Goal: Task Accomplishment & Management: Use online tool/utility

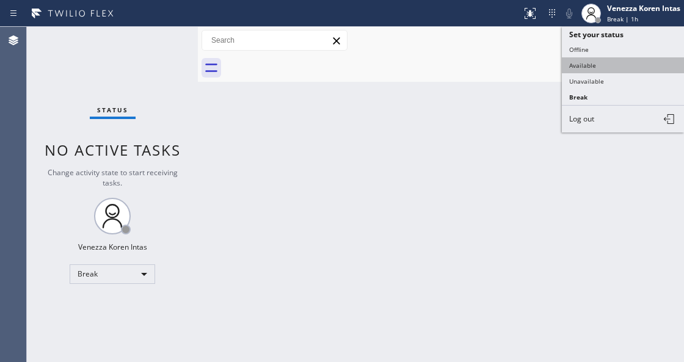
click at [579, 65] on button "Available" at bounding box center [622, 65] width 122 height 16
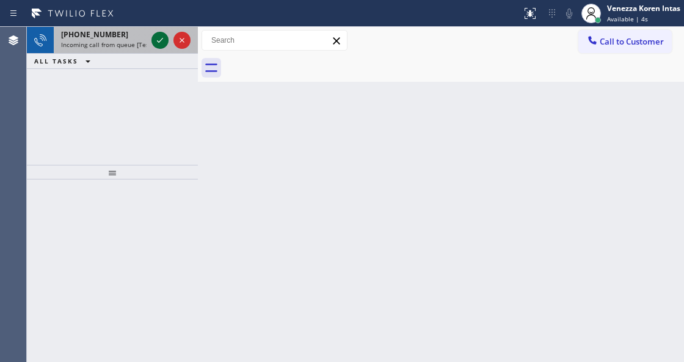
click at [155, 40] on icon at bounding box center [160, 40] width 15 height 15
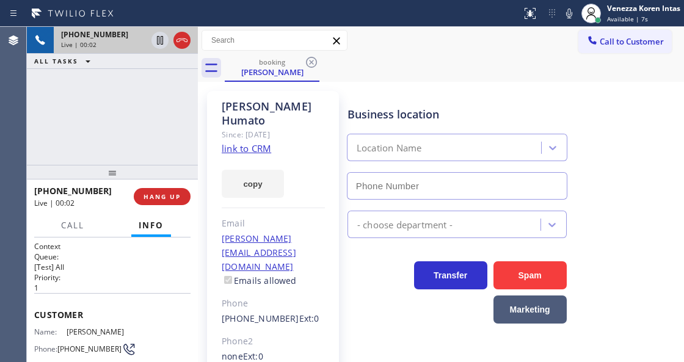
type input "(323) 416-2342"
click at [245, 142] on link "link to CRM" at bounding box center [246, 148] width 49 height 12
click at [517, 98] on div "Business location Viking Repair Service (323) 416-2342" at bounding box center [457, 147] width 224 height 106
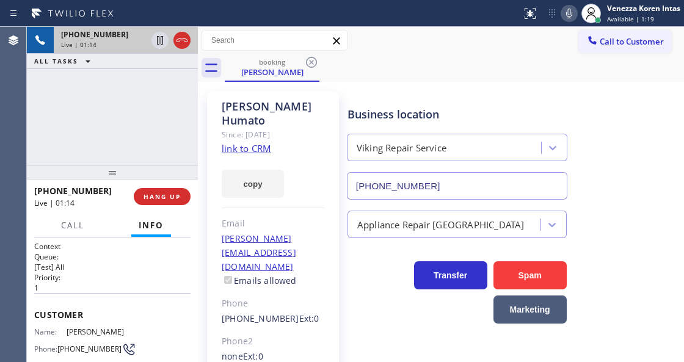
click at [566, 12] on icon at bounding box center [569, 14] width 6 height 10
click at [159, 44] on icon at bounding box center [160, 40] width 15 height 15
drag, startPoint x: 566, startPoint y: 18, endPoint x: 492, endPoint y: 68, distance: 89.2
click at [566, 18] on icon at bounding box center [568, 13] width 15 height 15
click at [159, 43] on icon at bounding box center [160, 40] width 9 height 9
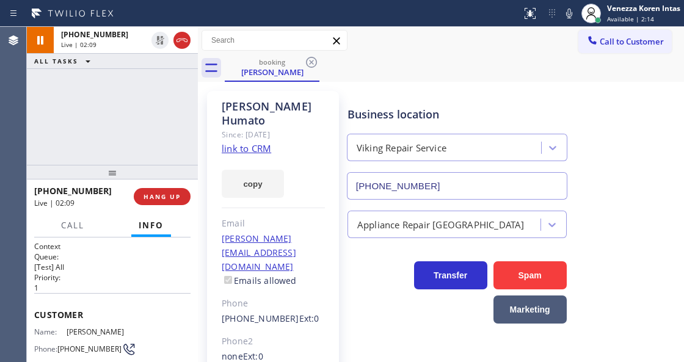
click at [142, 123] on div "+16266748858 Live | 02:09 ALL TASKS ALL TASKS ACTIVE TASKS TASKS IN WRAP UP" at bounding box center [112, 96] width 171 height 138
click at [136, 111] on div "+16266748858 Live | 02:10 ALL TASKS ALL TASKS ACTIVE TASKS TASKS IN WRAP UP" at bounding box center [112, 96] width 171 height 138
click at [76, 233] on button "Call" at bounding box center [73, 226] width 38 height 24
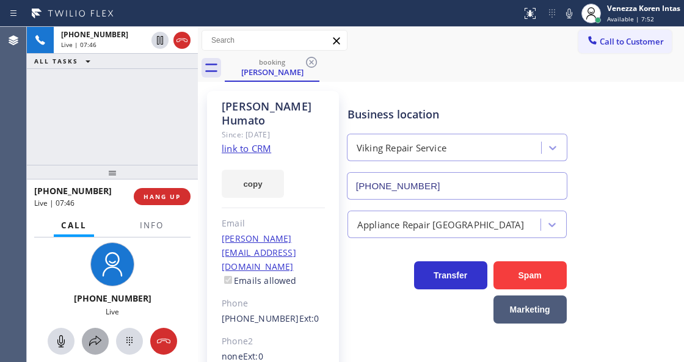
drag, startPoint x: 90, startPoint y: 357, endPoint x: 95, endPoint y: 352, distance: 7.0
click at [93, 353] on div "+16266748858 Live" at bounding box center [112, 299] width 171 height 124
click at [96, 349] on button at bounding box center [95, 341] width 27 height 27
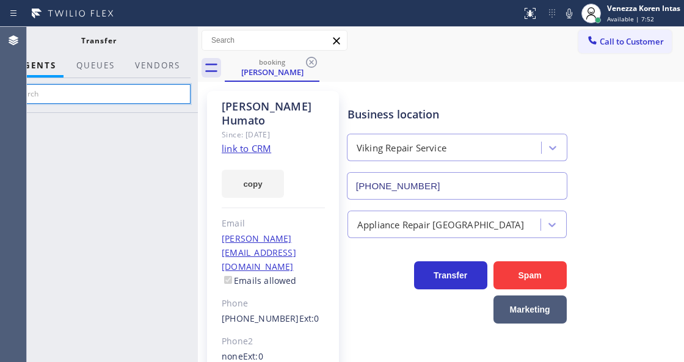
click at [156, 97] on input "text" at bounding box center [99, 94] width 184 height 20
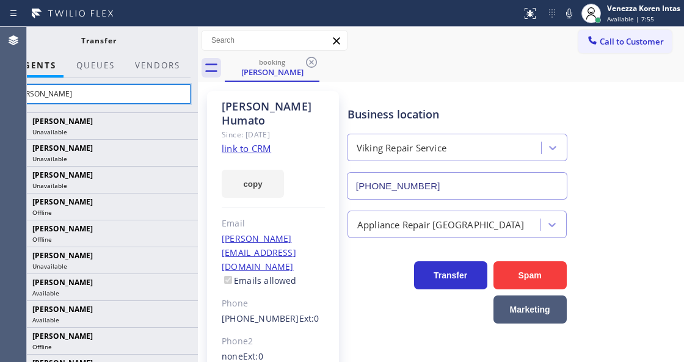
click at [156, 97] on input "ana" at bounding box center [99, 94] width 184 height 20
click at [134, 93] on input "ana" at bounding box center [99, 94] width 184 height 20
type input "a"
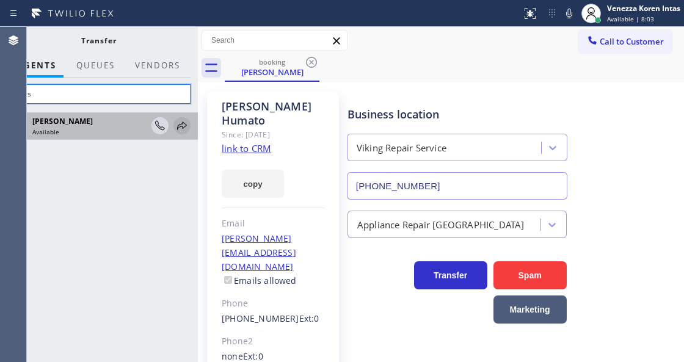
type input "anas"
click at [176, 127] on icon at bounding box center [182, 125] width 15 height 15
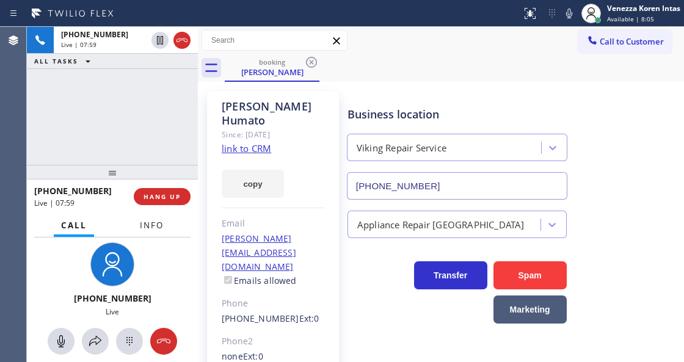
click at [152, 234] on button "Info" at bounding box center [151, 226] width 38 height 24
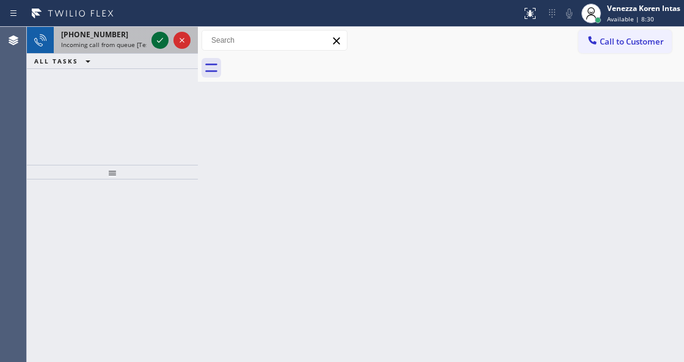
click at [161, 44] on icon at bounding box center [160, 40] width 15 height 15
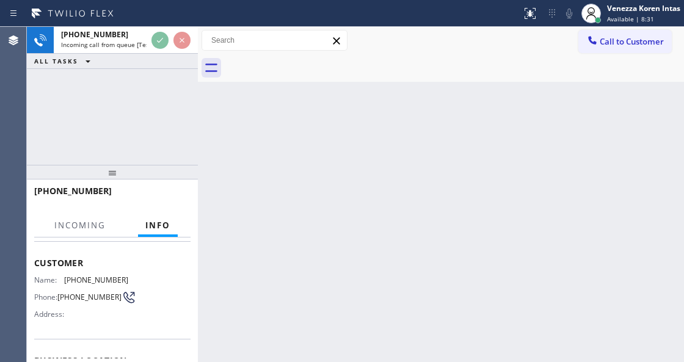
scroll to position [162, 0]
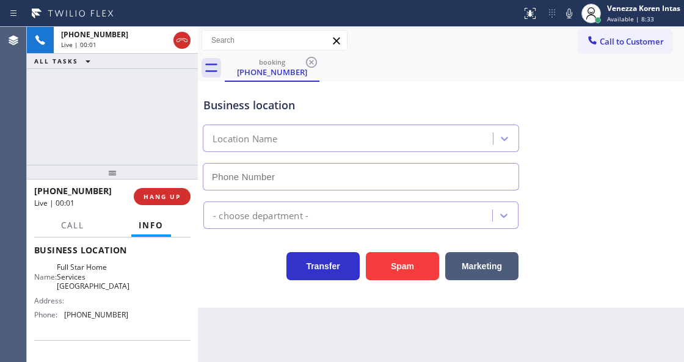
type input "(561) 621-2909"
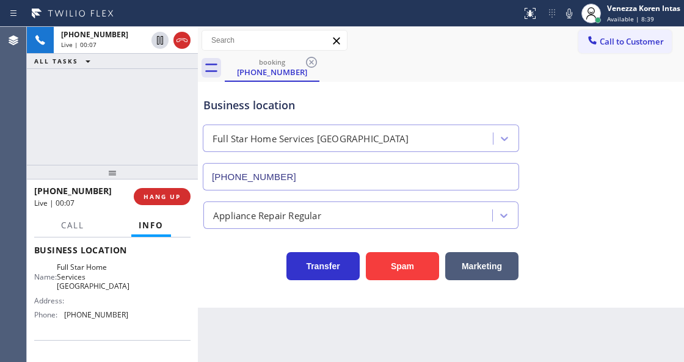
click at [182, 39] on icon at bounding box center [182, 40] width 15 height 15
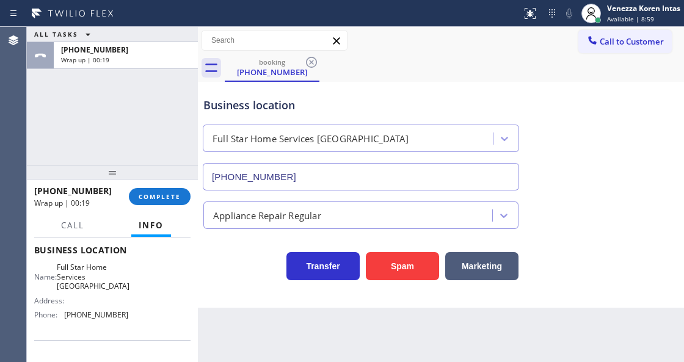
drag, startPoint x: 117, startPoint y: 182, endPoint x: 127, endPoint y: 190, distance: 12.2
click at [117, 182] on div "+15616892018 Wrap up | 00:19" at bounding box center [81, 197] width 95 height 32
click at [139, 192] on span "COMPLETE" at bounding box center [160, 196] width 42 height 9
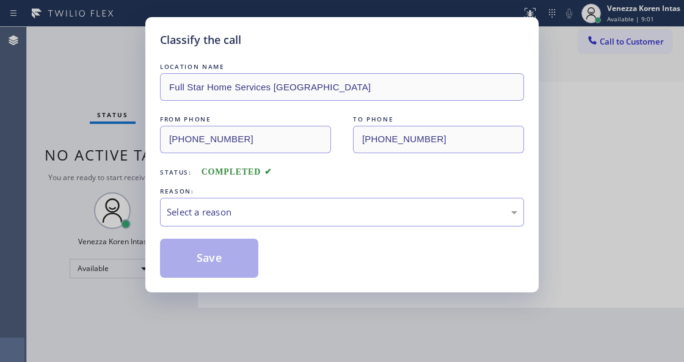
click at [309, 229] on div "LOCATION NAME Full Star Home Services Spring Hill FROM PHONE (561) 689-2018 TO …" at bounding box center [342, 168] width 364 height 217
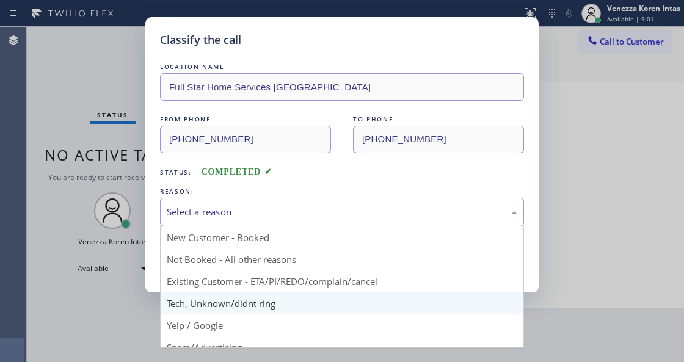
drag, startPoint x: 295, startPoint y: 209, endPoint x: 270, endPoint y: 310, distance: 104.5
click at [293, 215] on div "Select a reason" at bounding box center [342, 212] width 350 height 14
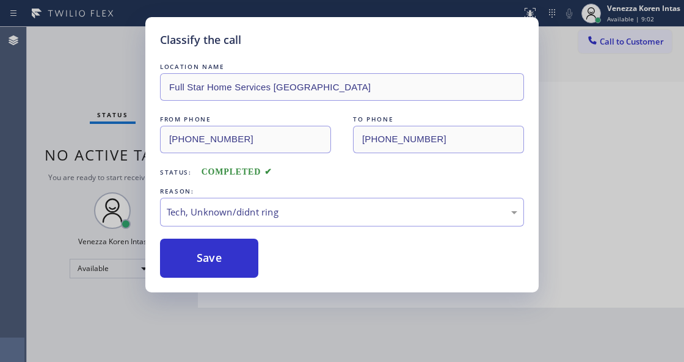
drag, startPoint x: 268, startPoint y: 309, endPoint x: 245, endPoint y: 283, distance: 35.0
click at [244, 282] on div "Classify the call LOCATION NAME Full Star Home Services Spring Hill FROM PHONE …" at bounding box center [341, 154] width 393 height 275
click at [235, 253] on button "Save" at bounding box center [209, 258] width 98 height 39
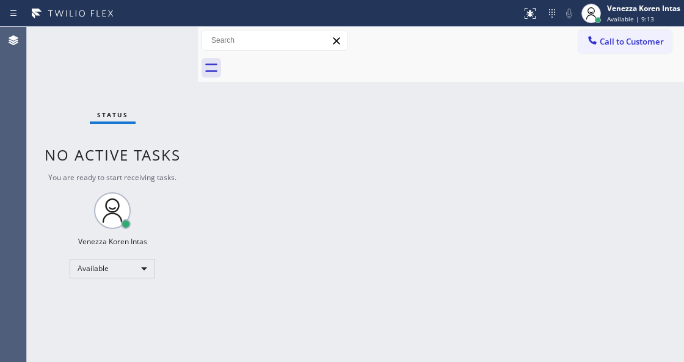
click at [221, 109] on div "Back to Dashboard Change Sender ID Customers Technicians Select a contact Outbo…" at bounding box center [441, 194] width 486 height 335
click at [147, 37] on div "Status No active tasks You are ready to start receiving tasks. Venezza Koren In…" at bounding box center [112, 194] width 171 height 335
click at [160, 41] on div "Status No active tasks You are ready to start receiving tasks. Venezza Koren In…" at bounding box center [112, 194] width 171 height 335
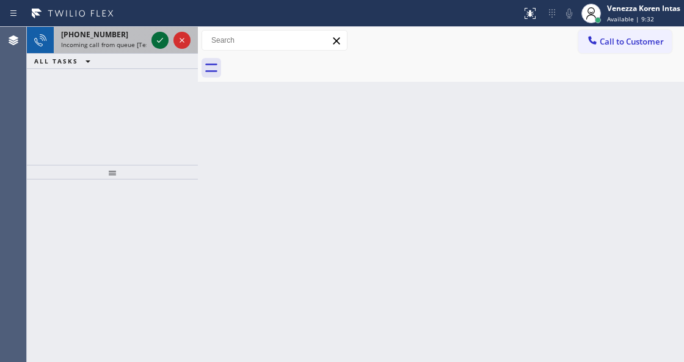
click at [156, 41] on icon at bounding box center [160, 40] width 15 height 15
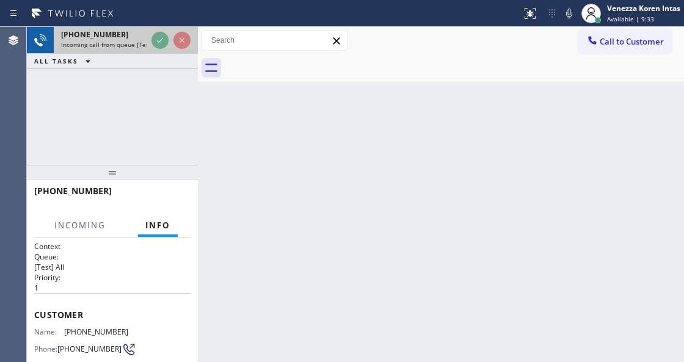
click at [160, 49] on div at bounding box center [171, 40] width 44 height 27
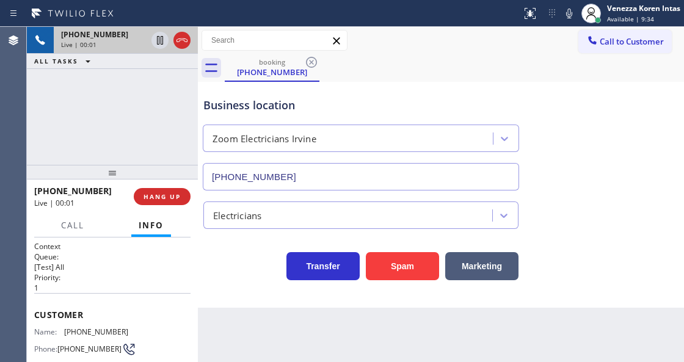
type input "(949) 873-0851"
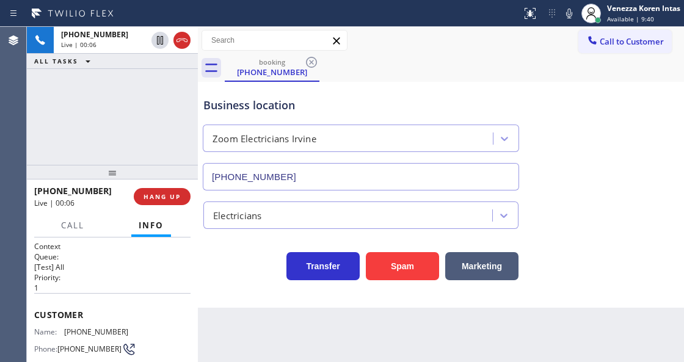
click at [331, 98] on div "Business location" at bounding box center [360, 105] width 315 height 16
click at [254, 359] on div "Back to Dashboard Change Sender ID Customers Technicians Select a contact Outbo…" at bounding box center [441, 194] width 486 height 335
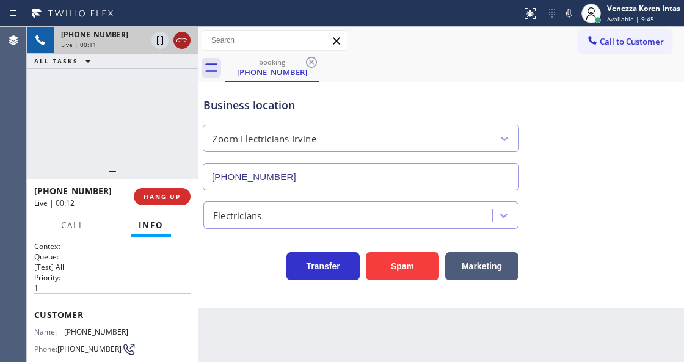
click at [177, 44] on icon at bounding box center [182, 40] width 15 height 15
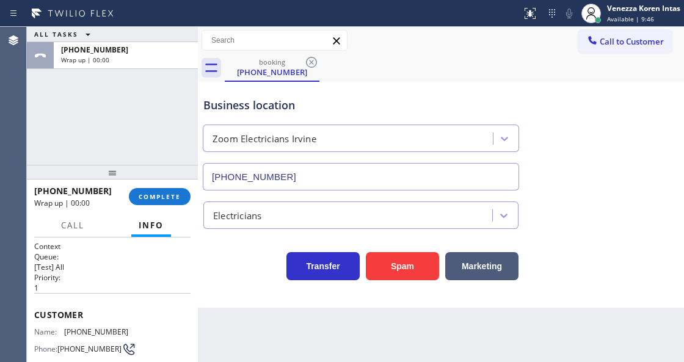
click at [129, 103] on div "ALL TASKS ALL TASKS ACTIVE TASKS TASKS IN WRAP UP +12157299050 Wrap up | 00:00" at bounding box center [112, 96] width 171 height 138
click at [161, 199] on span "COMPLETE" at bounding box center [160, 196] width 42 height 9
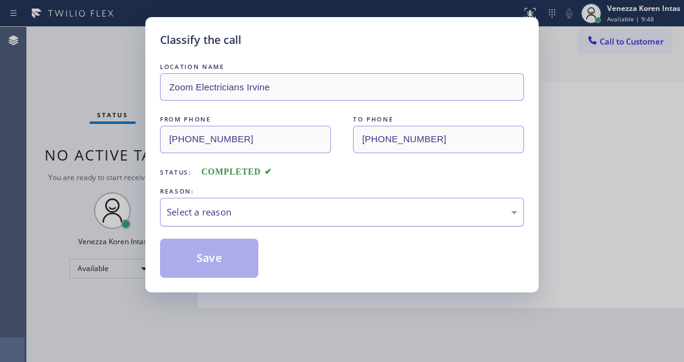
click at [234, 202] on div "Select a reason" at bounding box center [342, 212] width 364 height 29
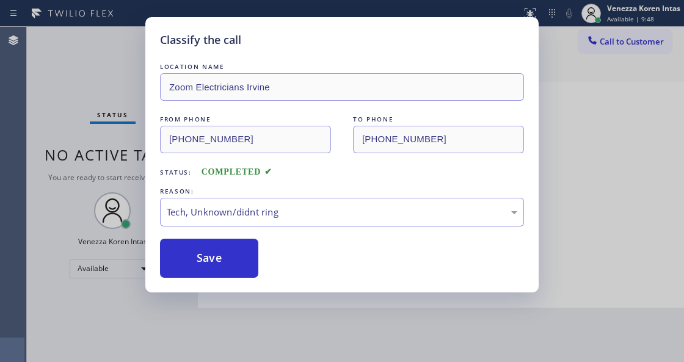
click at [242, 266] on button "Save" at bounding box center [209, 258] width 98 height 39
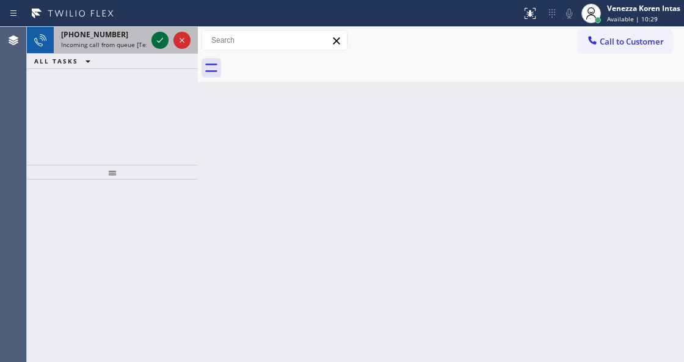
click at [159, 40] on icon at bounding box center [160, 40] width 15 height 15
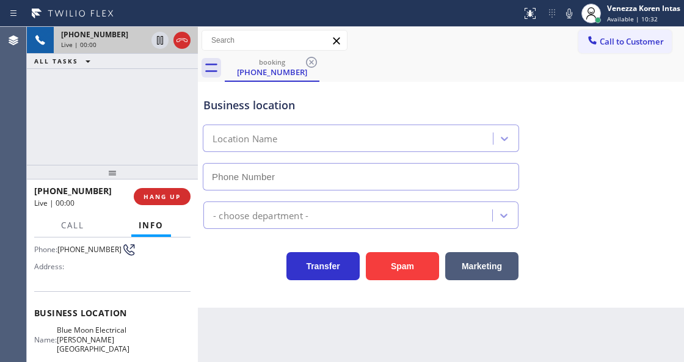
scroll to position [162, 0]
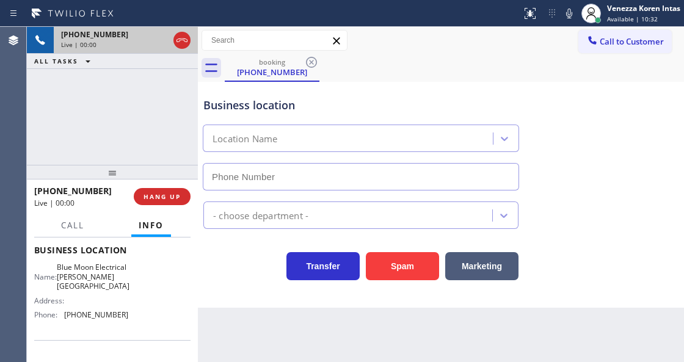
type input "(818) 290-8843"
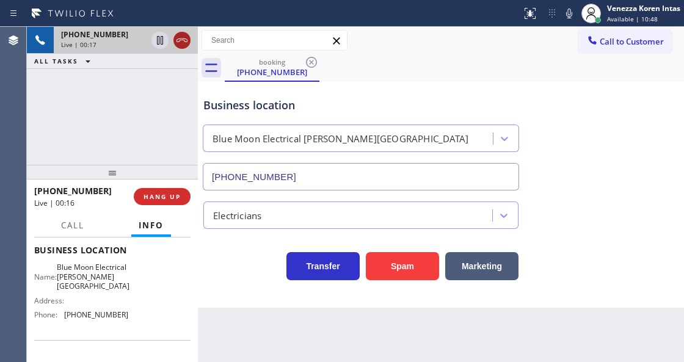
click at [182, 38] on icon at bounding box center [181, 40] width 11 height 4
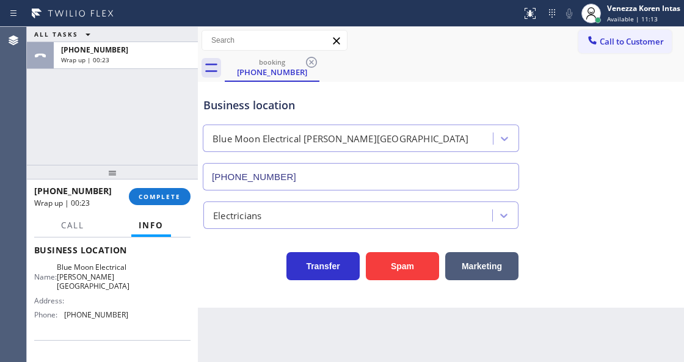
click at [153, 186] on div "+12525262009 Wrap up | 00:23 COMPLETE" at bounding box center [112, 197] width 156 height 32
click at [162, 201] on button "COMPLETE" at bounding box center [160, 196] width 62 height 17
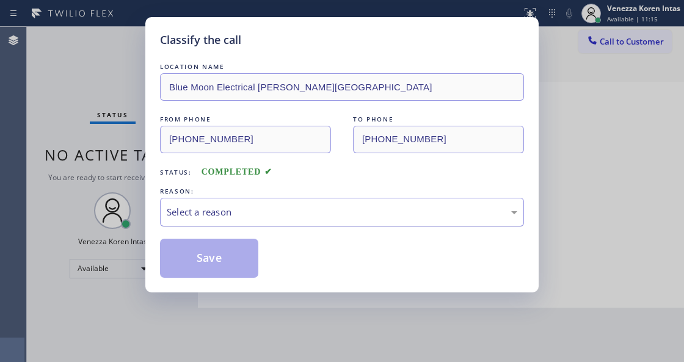
drag, startPoint x: 259, startPoint y: 213, endPoint x: 261, endPoint y: 221, distance: 8.1
click at [261, 211] on div "Select a reason" at bounding box center [342, 212] width 350 height 14
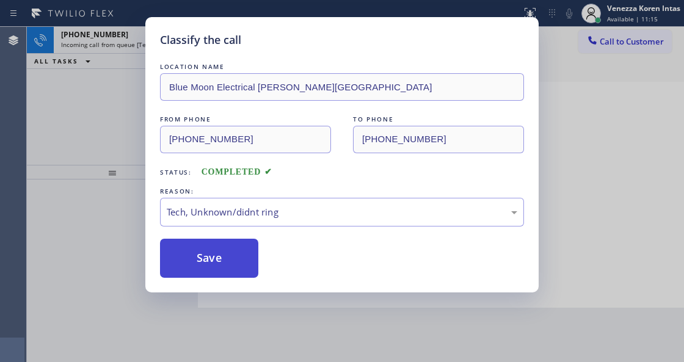
click at [228, 248] on button "Save" at bounding box center [209, 258] width 98 height 39
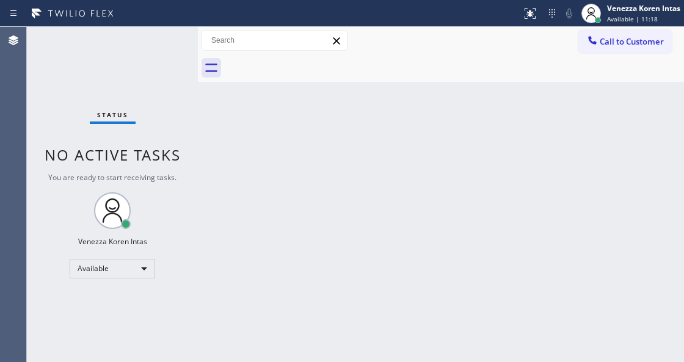
click at [160, 45] on div "Status No active tasks You are ready to start receiving tasks. Venezza Koren In…" at bounding box center [112, 194] width 171 height 335
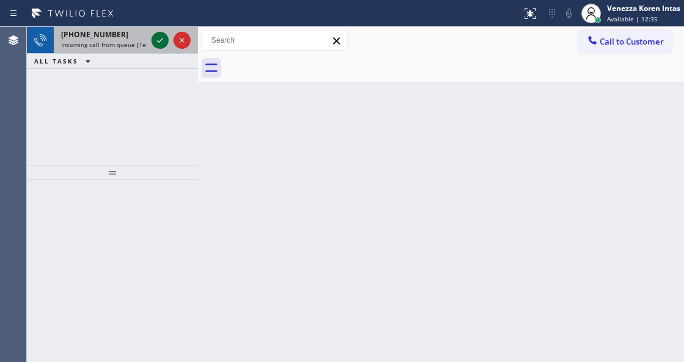
click at [160, 35] on icon at bounding box center [160, 40] width 15 height 15
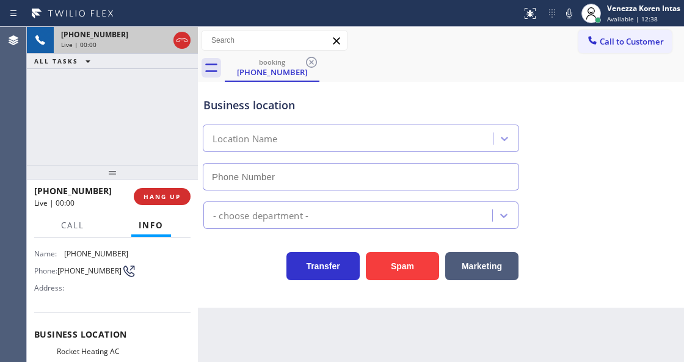
scroll to position [122, 0]
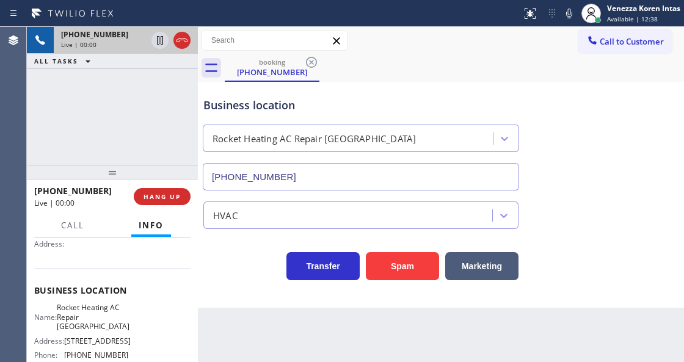
type input "(650) 620-7294"
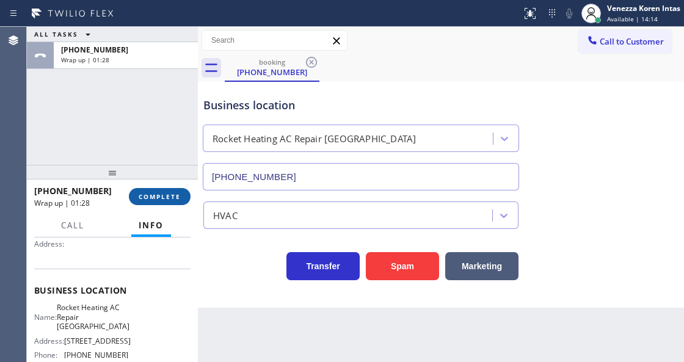
click at [173, 195] on span "COMPLETE" at bounding box center [160, 196] width 42 height 9
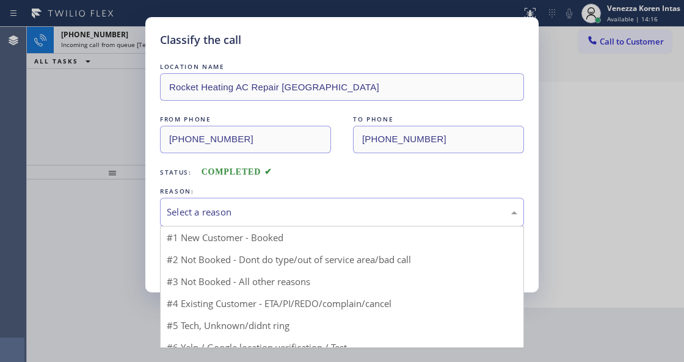
click at [271, 221] on div "Select a reason" at bounding box center [342, 212] width 364 height 29
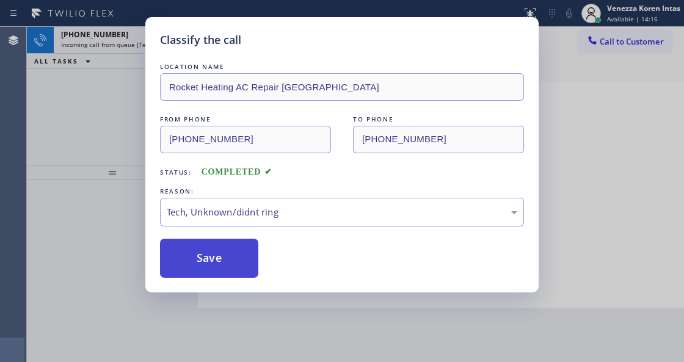
drag, startPoint x: 248, startPoint y: 281, endPoint x: 251, endPoint y: 266, distance: 15.0
click at [248, 280] on div "Classify the call LOCATION NAME Rocket Heating AC Repair Los Altos FROM PHONE (…" at bounding box center [341, 154] width 393 height 275
click at [251, 266] on button "Save" at bounding box center [209, 258] width 98 height 39
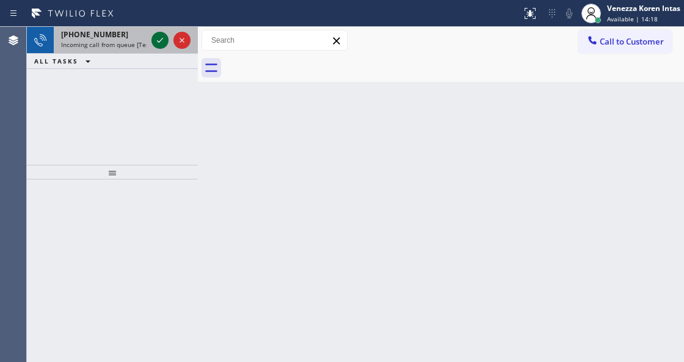
click at [156, 40] on icon at bounding box center [160, 40] width 15 height 15
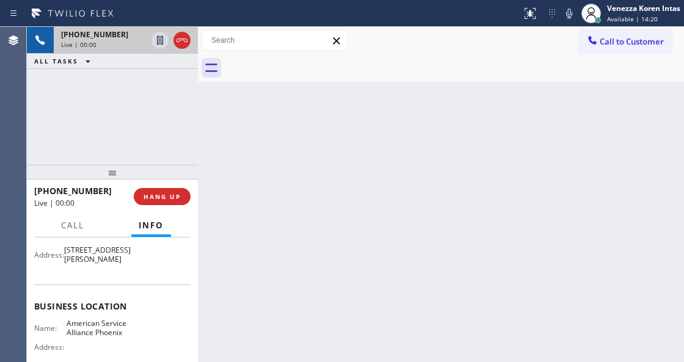
scroll to position [162, 0]
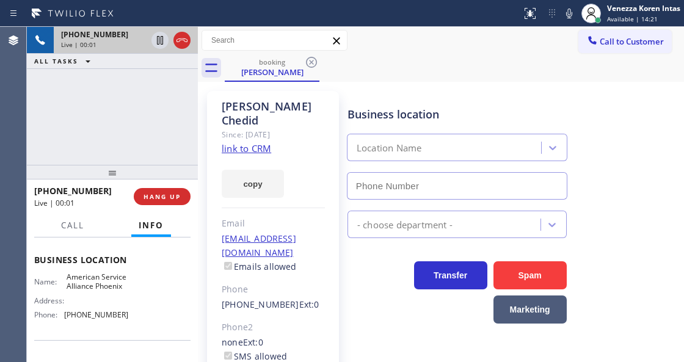
type input "(602) 536-8383"
click at [96, 127] on div "+16027034623 Live | 00:02 ALL TASKS ALL TASKS ACTIVE TASKS TASKS IN WRAP UP" at bounding box center [112, 96] width 171 height 138
click at [250, 142] on link "link to CRM" at bounding box center [246, 148] width 49 height 12
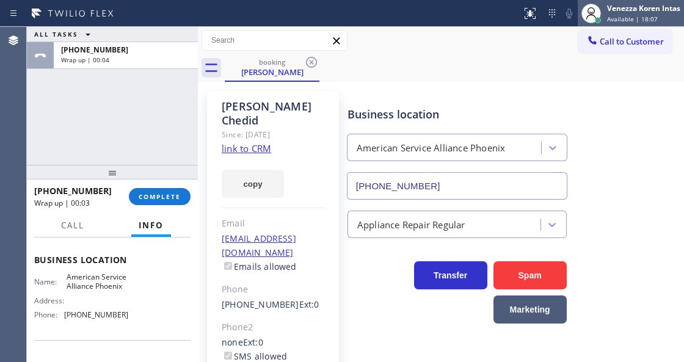
click at [604, 7] on div "Venezza Koren Intas Available | 18:07" at bounding box center [643, 12] width 79 height 21
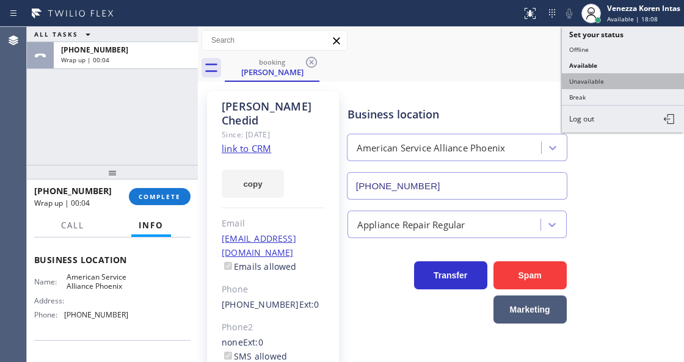
click at [620, 77] on button "Unavailable" at bounding box center [622, 81] width 122 height 16
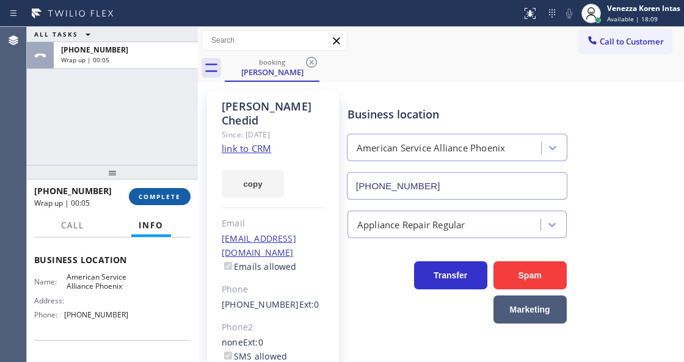
click at [177, 189] on button "COMPLETE" at bounding box center [160, 196] width 62 height 17
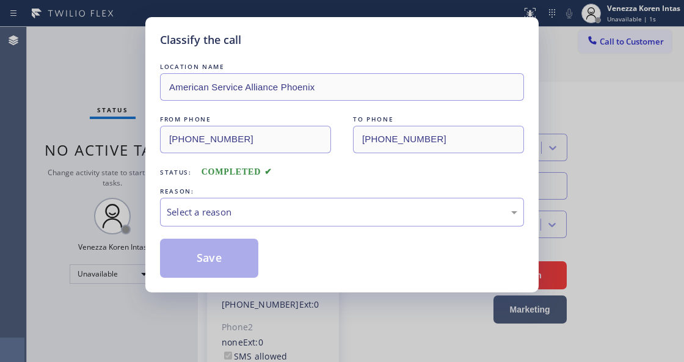
drag, startPoint x: 286, startPoint y: 229, endPoint x: 291, endPoint y: 218, distance: 12.0
click at [291, 218] on div "Select a reason" at bounding box center [342, 212] width 350 height 14
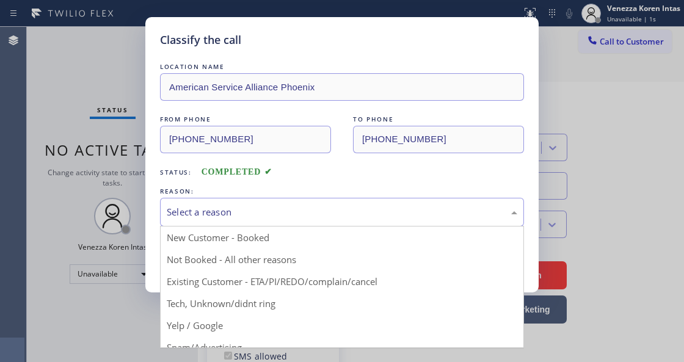
drag, startPoint x: 278, startPoint y: 256, endPoint x: 237, endPoint y: 259, distance: 41.0
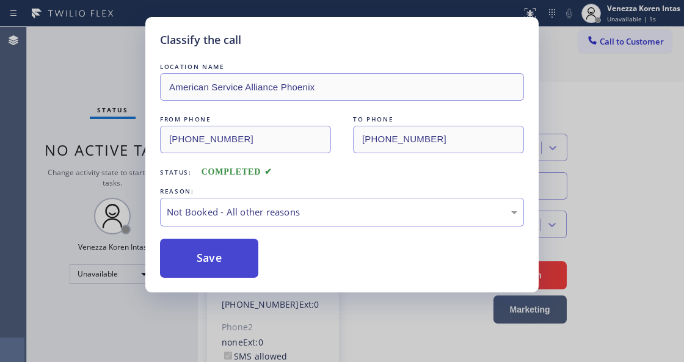
click at [237, 259] on button "Save" at bounding box center [209, 258] width 98 height 39
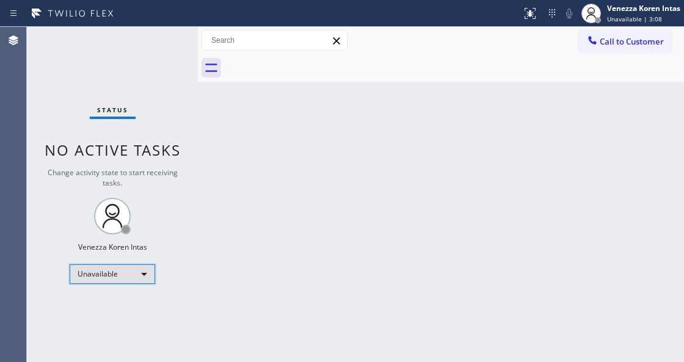
click at [140, 272] on div "Unavailable" at bounding box center [112, 274] width 85 height 20
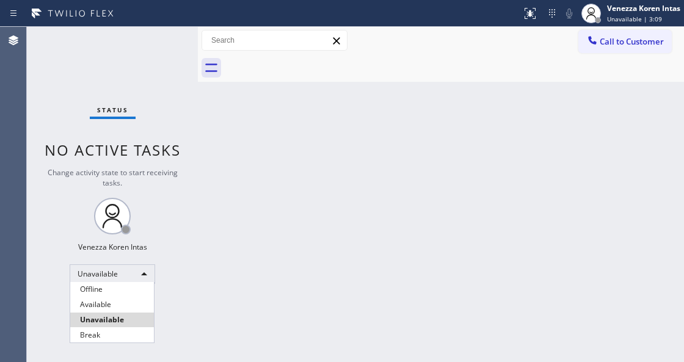
click at [117, 314] on li "Unavailable" at bounding box center [112, 319] width 84 height 15
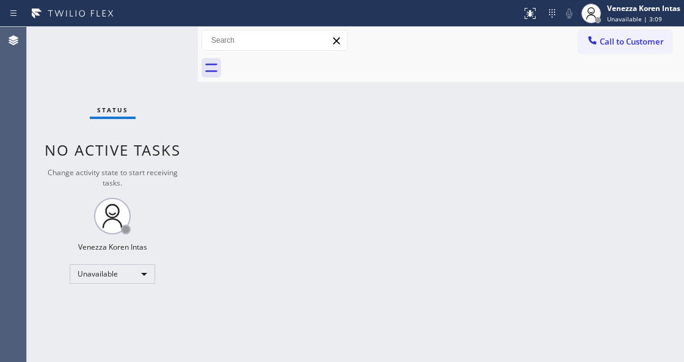
click at [118, 309] on div "Status No active tasks Change activity state to start receiving tasks. Venezza …" at bounding box center [112, 194] width 171 height 335
drag, startPoint x: 153, startPoint y: 255, endPoint x: 146, endPoint y: 262, distance: 9.5
click at [151, 255] on div "Status No active tasks Change activity state to start receiving tasks. Venezza …" at bounding box center [112, 194] width 171 height 335
click at [131, 280] on div "Unavailable" at bounding box center [112, 274] width 85 height 20
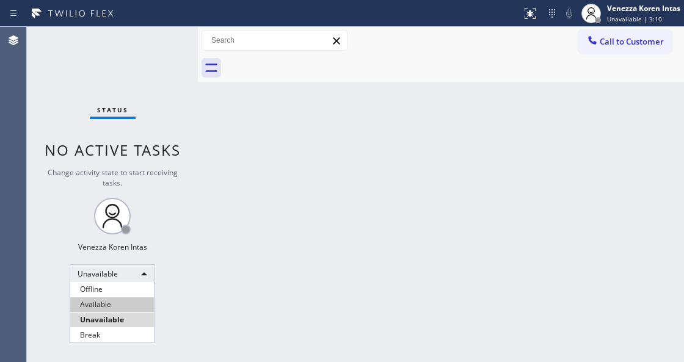
click at [126, 306] on li "Available" at bounding box center [112, 304] width 84 height 15
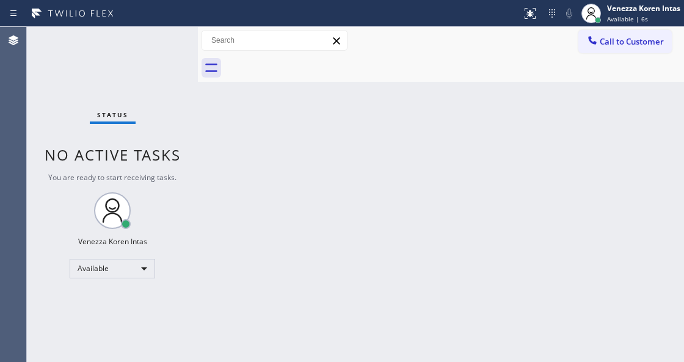
drag, startPoint x: 200, startPoint y: 131, endPoint x: 151, endPoint y: 95, distance: 61.2
click at [198, 131] on div at bounding box center [198, 194] width 0 height 335
click at [145, 92] on div "Status No active tasks You are ready to start receiving tasks. Venezza Koren In…" at bounding box center [112, 194] width 171 height 335
click at [151, 48] on div "Status No active tasks You are ready to start receiving tasks. Venezza Koren In…" at bounding box center [112, 194] width 171 height 335
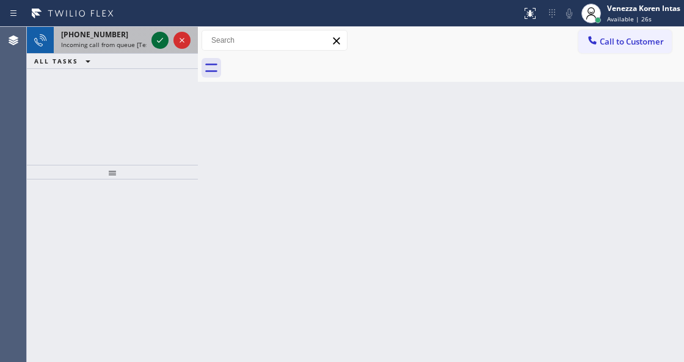
click at [162, 33] on icon at bounding box center [160, 40] width 15 height 15
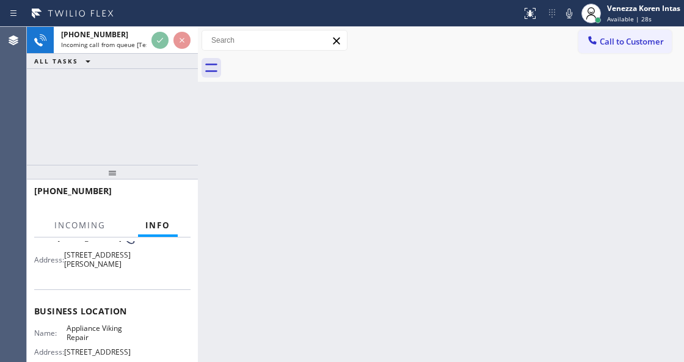
scroll to position [162, 0]
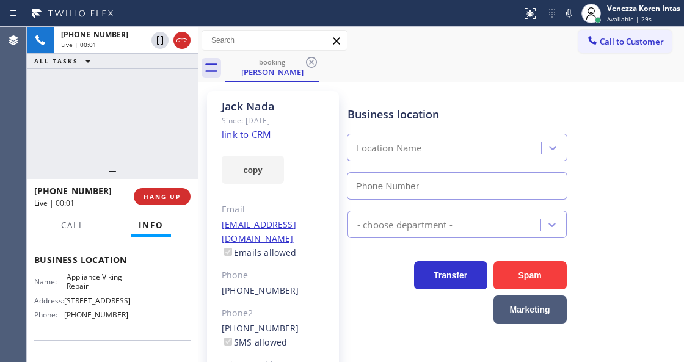
type input "(617) 219-9255"
click at [254, 132] on link "link to CRM" at bounding box center [246, 134] width 49 height 12
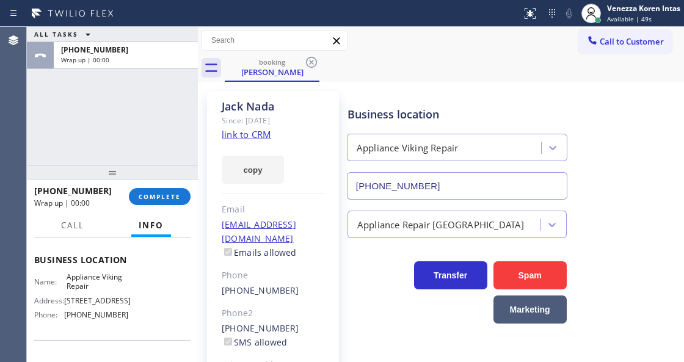
click at [142, 109] on div "ALL TASKS ALL TASKS ACTIVE TASKS TASKS IN WRAP UP +16467152356 Wrap up | 00:00" at bounding box center [112, 96] width 171 height 138
click at [164, 195] on span "COMPLETE" at bounding box center [160, 196] width 42 height 9
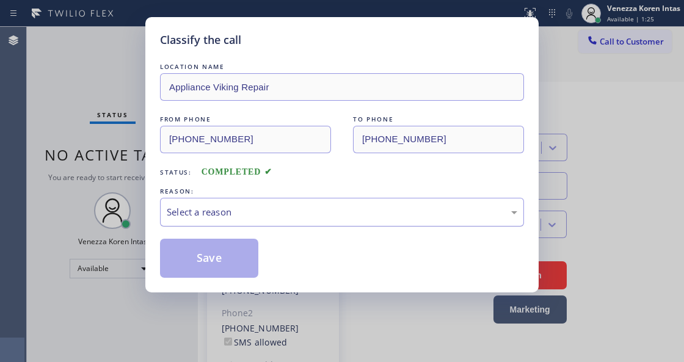
drag, startPoint x: 281, startPoint y: 216, endPoint x: 287, endPoint y: 226, distance: 11.5
click at [283, 218] on div "Select a reason" at bounding box center [342, 212] width 350 height 14
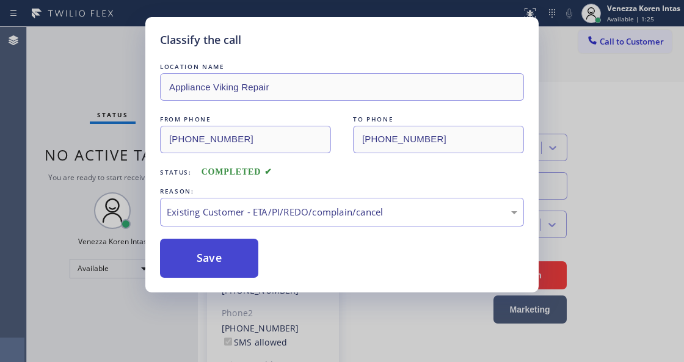
click at [221, 266] on button "Save" at bounding box center [209, 258] width 98 height 39
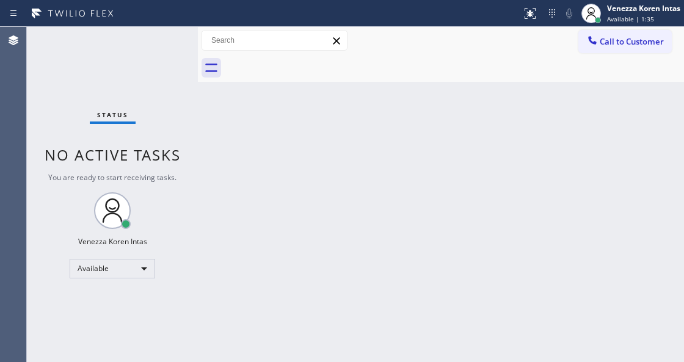
drag, startPoint x: 200, startPoint y: 136, endPoint x: 211, endPoint y: 236, distance: 100.1
click at [198, 142] on div at bounding box center [198, 194] width 0 height 335
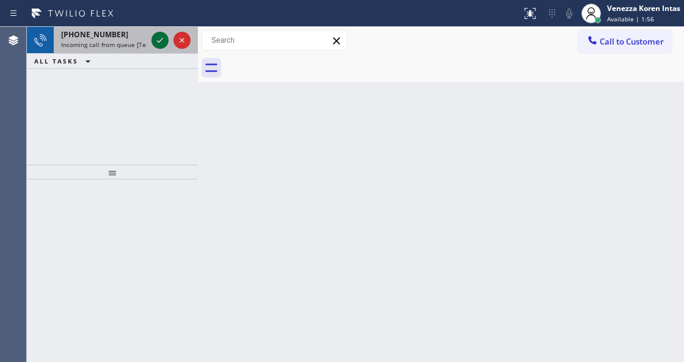
click at [157, 42] on icon at bounding box center [160, 40] width 15 height 15
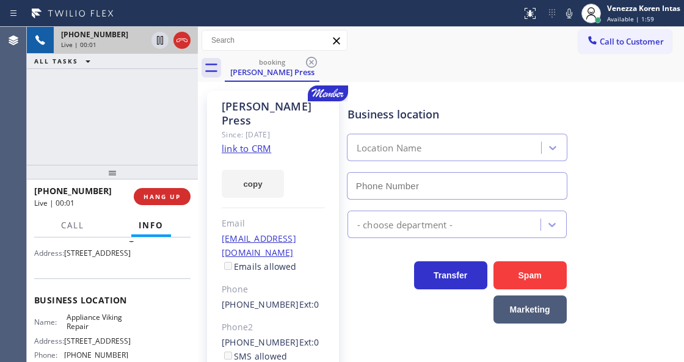
scroll to position [122, 0]
type input "(617) 219-9255"
click at [252, 142] on link "link to CRM" at bounding box center [246, 148] width 49 height 12
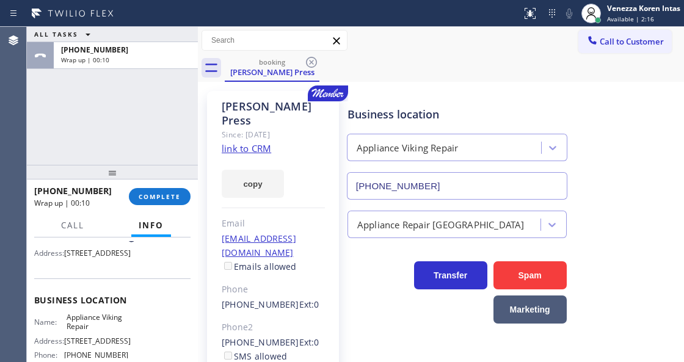
click at [250, 142] on link "link to CRM" at bounding box center [246, 148] width 49 height 12
click at [165, 190] on button "COMPLETE" at bounding box center [160, 196] width 62 height 17
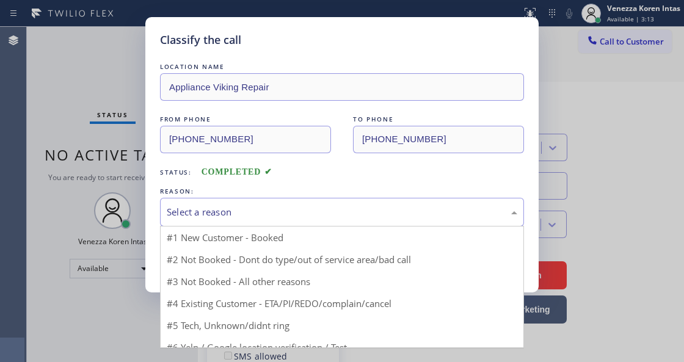
click at [261, 200] on div "Select a reason" at bounding box center [342, 212] width 364 height 29
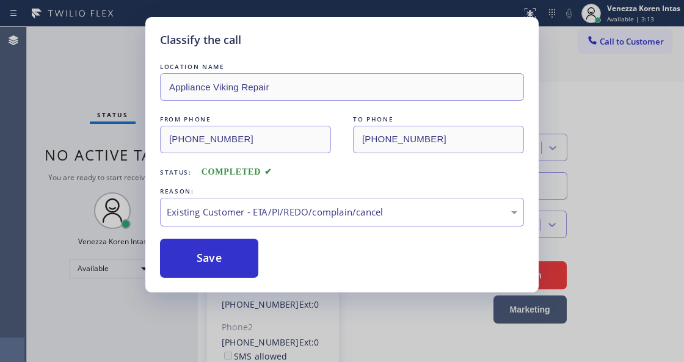
click at [230, 269] on button "Save" at bounding box center [209, 258] width 98 height 39
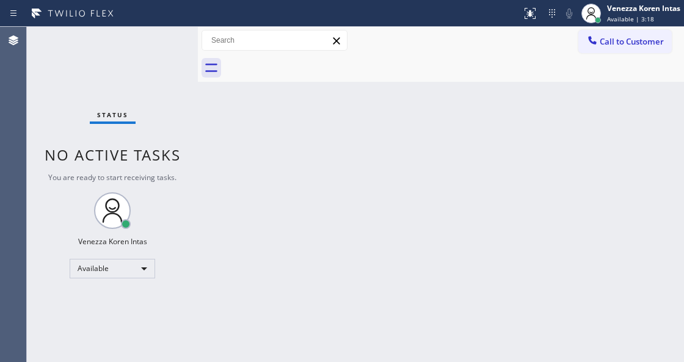
click at [267, 151] on div "Back to Dashboard Change Sender ID Customers Technicians Select a contact Outbo…" at bounding box center [441, 194] width 486 height 335
click at [126, 66] on div "Status No active tasks You are ready to start receiving tasks. Venezza Koren In…" at bounding box center [112, 194] width 171 height 335
click at [170, 46] on div "Status No active tasks You are ready to start receiving tasks. Venezza Koren In…" at bounding box center [112, 194] width 171 height 335
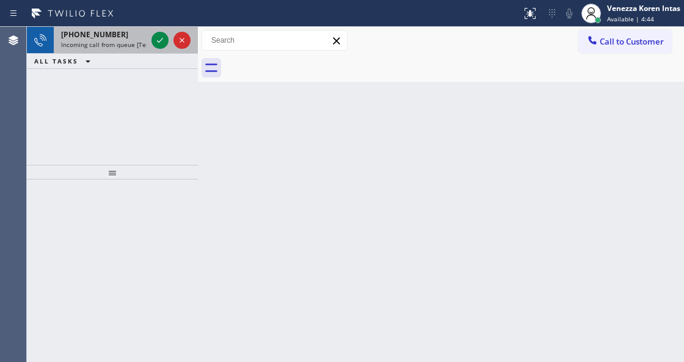
click at [115, 40] on span "Incoming call from queue [Test] All" at bounding box center [111, 44] width 101 height 9
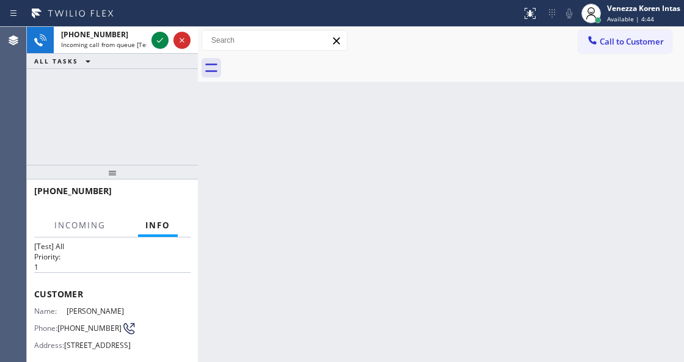
scroll to position [122, 0]
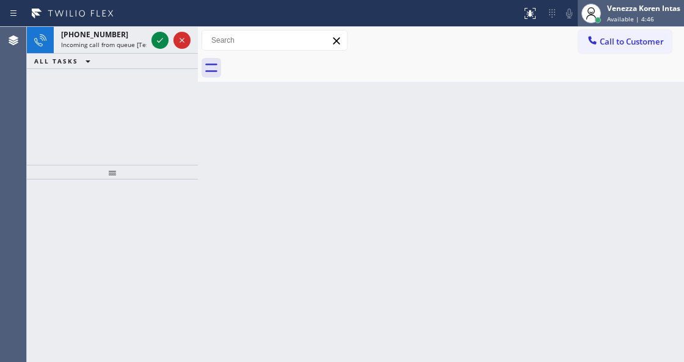
click at [634, 12] on div "Venezza Koren Intas" at bounding box center [643, 8] width 73 height 10
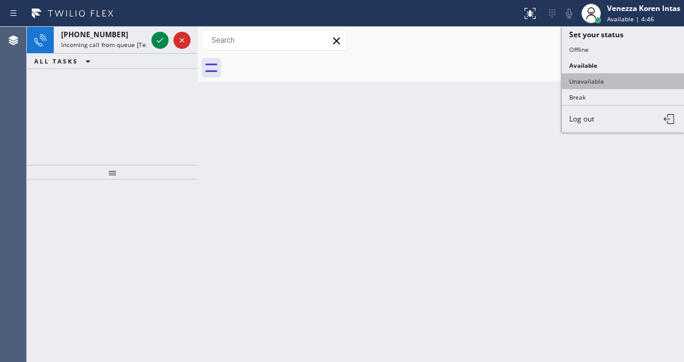
click at [612, 79] on button "Unavailable" at bounding box center [622, 81] width 122 height 16
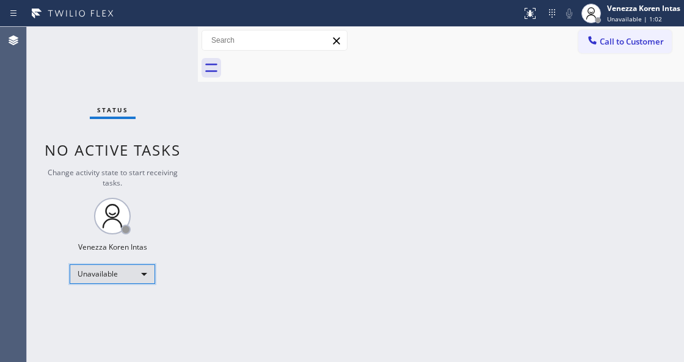
click at [127, 280] on div "Unavailable" at bounding box center [112, 274] width 85 height 20
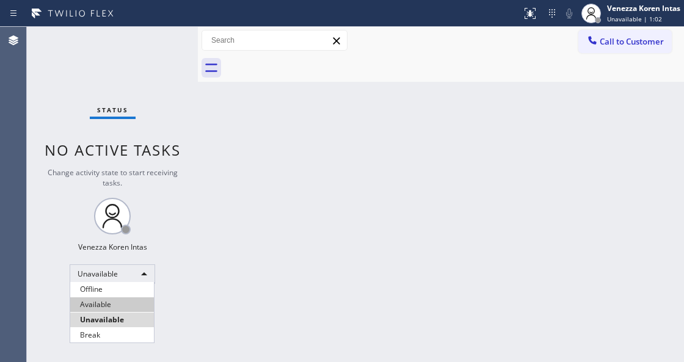
click at [122, 300] on li "Available" at bounding box center [112, 304] width 84 height 15
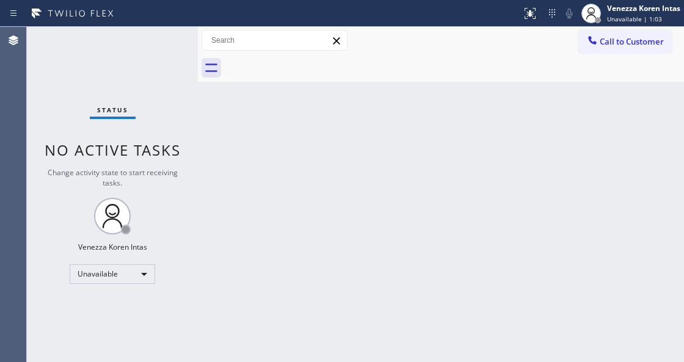
drag, startPoint x: 153, startPoint y: 72, endPoint x: 20, endPoint y: 102, distance: 137.0
click at [150, 72] on div "Status No active tasks Change activity state to start receiving tasks. Venezza …" at bounding box center [112, 194] width 171 height 335
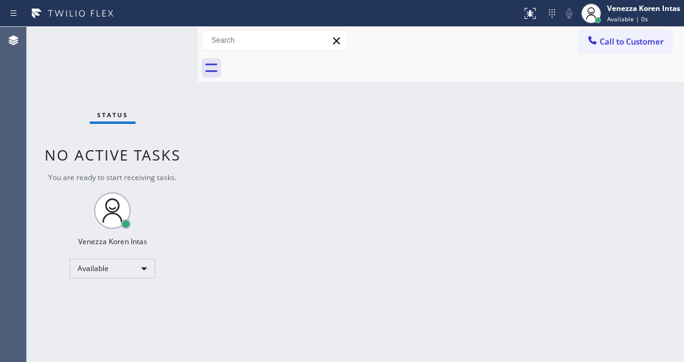
click at [120, 69] on div "Status No active tasks You are ready to start receiving tasks. Venezza Koren In…" at bounding box center [112, 194] width 171 height 335
click at [160, 50] on div "Status No active tasks You are ready to start receiving tasks. Venezza Koren In…" at bounding box center [112, 194] width 171 height 335
click at [161, 49] on div "Status No active tasks You are ready to start receiving tasks. Venezza Koren In…" at bounding box center [112, 194] width 171 height 335
click at [161, 42] on div "Status No active tasks You are ready to start receiving tasks. Venezza Koren In…" at bounding box center [112, 194] width 171 height 335
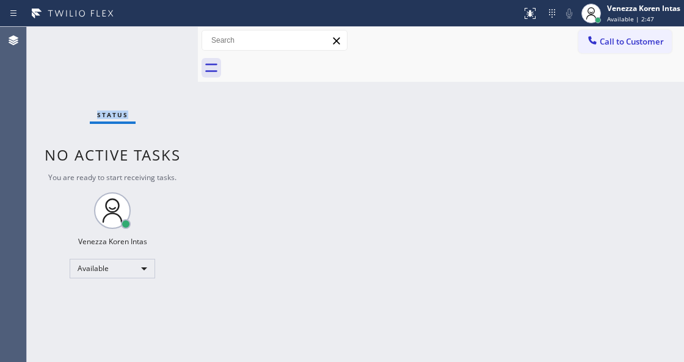
click at [161, 42] on div "Status No active tasks You are ready to start receiving tasks. Venezza Koren In…" at bounding box center [112, 194] width 171 height 335
click at [78, 40] on div "Status No active tasks You are ready to start receiving tasks. Venezza Koren In…" at bounding box center [112, 194] width 171 height 335
click at [140, 36] on div "Status No active tasks You are ready to start receiving tasks. Venezza Koren In…" at bounding box center [112, 194] width 171 height 335
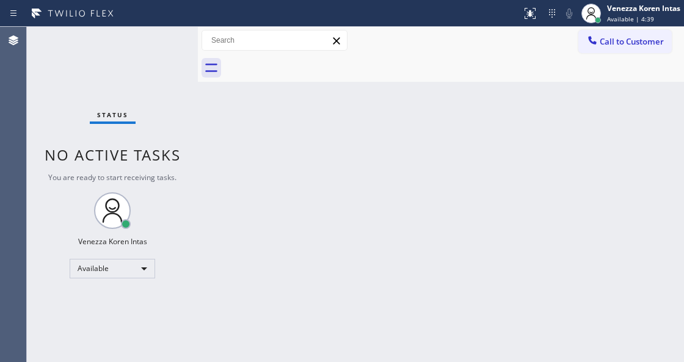
click at [140, 36] on div "Status No active tasks You are ready to start receiving tasks. Venezza Koren In…" at bounding box center [112, 194] width 171 height 335
click at [151, 43] on div "Status No active tasks You are ready to start receiving tasks. Venezza Koren In…" at bounding box center [112, 194] width 171 height 335
click at [151, 44] on div "Status No active tasks You are ready to start receiving tasks. Venezza Koren In…" at bounding box center [112, 194] width 171 height 335
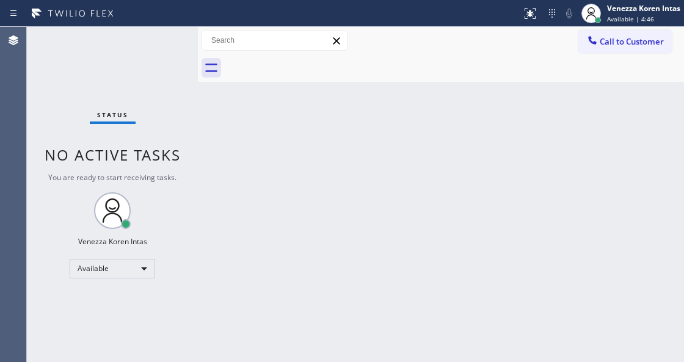
click at [151, 44] on div "Status No active tasks You are ready to start receiving tasks. Venezza Koren In…" at bounding box center [112, 194] width 171 height 335
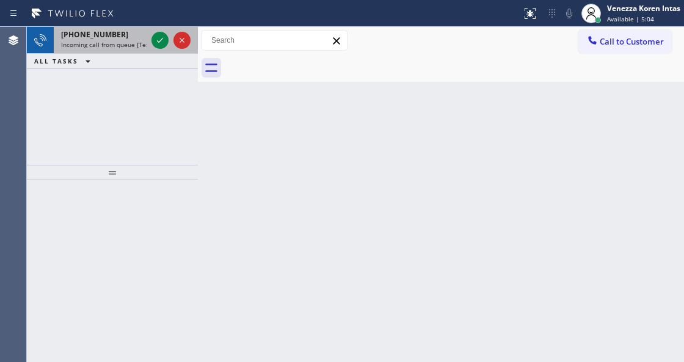
click at [121, 47] on span "Incoming call from queue [Test] All" at bounding box center [111, 44] width 101 height 9
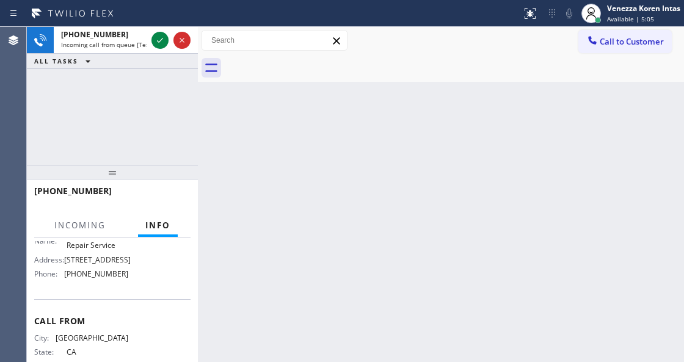
scroll to position [81, 0]
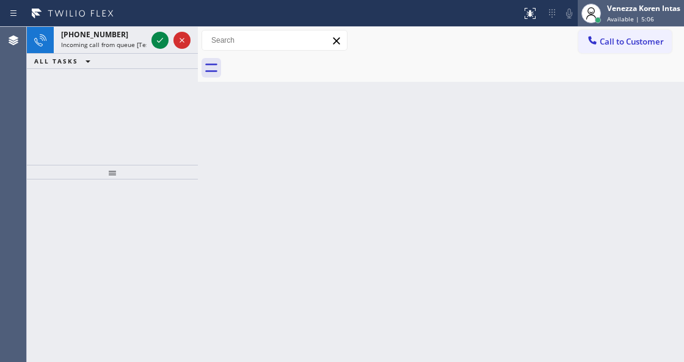
click at [655, 4] on div "Venezza Koren Intas" at bounding box center [643, 8] width 73 height 10
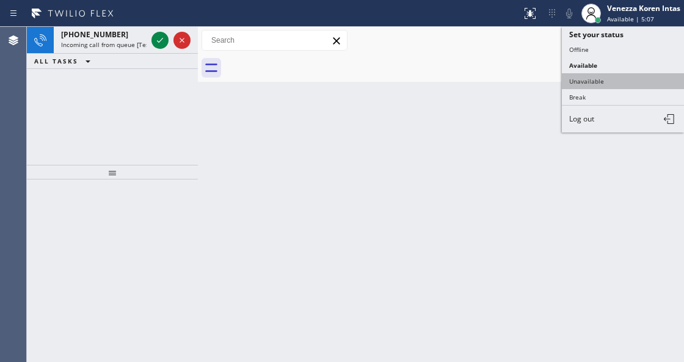
click at [620, 82] on button "Unavailable" at bounding box center [622, 81] width 122 height 16
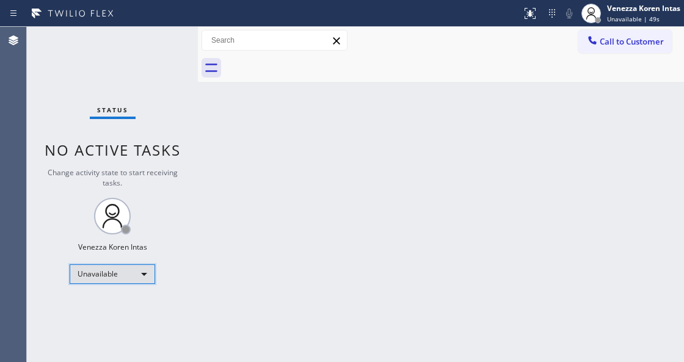
click at [134, 276] on div "Unavailable" at bounding box center [112, 274] width 85 height 20
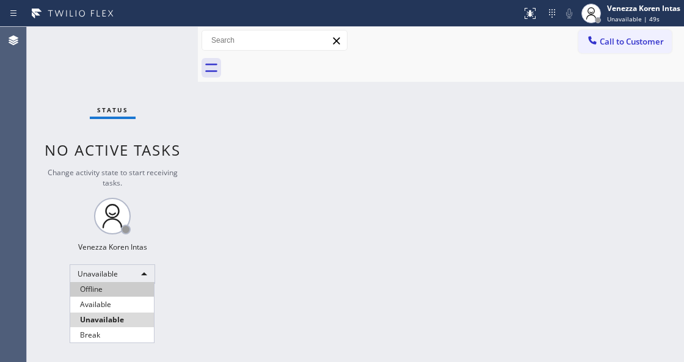
click at [129, 295] on li "Offline" at bounding box center [112, 289] width 84 height 15
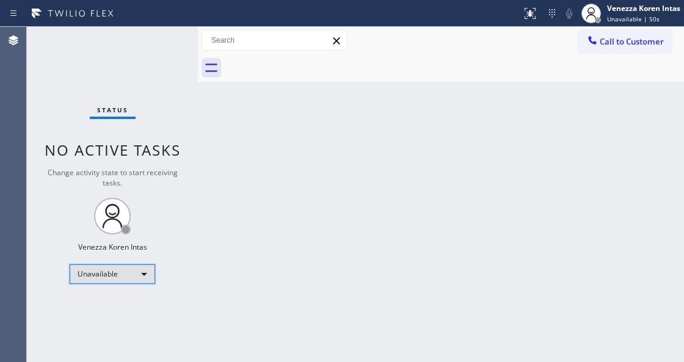
click at [132, 272] on div "Unavailable" at bounding box center [112, 274] width 85 height 20
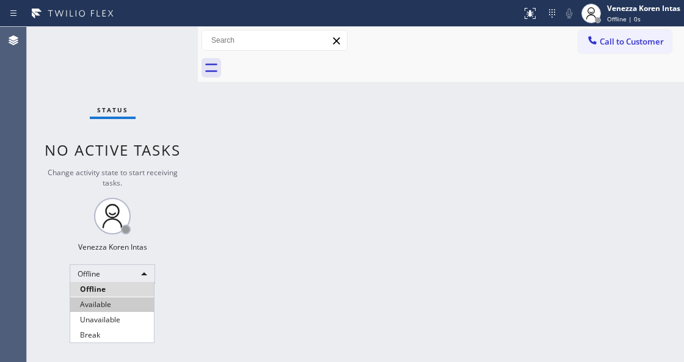
click at [131, 305] on li "Available" at bounding box center [112, 304] width 84 height 15
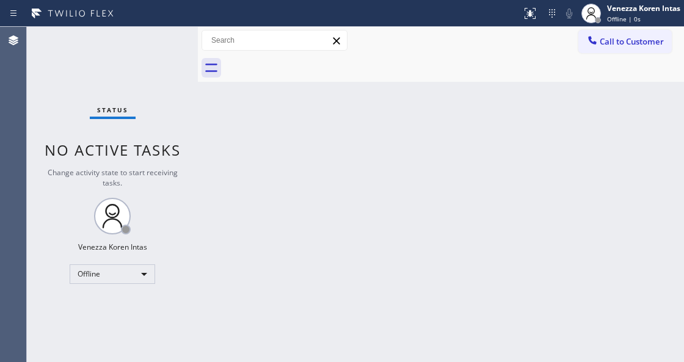
click at [258, 240] on div "Back to Dashboard Change Sender ID Customers Technicians Select a contact Outbo…" at bounding box center [441, 194] width 486 height 335
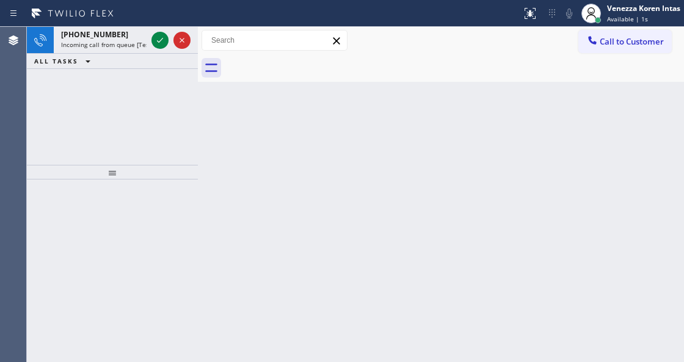
drag, startPoint x: 117, startPoint y: 60, endPoint x: 129, endPoint y: 55, distance: 13.4
click at [117, 60] on div "ALL TASKS ALL TASKS ACTIVE TASKS TASKS IN WRAP UP" at bounding box center [112, 61] width 171 height 15
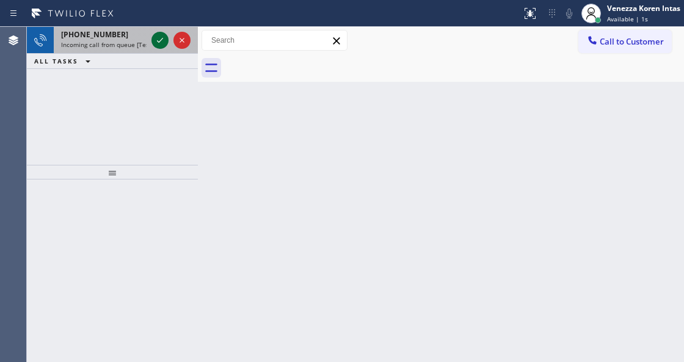
click at [162, 38] on icon at bounding box center [160, 40] width 15 height 15
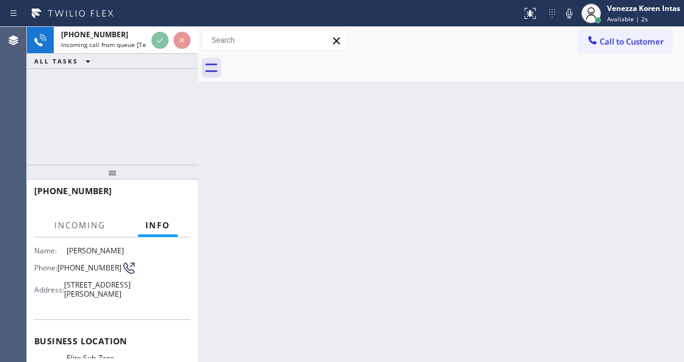
scroll to position [203, 0]
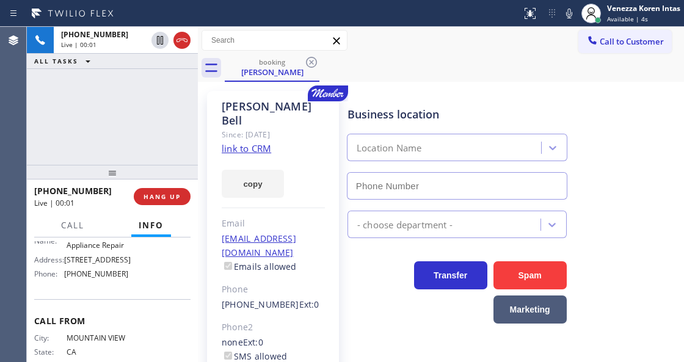
type input "(415) 965-3694"
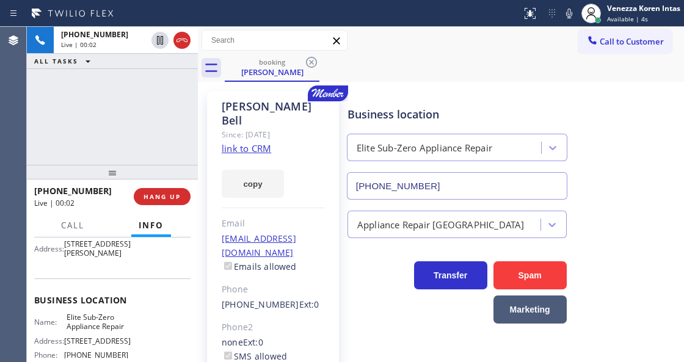
scroll to position [122, 0]
click at [256, 142] on link "link to CRM" at bounding box center [246, 148] width 49 height 12
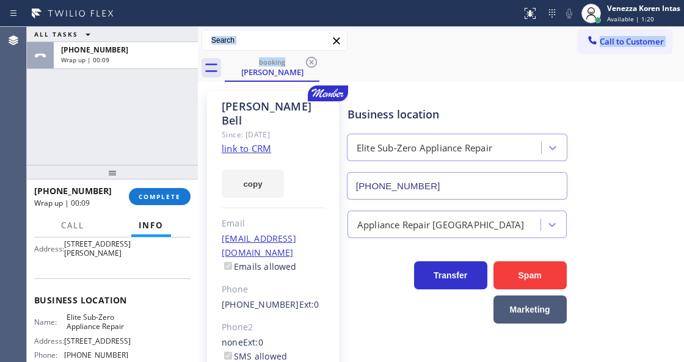
click at [390, 52] on div "Call to Customer Outbound call Location Same Day Subzero Repair Lakewood Your c…" at bounding box center [441, 54] width 486 height 55
click at [178, 194] on span "COMPLETE" at bounding box center [160, 196] width 42 height 9
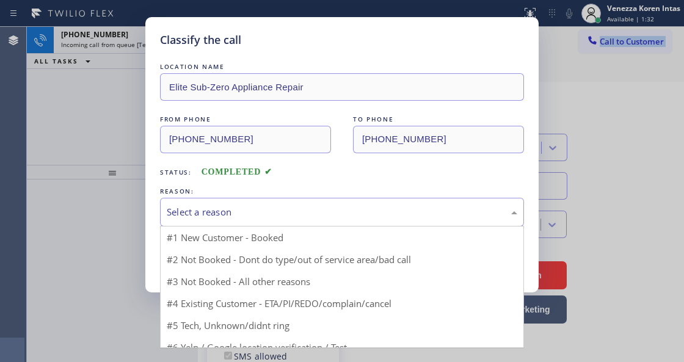
click at [314, 216] on div "Select a reason" at bounding box center [342, 212] width 350 height 14
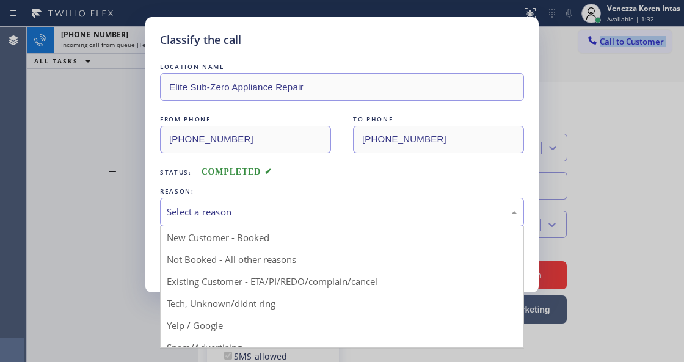
drag, startPoint x: 328, startPoint y: 278, endPoint x: 248, endPoint y: 258, distance: 81.9
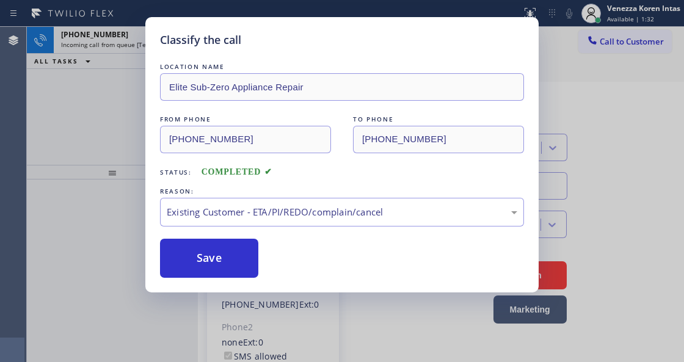
click at [247, 256] on button "Save" at bounding box center [209, 258] width 98 height 39
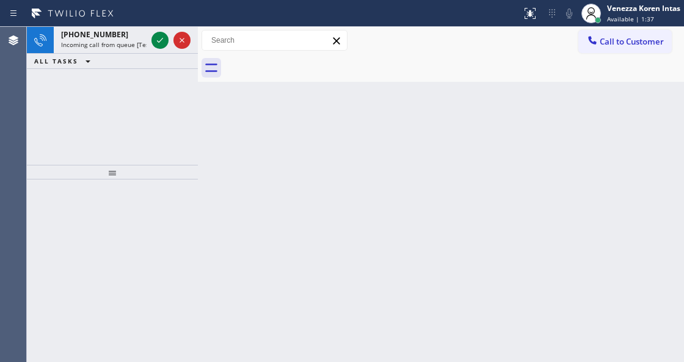
click at [162, 43] on icon at bounding box center [160, 40] width 15 height 15
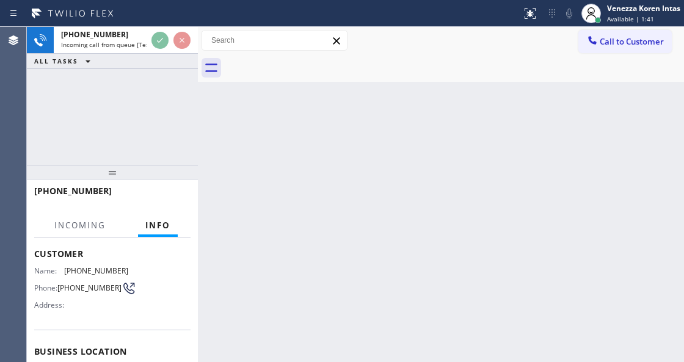
scroll to position [122, 0]
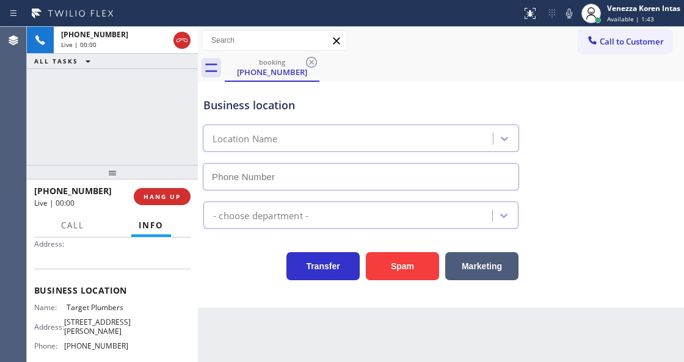
type input "(844) 941-2727"
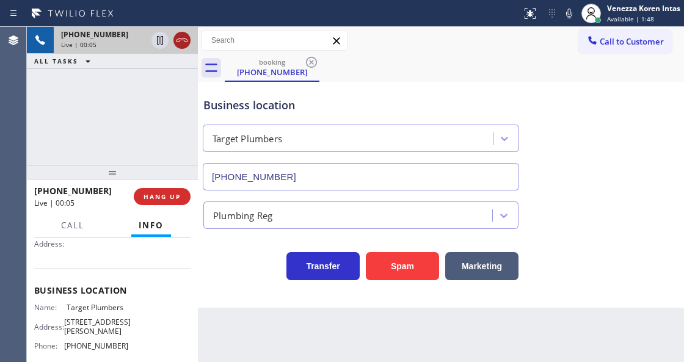
click at [182, 46] on icon at bounding box center [182, 40] width 15 height 15
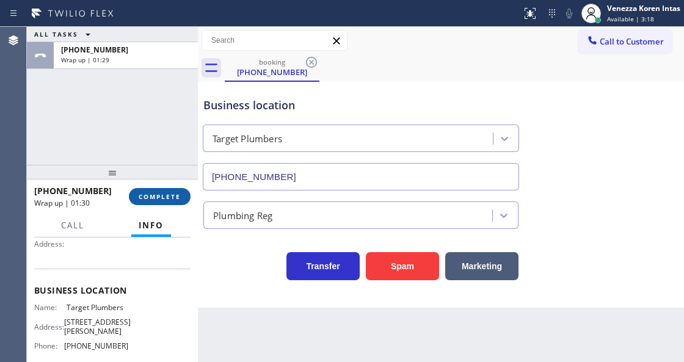
click at [142, 188] on button "COMPLETE" at bounding box center [160, 196] width 62 height 17
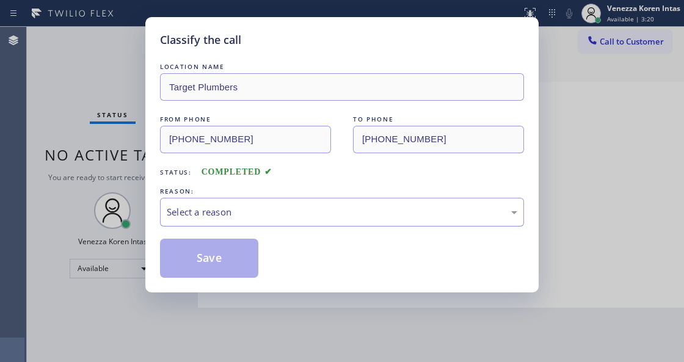
click at [347, 201] on div "Select a reason" at bounding box center [342, 212] width 364 height 29
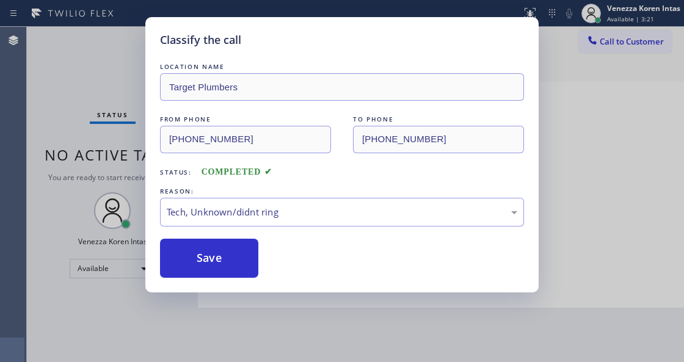
drag, startPoint x: 255, startPoint y: 258, endPoint x: 369, endPoint y: 334, distance: 137.6
click at [254, 258] on button "Save" at bounding box center [209, 258] width 98 height 39
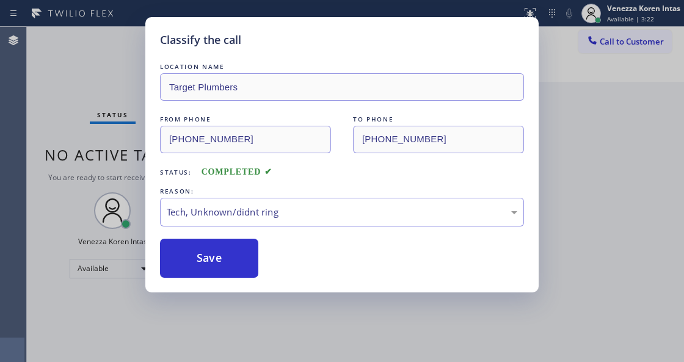
click at [255, 359] on div "Classify the call LOCATION NAME Electrical Empire West New York(I.D.J. Construc…" at bounding box center [355, 194] width 657 height 335
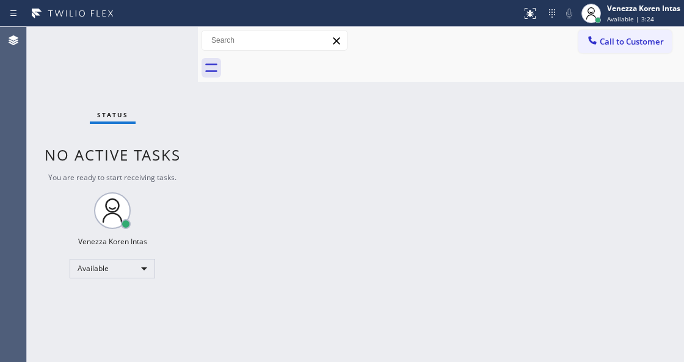
click at [206, 145] on div "Back to Dashboard Change Sender ID Customers Technicians Select a contact Outbo…" at bounding box center [441, 194] width 486 height 335
drag, startPoint x: 197, startPoint y: 43, endPoint x: 183, endPoint y: 60, distance: 22.1
click at [198, 44] on div at bounding box center [198, 194] width 0 height 335
click at [181, 60] on div "Status No active tasks You are ready to start receiving tasks. Venezza Koren In…" at bounding box center [112, 194] width 170 height 335
click at [228, 166] on div "Back to Dashboard Change Sender ID Customers Technicians Select a contact Outbo…" at bounding box center [440, 194] width 487 height 335
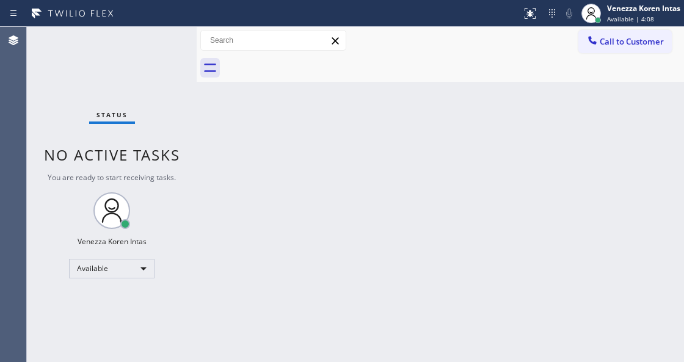
drag, startPoint x: 208, startPoint y: 126, endPoint x: 153, endPoint y: 78, distance: 73.5
click at [192, 118] on div "Status No active tasks You are ready to start receiving tasks. Venezza Koren In…" at bounding box center [355, 194] width 657 height 335
click at [155, 76] on div "Status No active tasks You are ready to start receiving tasks. Venezza Koren In…" at bounding box center [112, 194] width 170 height 335
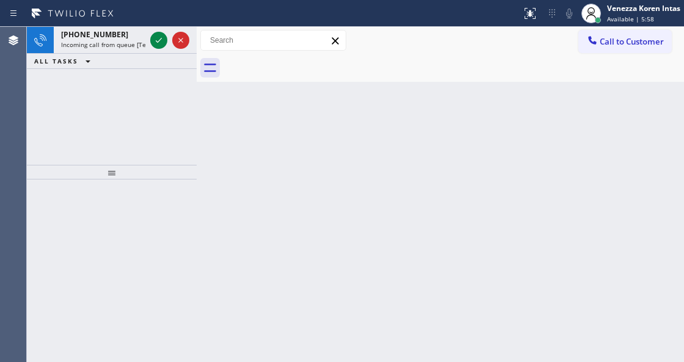
click at [41, 24] on div "Status report No issues detected If you experience an issue, please download th…" at bounding box center [342, 13] width 684 height 27
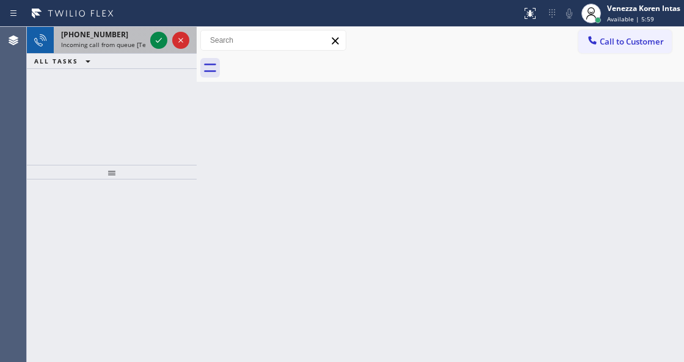
click at [70, 38] on span "+14154978963" at bounding box center [94, 34] width 67 height 10
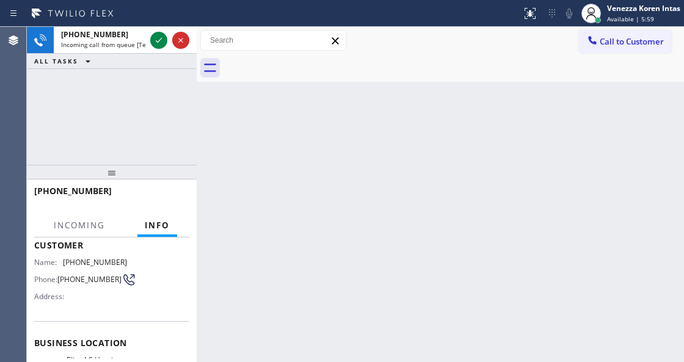
scroll to position [162, 0]
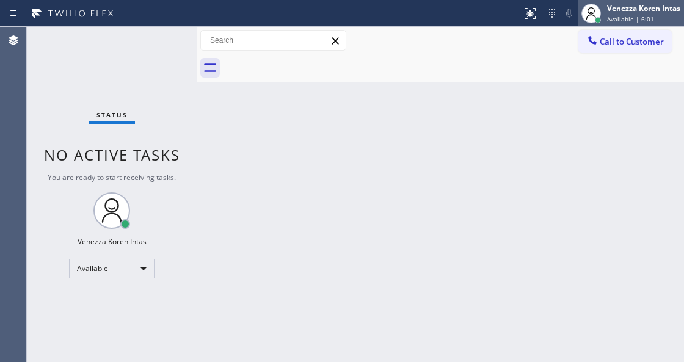
click at [608, 23] on div "Venezza Koren Intas Available | 6:01" at bounding box center [630, 13] width 106 height 27
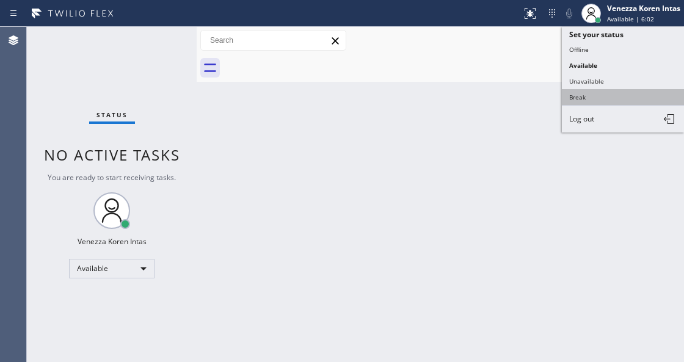
click at [579, 99] on button "Break" at bounding box center [622, 97] width 122 height 16
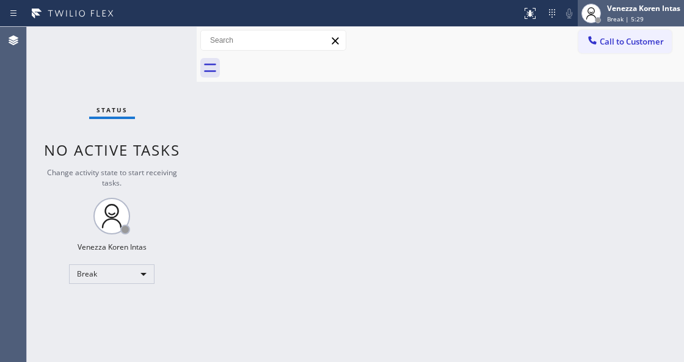
click at [664, 18] on div "Break | 5:29" at bounding box center [643, 19] width 73 height 9
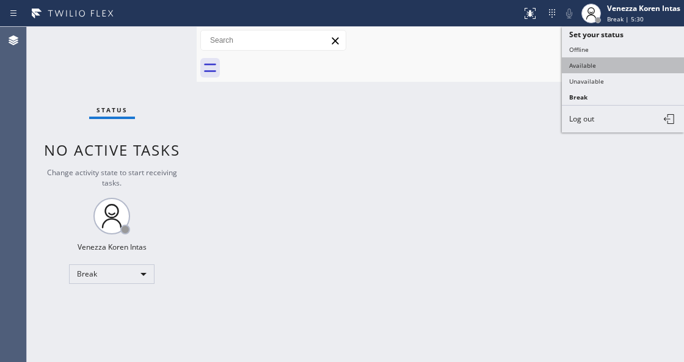
click at [596, 63] on button "Available" at bounding box center [622, 65] width 122 height 16
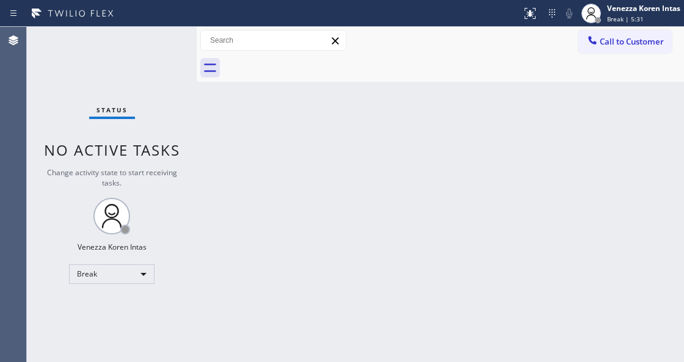
click at [163, 54] on div "Status No active tasks Change activity state to start receiving tasks. Venezza …" at bounding box center [112, 194] width 170 height 335
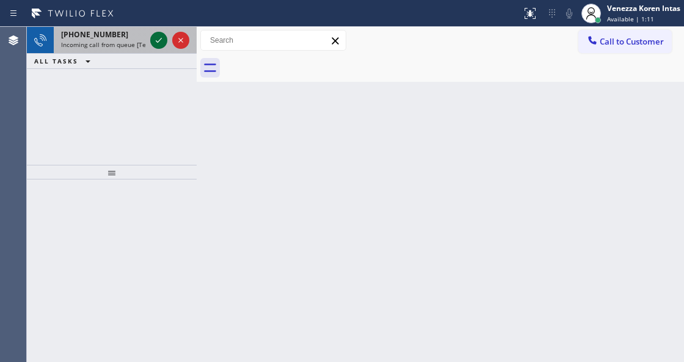
click at [159, 37] on icon at bounding box center [158, 40] width 15 height 15
click at [164, 46] on icon at bounding box center [158, 40] width 15 height 15
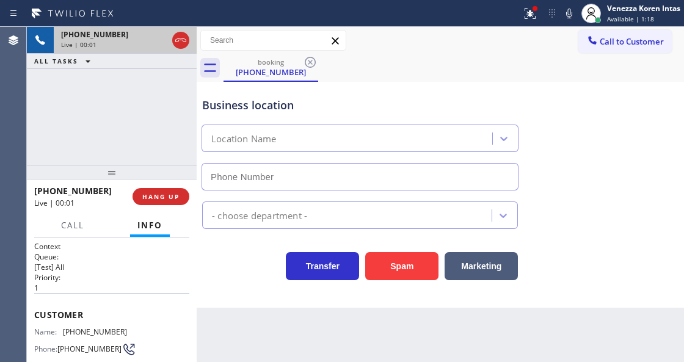
type input "(949) 304-2822"
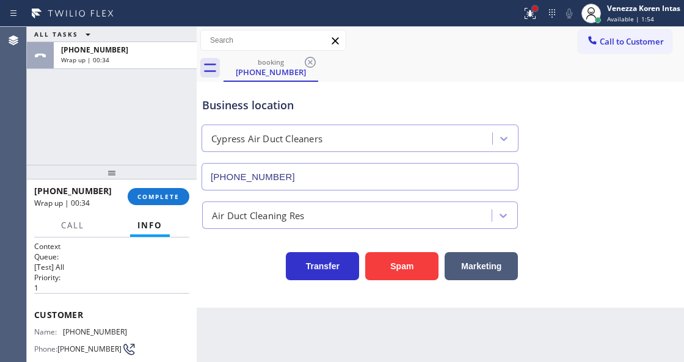
click at [535, 9] on div at bounding box center [534, 8] width 5 height 5
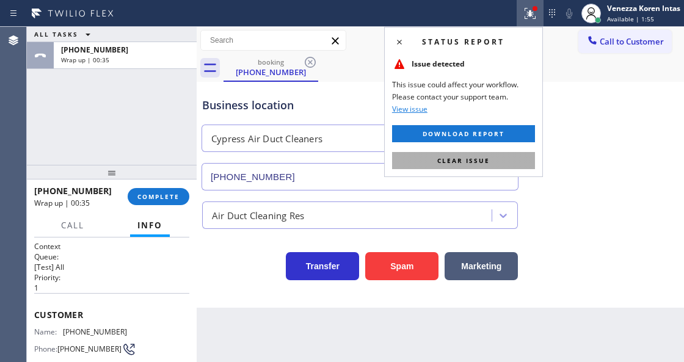
click at [474, 166] on div "Status report Issue detected This issue could affect your workflow. Please cont…" at bounding box center [463, 102] width 159 height 150
click at [474, 165] on button "Clear issue" at bounding box center [463, 160] width 143 height 17
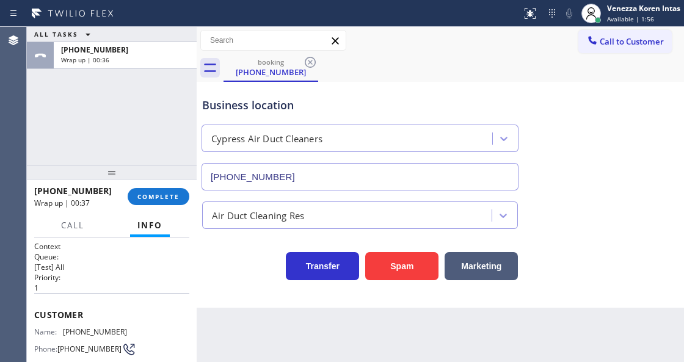
click at [151, 206] on div "+19519513770 Wrap up | 00:37 COMPLETE" at bounding box center [111, 197] width 155 height 32
click at [178, 186] on div "+19519513770 Wrap up | 00:37 COMPLETE" at bounding box center [111, 197] width 155 height 32
click at [174, 188] on button "COMPLETE" at bounding box center [159, 196] width 62 height 17
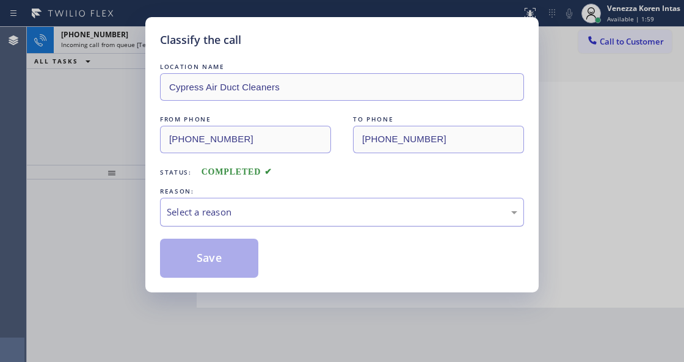
click at [344, 206] on div "Select a reason" at bounding box center [342, 212] width 350 height 14
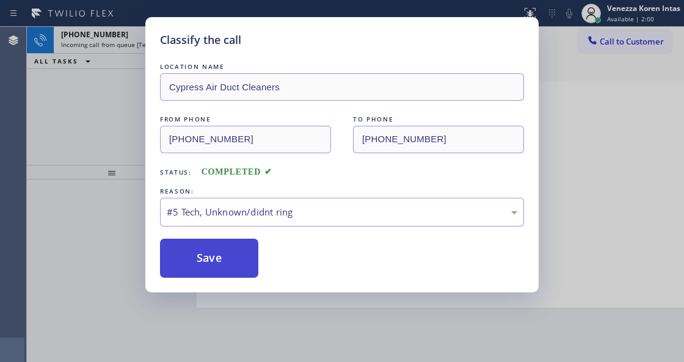
click at [239, 269] on button "Save" at bounding box center [209, 258] width 98 height 39
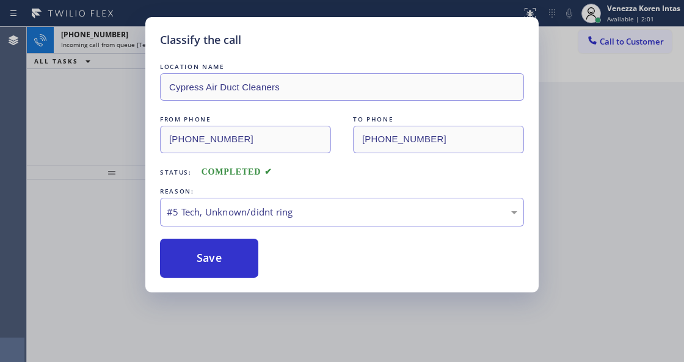
click at [156, 42] on div "Classify the call LOCATION NAME Electrical Empire West New York(I.D.J. Construc…" at bounding box center [355, 194] width 657 height 335
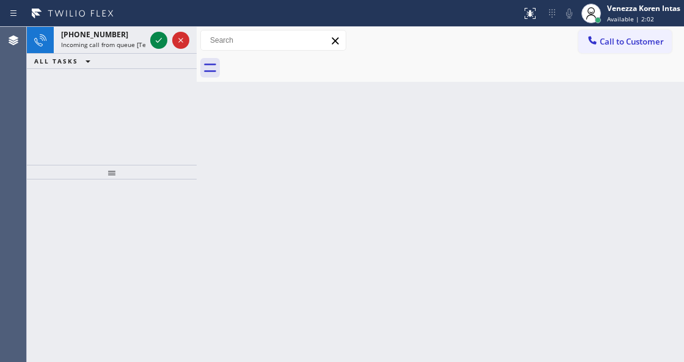
click at [156, 42] on icon at bounding box center [158, 40] width 15 height 15
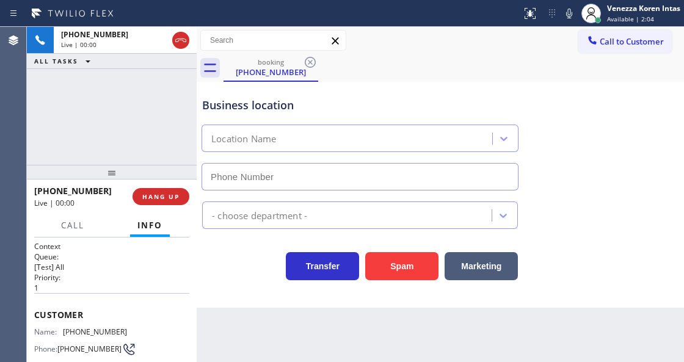
scroll to position [122, 0]
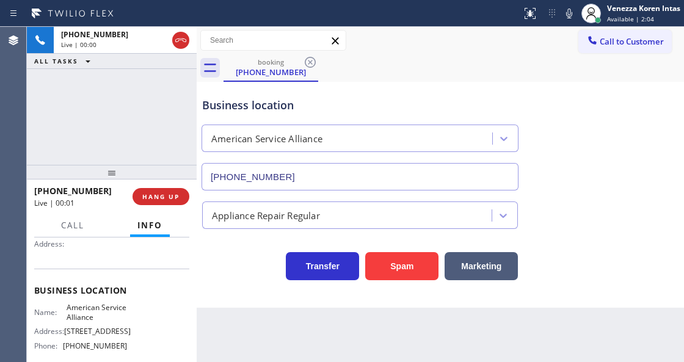
type input "(888) 859-4448"
click at [22, 123] on div "Agent Desktop" at bounding box center [13, 194] width 26 height 335
click at [63, 112] on div "+18052180784 Live | 00:02 ALL TASKS ALL TASKS ACTIVE TASKS TASKS IN WRAP UP" at bounding box center [112, 96] width 170 height 138
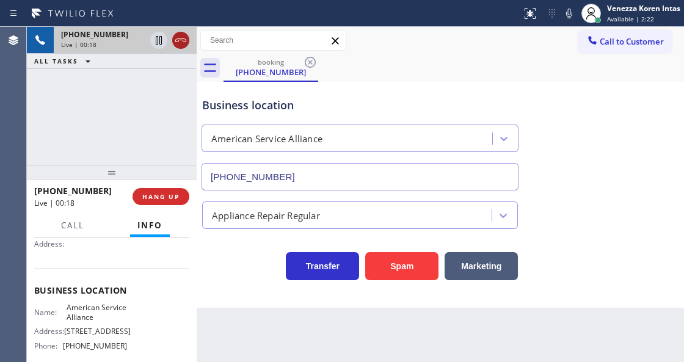
click at [184, 37] on icon at bounding box center [180, 40] width 15 height 15
click at [170, 201] on button "HANG UP" at bounding box center [160, 196] width 57 height 17
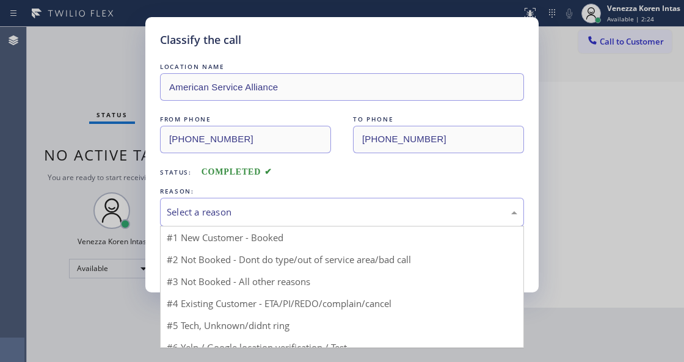
click at [248, 211] on div "Select a reason" at bounding box center [342, 212] width 350 height 14
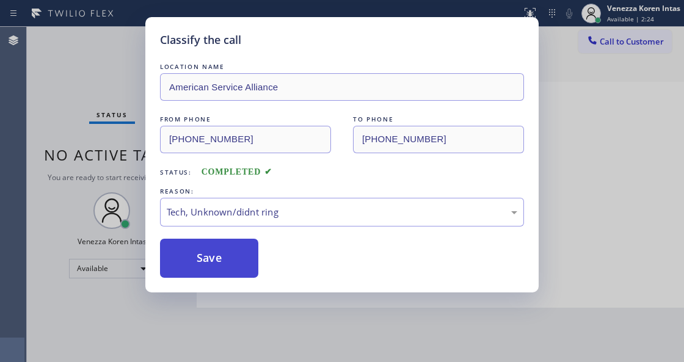
click at [229, 266] on button "Save" at bounding box center [209, 258] width 98 height 39
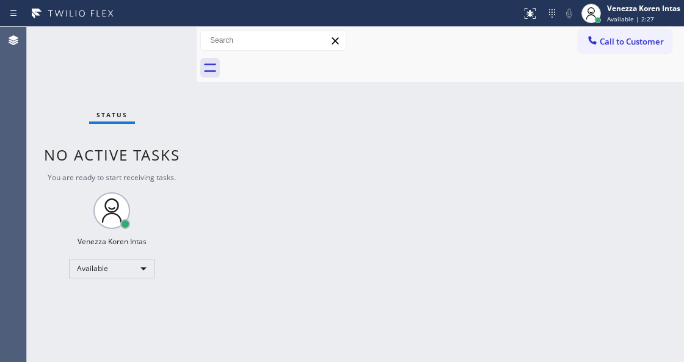
click at [159, 45] on div "Status No active tasks You are ready to start receiving tasks. Venezza Koren In…" at bounding box center [112, 194] width 170 height 335
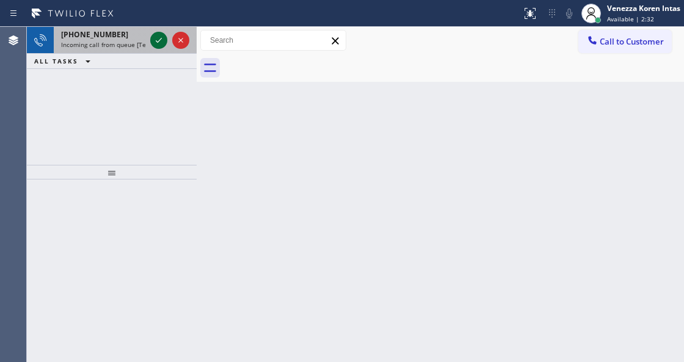
click at [156, 42] on icon at bounding box center [158, 40] width 15 height 15
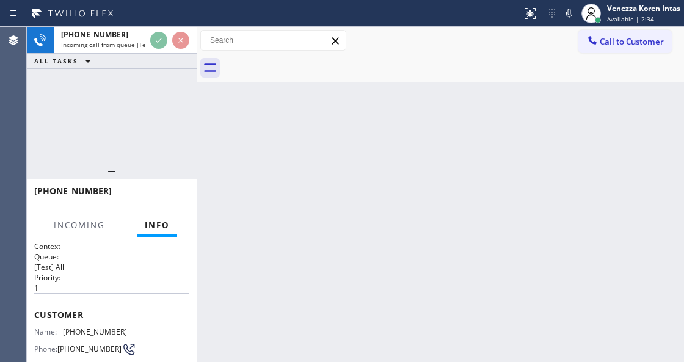
scroll to position [122, 0]
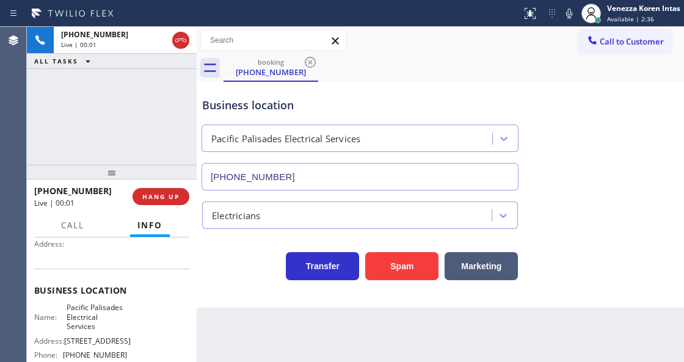
type input "(424) 738-3786"
drag, startPoint x: 182, startPoint y: 198, endPoint x: 187, endPoint y: 204, distance: 7.8
click at [182, 198] on button "HANG UP" at bounding box center [160, 196] width 57 height 17
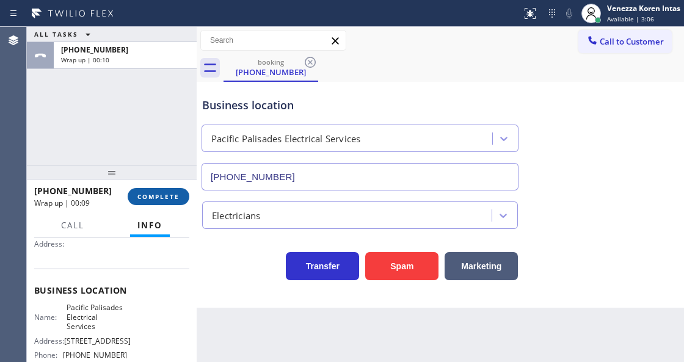
click at [176, 204] on button "COMPLETE" at bounding box center [159, 196] width 62 height 17
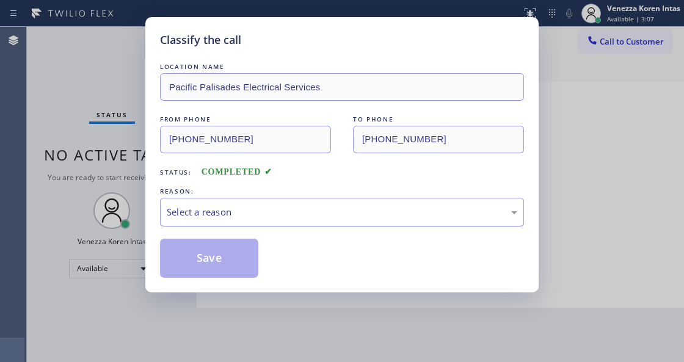
click at [194, 218] on div "Select a reason" at bounding box center [342, 212] width 350 height 14
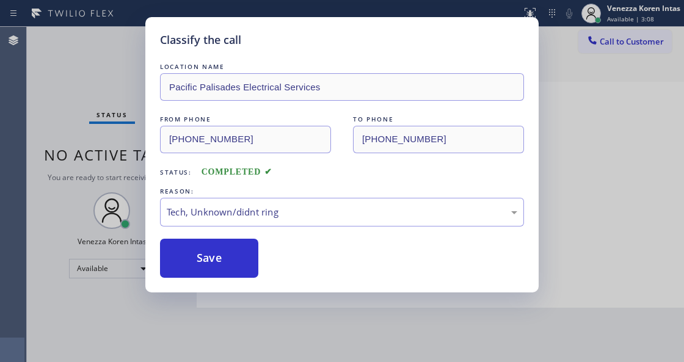
click at [222, 236] on div "LOCATION NAME Pacific Palisades Electrical Services FROM PHONE (808) 458-1845 T…" at bounding box center [342, 168] width 364 height 217
click at [236, 266] on button "Save" at bounding box center [209, 258] width 98 height 39
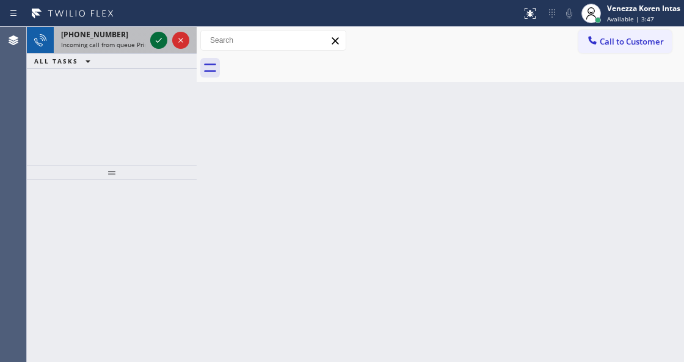
click at [164, 42] on icon at bounding box center [158, 40] width 15 height 15
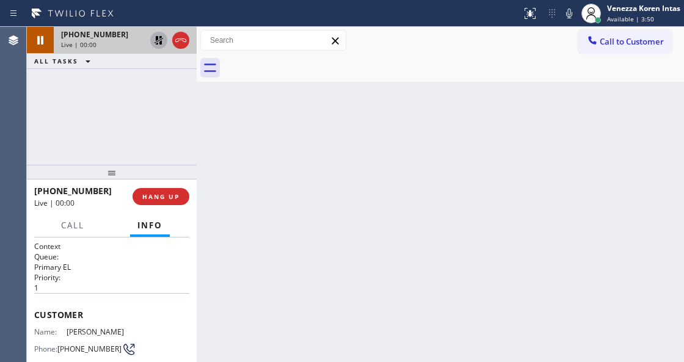
click at [161, 45] on icon at bounding box center [158, 40] width 15 height 15
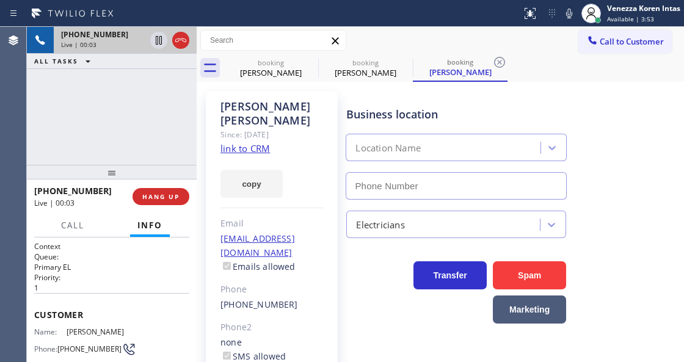
type input "[PHONE_NUMBER]"
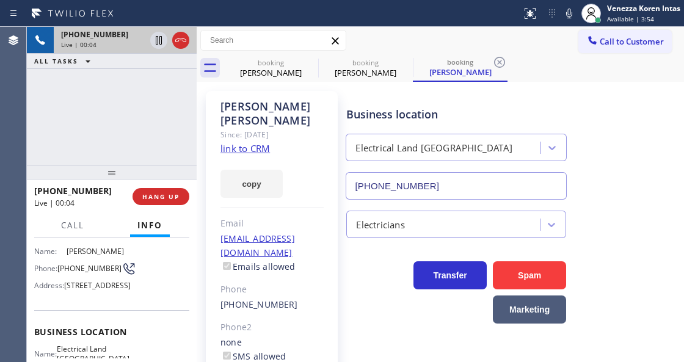
scroll to position [81, 0]
click at [497, 56] on icon at bounding box center [499, 62] width 15 height 15
click at [0, 0] on icon at bounding box center [0, 0] width 0 height 0
click at [486, 63] on div "booking Andy Urteaga booking Andy Urteaga booking Andy Urteaga" at bounding box center [453, 67] width 460 height 27
click at [498, 62] on div "booking Andy Urteaga booking Andy Urteaga booking Andy Urteaga" at bounding box center [453, 67] width 460 height 27
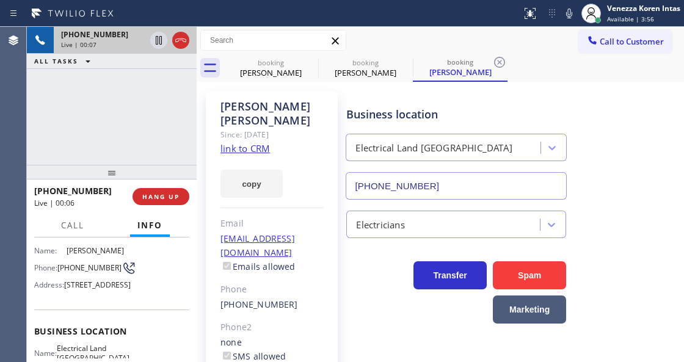
click at [498, 62] on div "booking Andy Urteaga booking Andy Urteaga booking Andy Urteaga" at bounding box center [453, 67] width 460 height 27
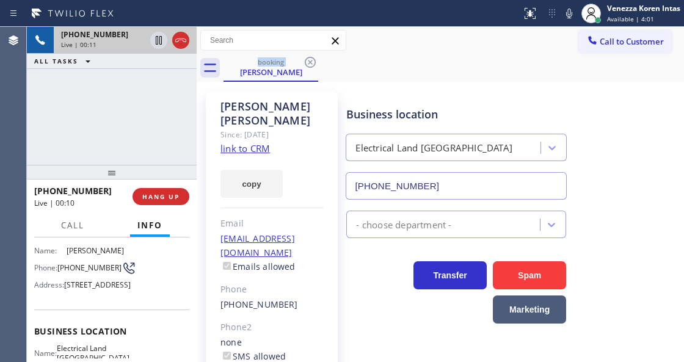
click at [262, 142] on link "link to CRM" at bounding box center [244, 148] width 49 height 12
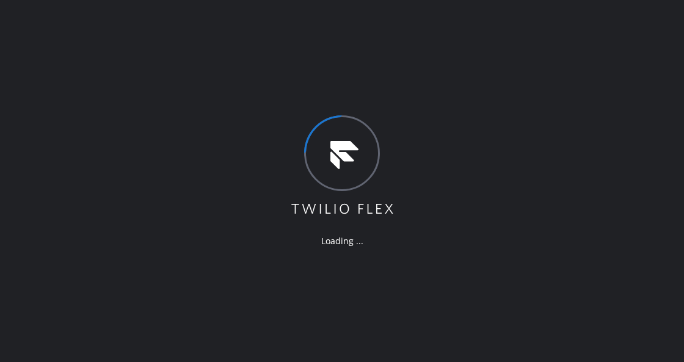
click at [301, 118] on icon at bounding box center [342, 165] width 106 height 101
click at [229, 83] on div "Loading ..." at bounding box center [342, 181] width 684 height 362
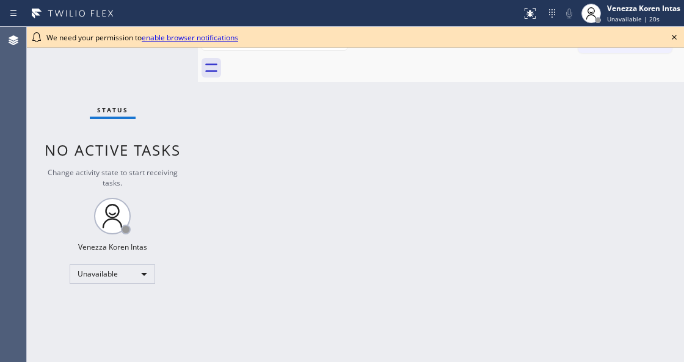
click at [191, 186] on div "Status No active tasks Change activity state to start receiving tasks. Venezza …" at bounding box center [112, 194] width 171 height 335
click at [118, 277] on div "Unavailable" at bounding box center [112, 274] width 85 height 20
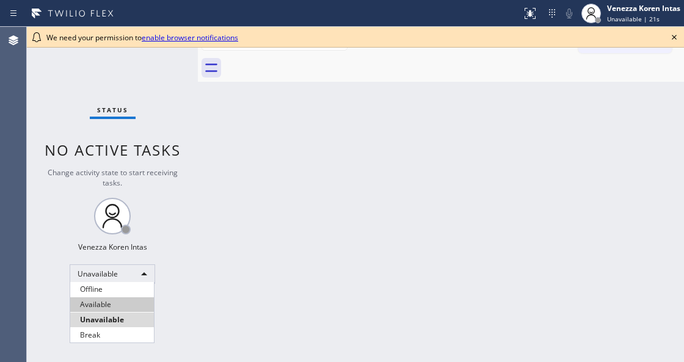
click at [117, 300] on li "Available" at bounding box center [112, 304] width 84 height 15
click at [276, 227] on div "Back to Dashboard Change Sender ID Customers Technicians Select a contact Outbo…" at bounding box center [441, 194] width 486 height 335
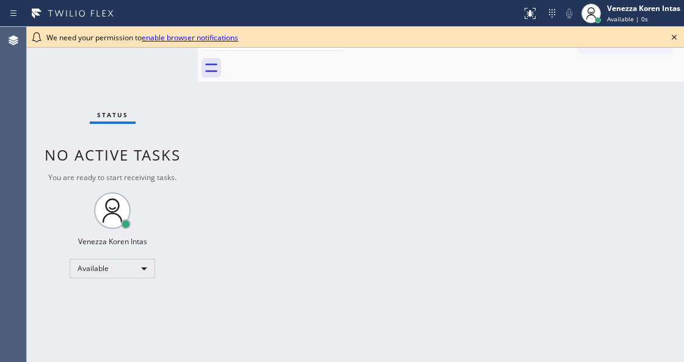
click at [670, 37] on icon at bounding box center [673, 37] width 15 height 15
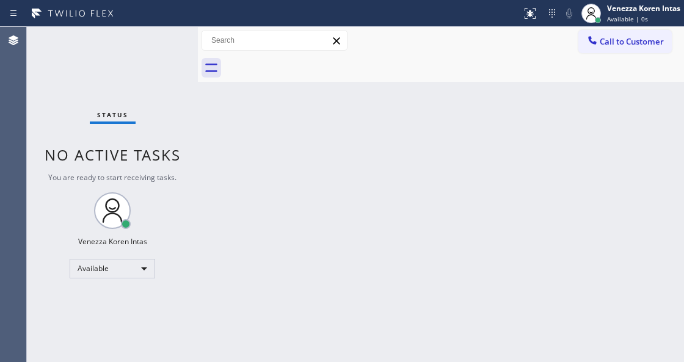
drag, startPoint x: 430, startPoint y: 129, endPoint x: 412, endPoint y: 133, distance: 18.1
click at [418, 132] on div "Back to Dashboard Change Sender ID Customers Technicians Select a contact Outbo…" at bounding box center [441, 194] width 486 height 335
click at [167, 69] on div "Status No active tasks You are ready to start receiving tasks. Venezza Koren In…" at bounding box center [112, 194] width 171 height 335
click at [265, 152] on div "Back to Dashboard Change Sender ID Customers Technicians Select a contact Outbo…" at bounding box center [441, 194] width 486 height 335
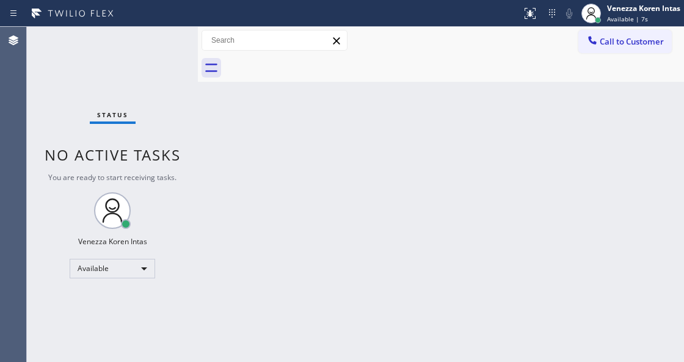
click at [158, 65] on div "Status No active tasks You are ready to start receiving tasks. Venezza Koren In…" at bounding box center [112, 194] width 171 height 335
click at [231, 159] on div "Back to Dashboard Change Sender ID Customers Technicians Select a contact Outbo…" at bounding box center [441, 194] width 486 height 335
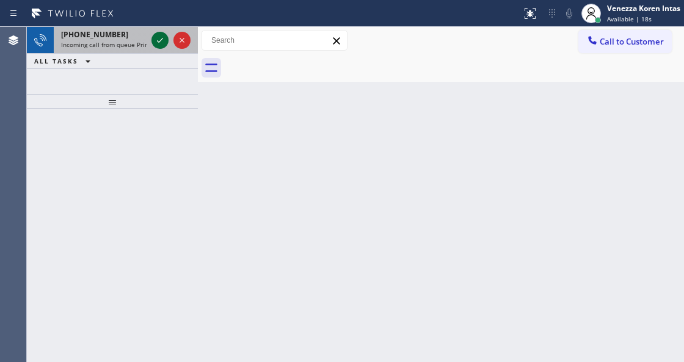
click at [158, 44] on icon at bounding box center [160, 40] width 15 height 15
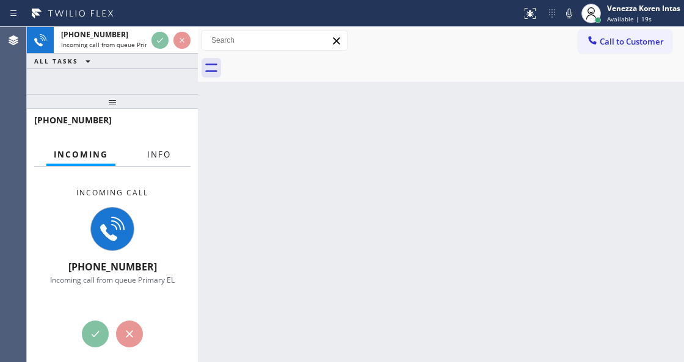
click at [167, 151] on button "Info" at bounding box center [159, 155] width 38 height 24
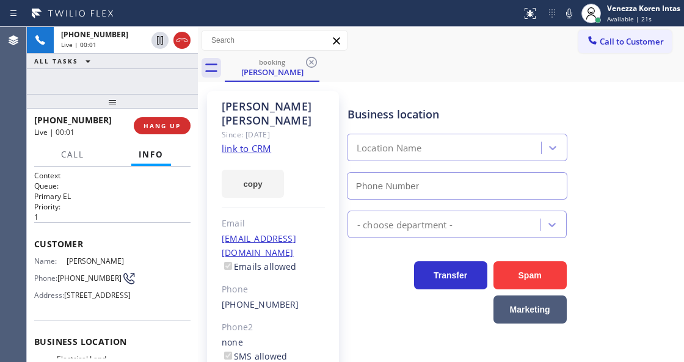
type input "[PHONE_NUMBER]"
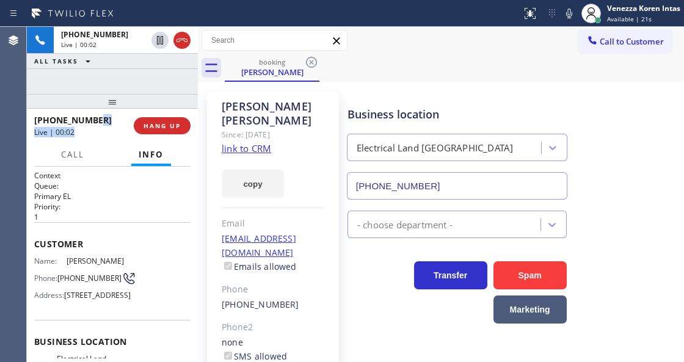
drag, startPoint x: 109, startPoint y: 114, endPoint x: 109, endPoint y: 136, distance: 22.6
click at [109, 136] on div "[PHONE_NUMBER] Live | 00:02" at bounding box center [83, 126] width 99 height 32
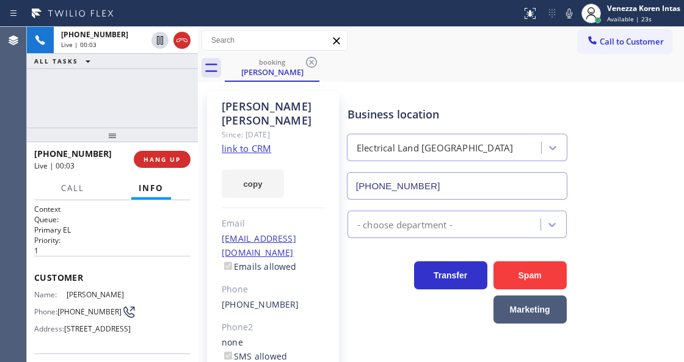
drag, startPoint x: 114, startPoint y: 106, endPoint x: 112, endPoint y: 140, distance: 33.6
click at [112, 140] on div at bounding box center [112, 135] width 171 height 15
click at [254, 142] on link "link to CRM" at bounding box center [246, 148] width 49 height 12
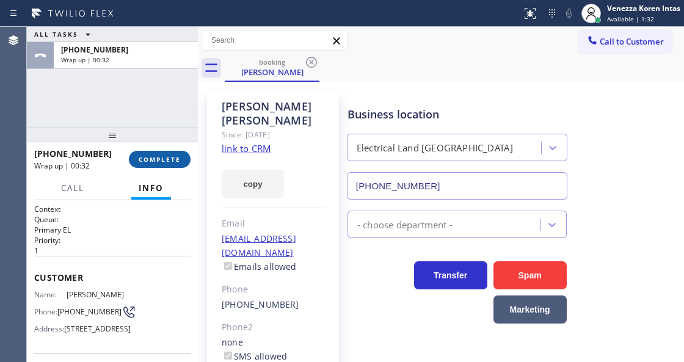
click at [165, 156] on span "COMPLETE" at bounding box center [160, 159] width 42 height 9
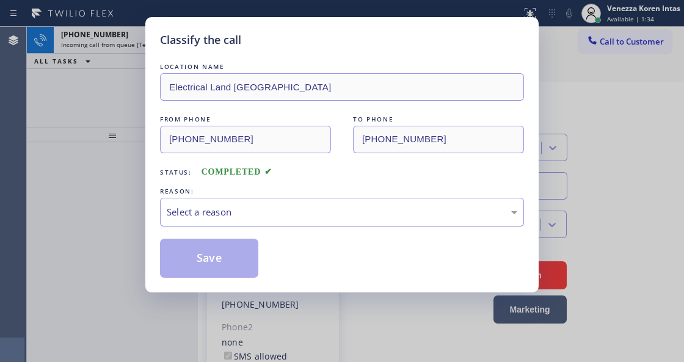
click at [330, 204] on div "Select a reason" at bounding box center [342, 212] width 364 height 29
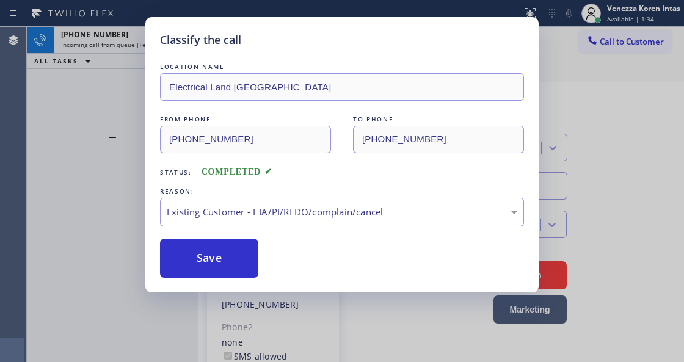
drag, startPoint x: 311, startPoint y: 278, endPoint x: 206, endPoint y: 272, distance: 105.2
click at [206, 272] on button "Save" at bounding box center [209, 258] width 98 height 39
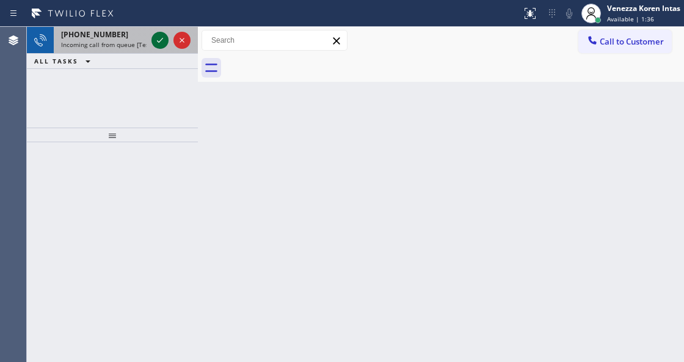
click at [156, 44] on icon at bounding box center [160, 40] width 15 height 15
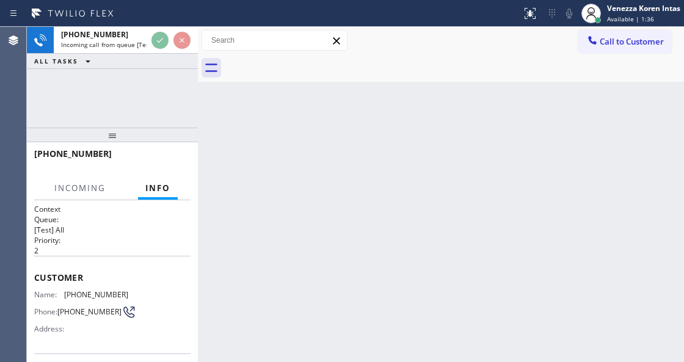
click at [104, 154] on div "[PHONE_NUMBER]" at bounding box center [108, 154] width 148 height 12
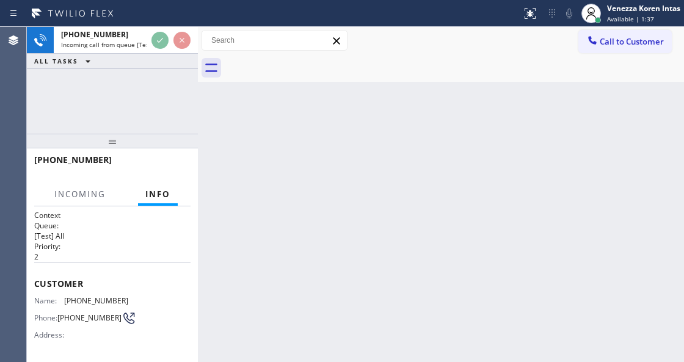
drag, startPoint x: 106, startPoint y: 143, endPoint x: 109, endPoint y: 163, distance: 20.4
click at [109, 148] on div at bounding box center [112, 141] width 171 height 15
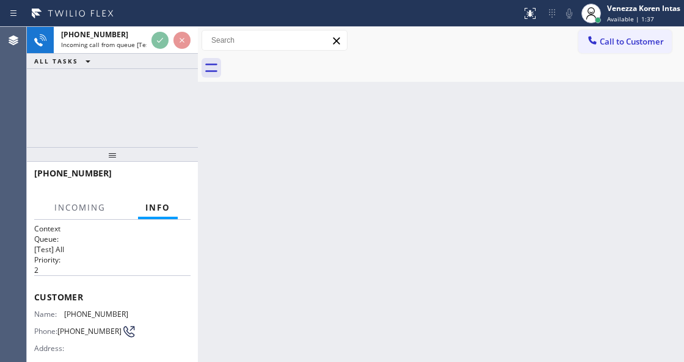
click at [120, 162] on div at bounding box center [112, 154] width 171 height 15
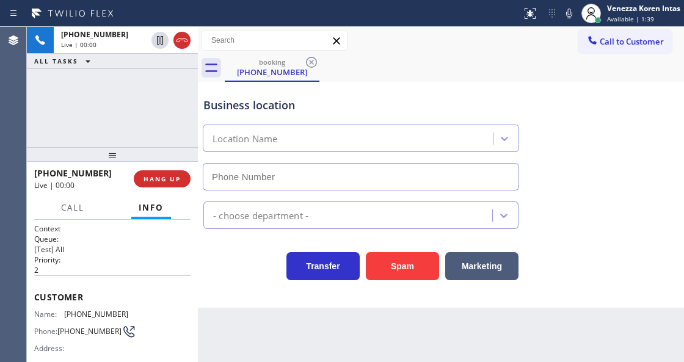
scroll to position [122, 0]
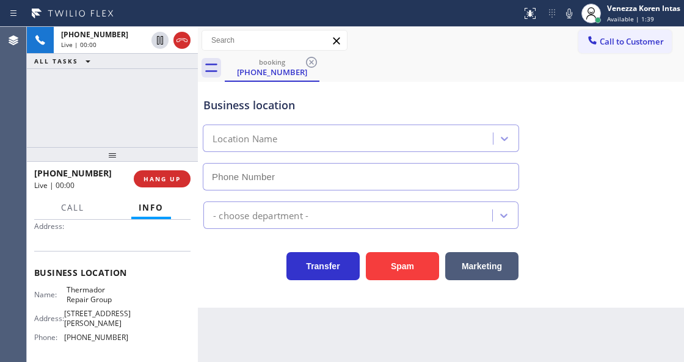
type input "[PHONE_NUMBER]"
click at [90, 114] on div "[PHONE_NUMBER] Live | 00:01 ALL TASKS ALL TASKS ACTIVE TASKS TASKS IN WRAP UP" at bounding box center [112, 87] width 171 height 120
drag, startPoint x: 65, startPoint y: 284, endPoint x: 114, endPoint y: 299, distance: 51.0
click at [114, 299] on div "Business location Name: Thermador Repair Group Address: [STREET_ADDRESS][PERSON…" at bounding box center [112, 306] width 156 height 111
copy span "Thermador Repair Group"
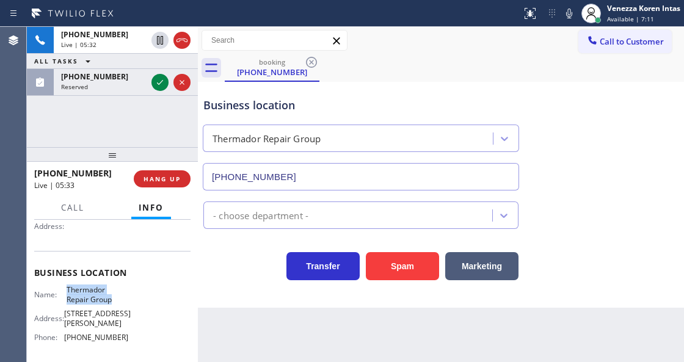
drag, startPoint x: 155, startPoint y: 85, endPoint x: 157, endPoint y: 209, distance: 123.9
click at [155, 85] on icon at bounding box center [160, 82] width 15 height 15
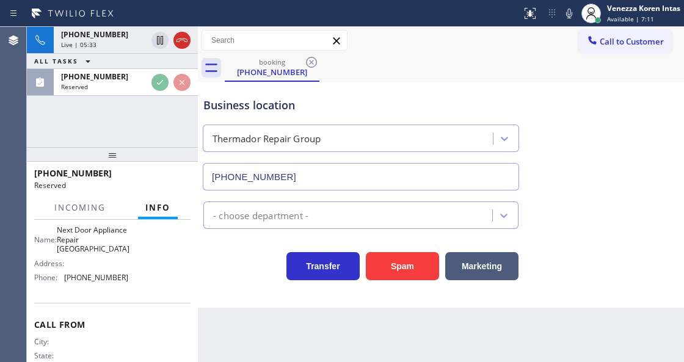
scroll to position [238, 0]
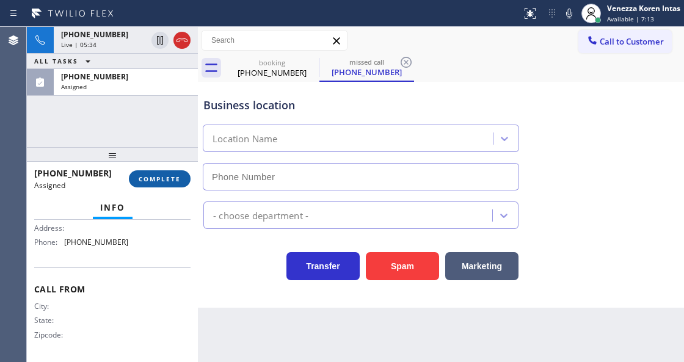
type input "[PHONE_NUMBER]"
click at [169, 185] on button "COMPLETE" at bounding box center [160, 178] width 62 height 17
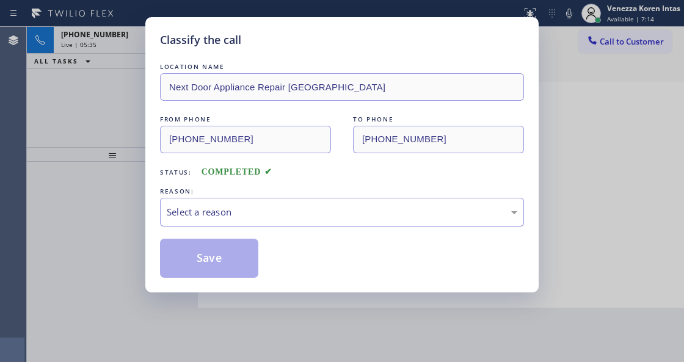
click at [271, 217] on div "Select a reason" at bounding box center [342, 212] width 350 height 14
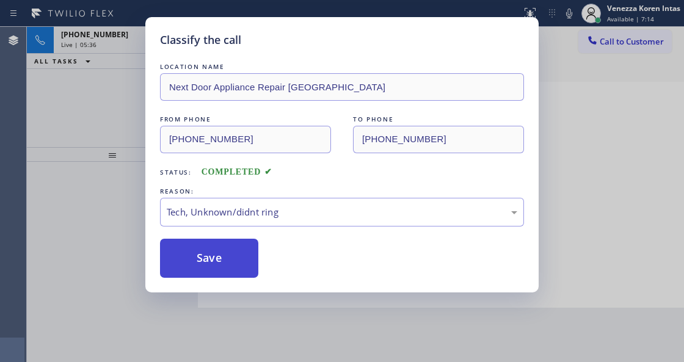
click at [250, 264] on button "Save" at bounding box center [209, 258] width 98 height 39
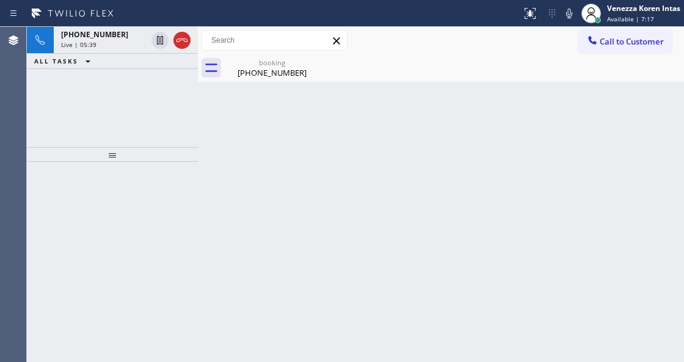
click at [258, 82] on div "Back to Dashboard Change Sender ID Customers Technicians Select a contact Outbo…" at bounding box center [441, 194] width 486 height 335
drag, startPoint x: 312, startPoint y: 70, endPoint x: 298, endPoint y: 68, distance: 13.5
click at [312, 70] on div at bounding box center [311, 62] width 15 height 15
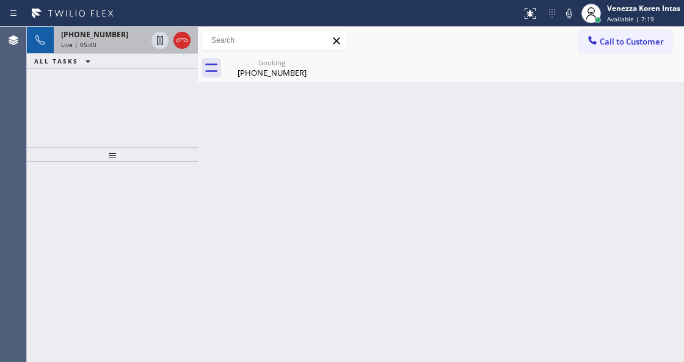
click at [110, 40] on div "Live | 05:40" at bounding box center [103, 44] width 85 height 9
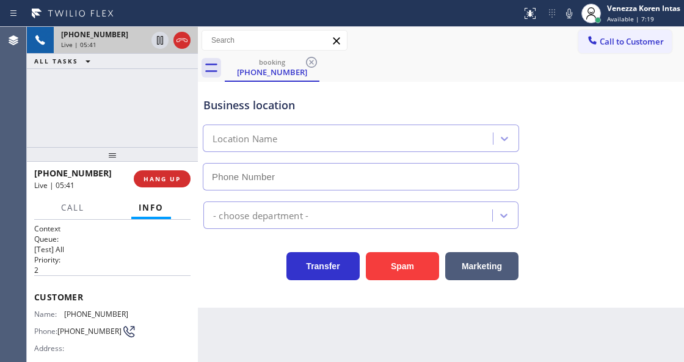
click at [242, 56] on div "booking [PHONE_NUMBER]" at bounding box center [272, 67] width 92 height 26
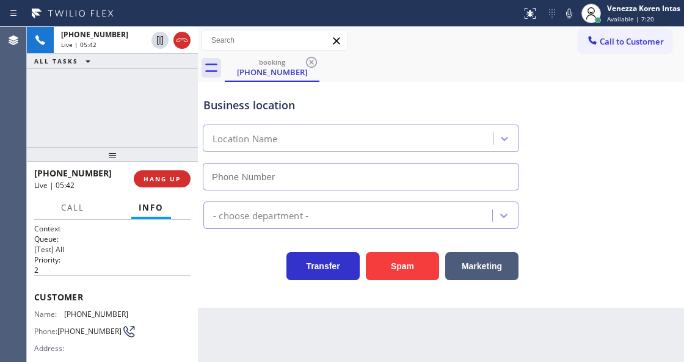
type input "[PHONE_NUMBER]"
drag, startPoint x: 117, startPoint y: 311, endPoint x: 65, endPoint y: 310, distance: 52.5
click at [65, 310] on div "Name: [PHONE_NUMBER]" at bounding box center [81, 313] width 94 height 9
copy div "[PHONE_NUMBER]"
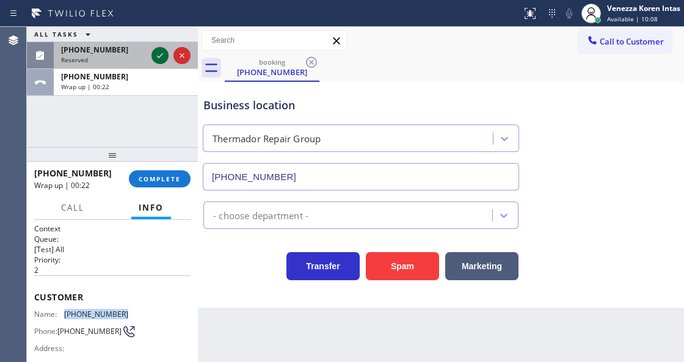
click at [161, 55] on icon at bounding box center [160, 55] width 6 height 5
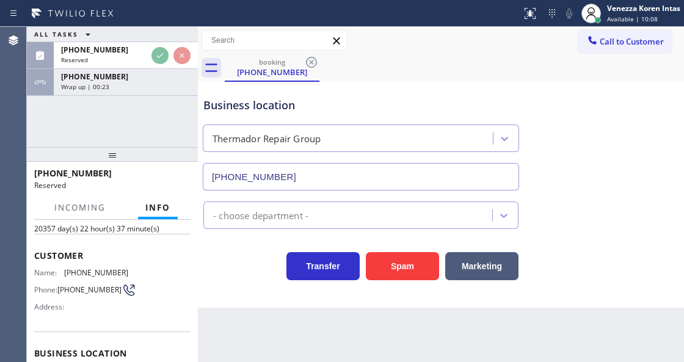
scroll to position [81, 0]
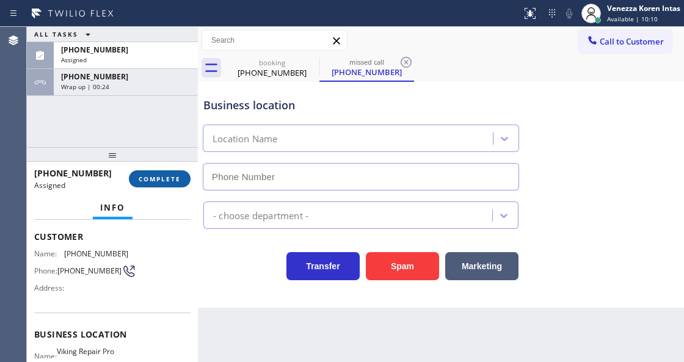
type input "[PHONE_NUMBER]"
click at [165, 173] on button "COMPLETE" at bounding box center [160, 178] width 62 height 17
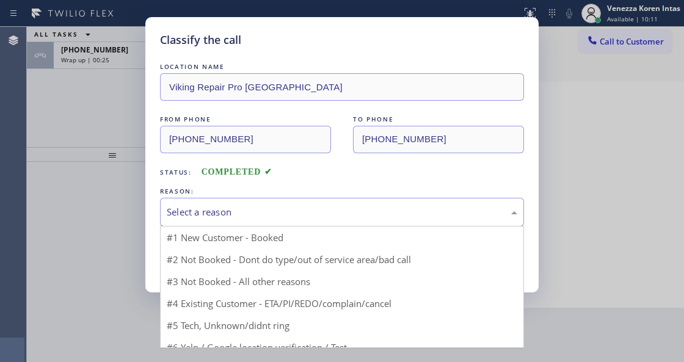
drag, startPoint x: 325, startPoint y: 209, endPoint x: 275, endPoint y: 304, distance: 107.6
click at [323, 210] on div "Select a reason" at bounding box center [342, 212] width 350 height 14
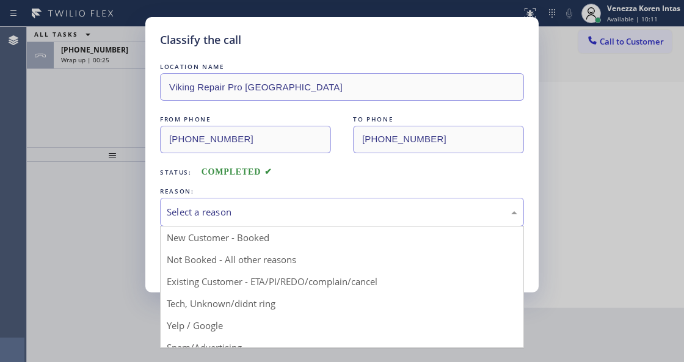
drag, startPoint x: 266, startPoint y: 308, endPoint x: 237, endPoint y: 282, distance: 38.9
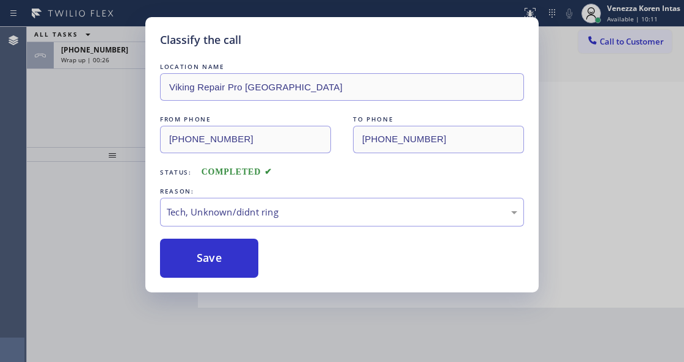
click at [237, 282] on div "Classify the call LOCATION NAME Viking Repair Pro Jersey City FROM PHONE [PHONE…" at bounding box center [341, 154] width 393 height 275
click at [243, 259] on button "Save" at bounding box center [209, 258] width 98 height 39
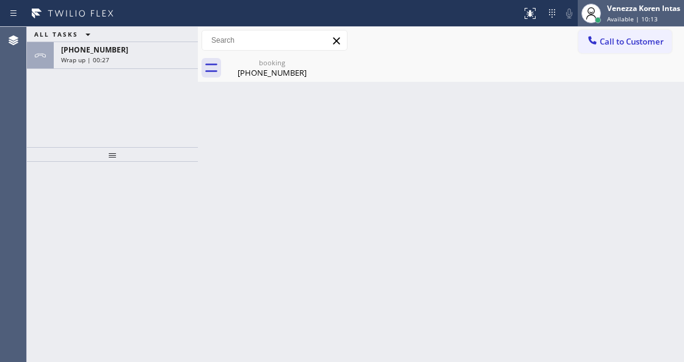
click at [630, 13] on div "Venezza Koren Intas" at bounding box center [643, 8] width 73 height 10
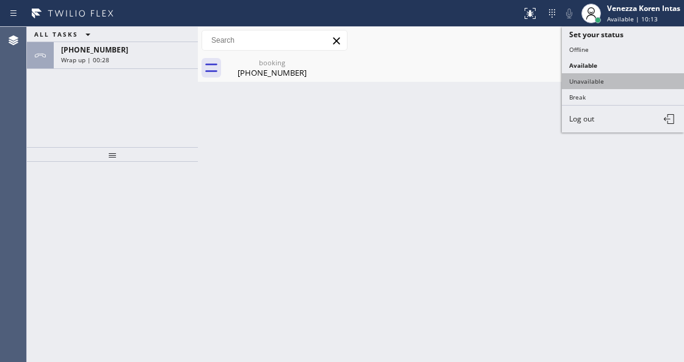
click at [615, 73] on button "Unavailable" at bounding box center [622, 81] width 122 height 16
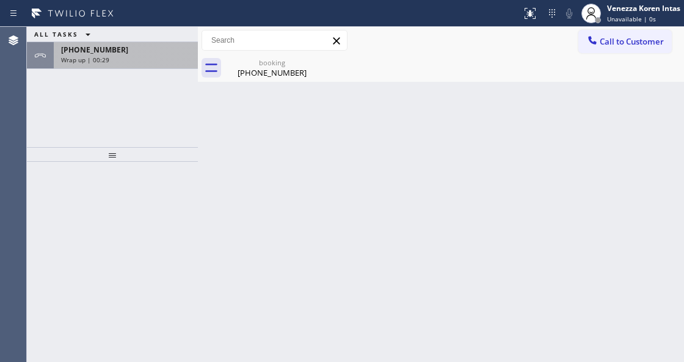
click at [114, 56] on div "Wrap up | 00:29" at bounding box center [125, 60] width 129 height 9
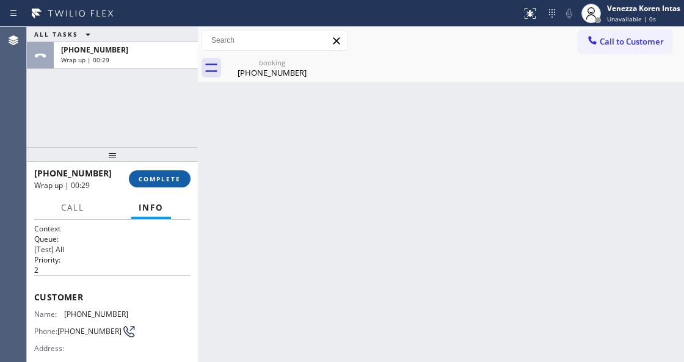
click at [159, 178] on span "COMPLETE" at bounding box center [160, 179] width 42 height 9
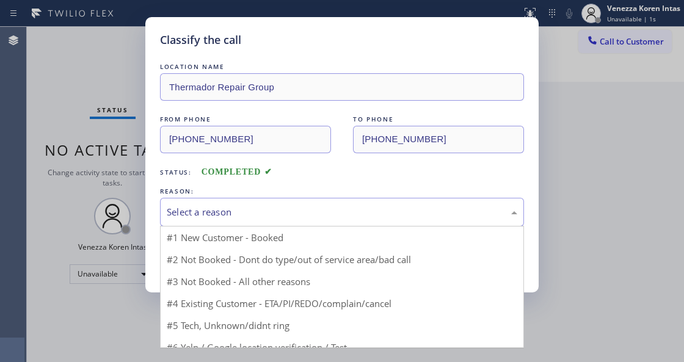
click at [263, 203] on div "Select a reason" at bounding box center [342, 212] width 364 height 29
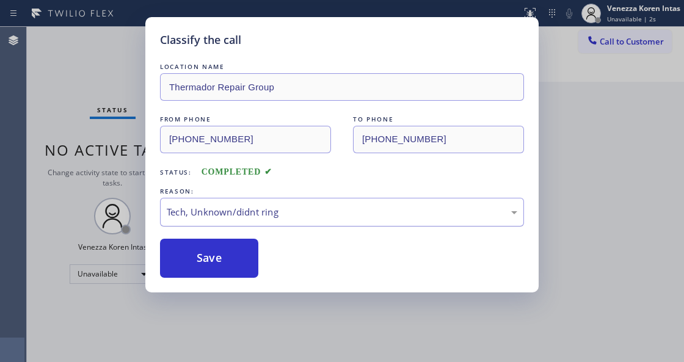
click at [244, 221] on div "Tech, Unknown/didnt ring" at bounding box center [342, 212] width 364 height 29
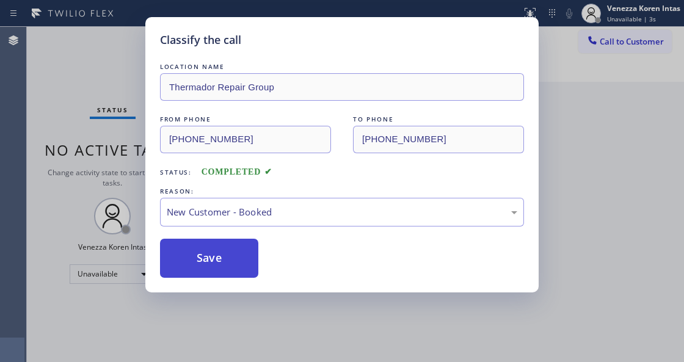
click at [241, 254] on button "Save" at bounding box center [209, 258] width 98 height 39
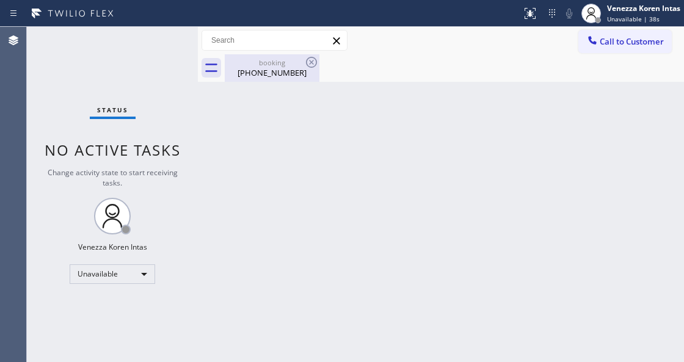
click at [276, 59] on div "booking" at bounding box center [272, 62] width 92 height 9
click at [371, 94] on div "Back to Dashboard Change Sender ID Customers Technicians Select a contact Outbo…" at bounding box center [441, 194] width 486 height 335
click at [292, 175] on div "Back to Dashboard Change Sender ID Customers Technicians Select a contact Outbo…" at bounding box center [441, 194] width 486 height 335
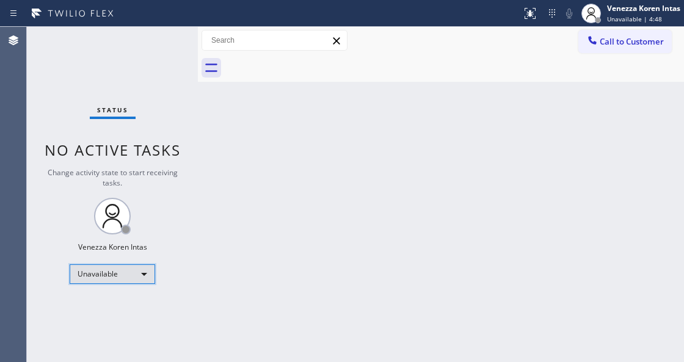
click at [123, 264] on div "Unavailable" at bounding box center [112, 274] width 85 height 20
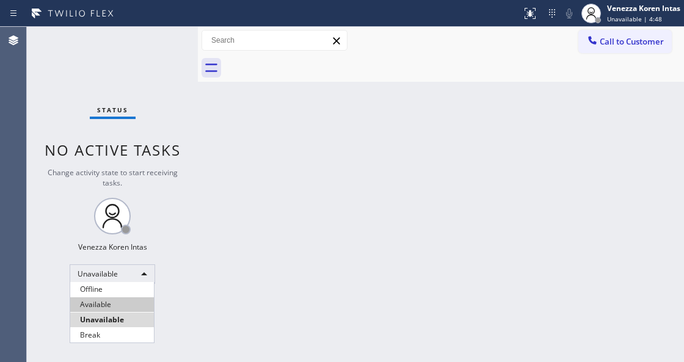
click at [112, 304] on li "Available" at bounding box center [112, 304] width 84 height 15
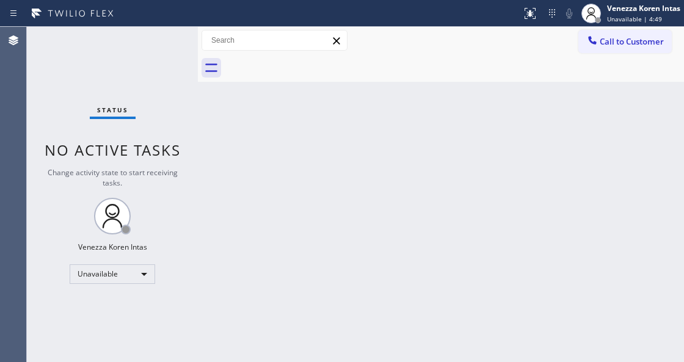
drag, startPoint x: 291, startPoint y: 229, endPoint x: 161, endPoint y: 175, distance: 141.5
click at [292, 229] on div "Back to Dashboard Change Sender ID Customers Technicians Select a contact Outbo…" at bounding box center [441, 194] width 486 height 335
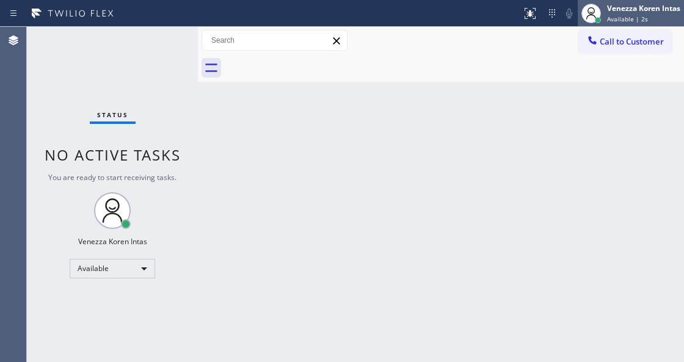
click at [615, 15] on span "Available | 2s" at bounding box center [627, 19] width 41 height 9
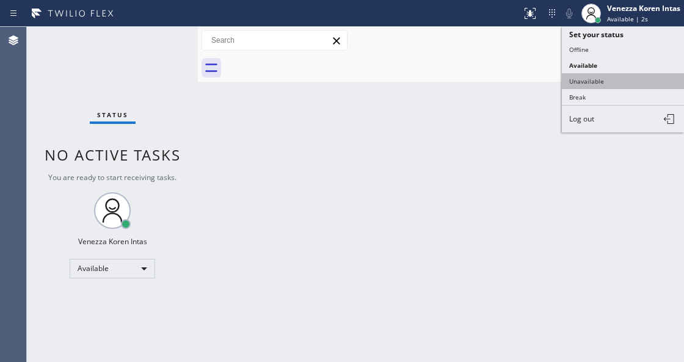
click at [596, 79] on button "Unavailable" at bounding box center [622, 81] width 122 height 16
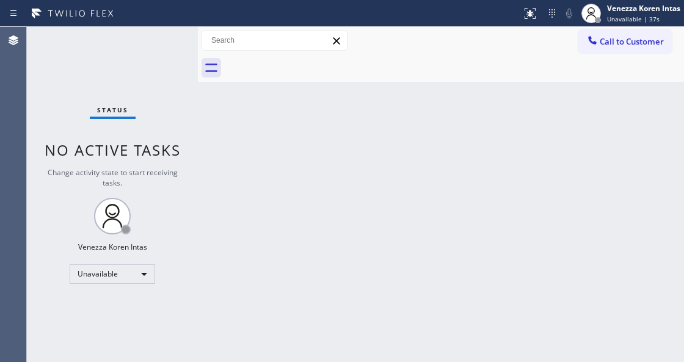
click at [137, 193] on div "Status No active tasks Change activity state to start receiving tasks. Venezza …" at bounding box center [112, 194] width 171 height 335
click at [139, 273] on div "Unavailable" at bounding box center [112, 274] width 85 height 20
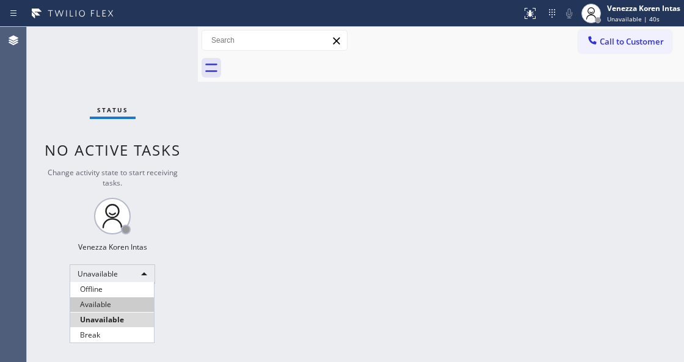
click at [123, 304] on li "Available" at bounding box center [112, 304] width 84 height 15
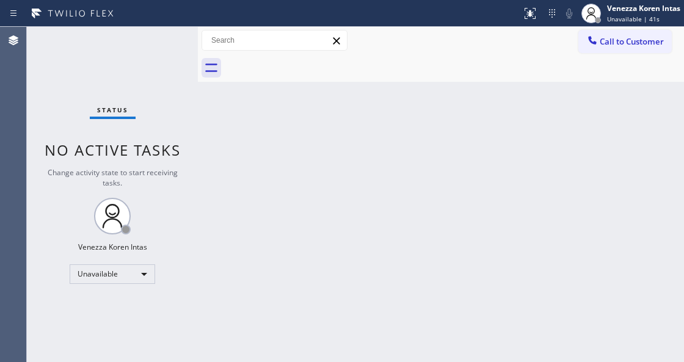
drag, startPoint x: 265, startPoint y: 259, endPoint x: 254, endPoint y: 333, distance: 74.7
click at [264, 259] on div "Back to Dashboard Change Sender ID Customers Technicians Select a contact Outbo…" at bounding box center [441, 194] width 486 height 335
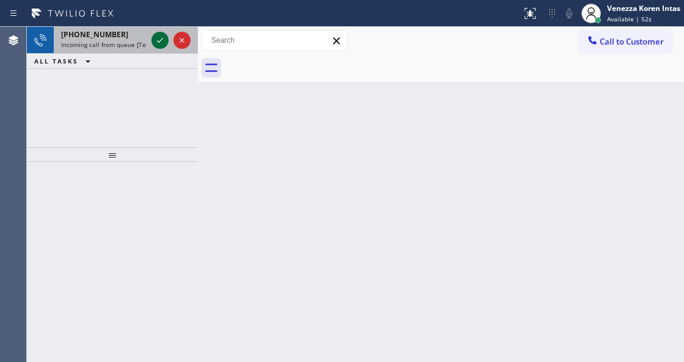
click at [161, 46] on icon at bounding box center [160, 40] width 15 height 15
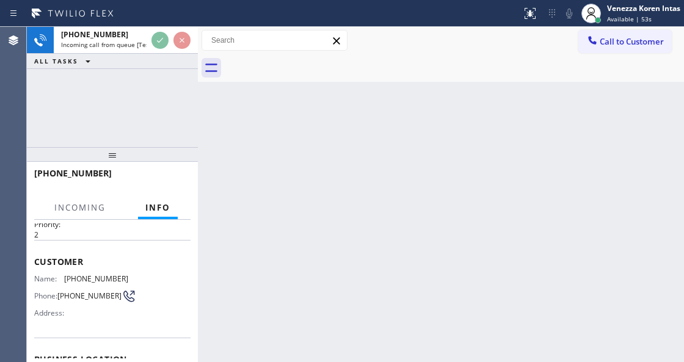
scroll to position [122, 0]
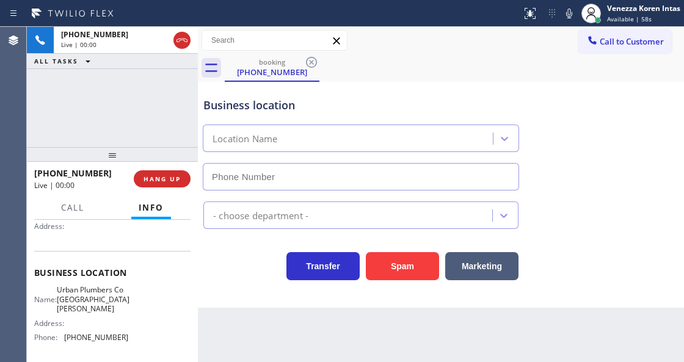
type input "[PHONE_NUMBER]"
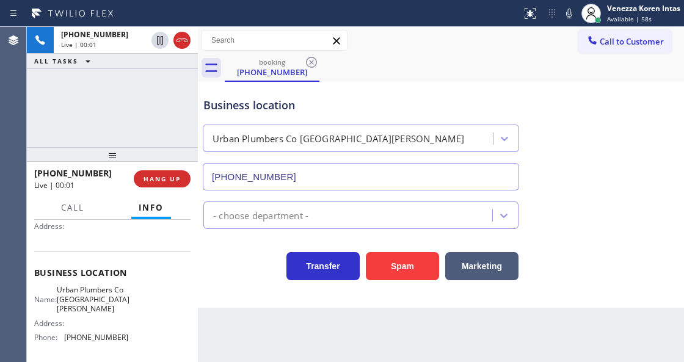
drag, startPoint x: 173, startPoint y: 109, endPoint x: 216, endPoint y: 125, distance: 45.6
click at [173, 109] on div "[PHONE_NUMBER] Live | 00:01 ALL TASKS ALL TASKS ACTIVE TASKS TASKS IN WRAP UP" at bounding box center [112, 87] width 171 height 120
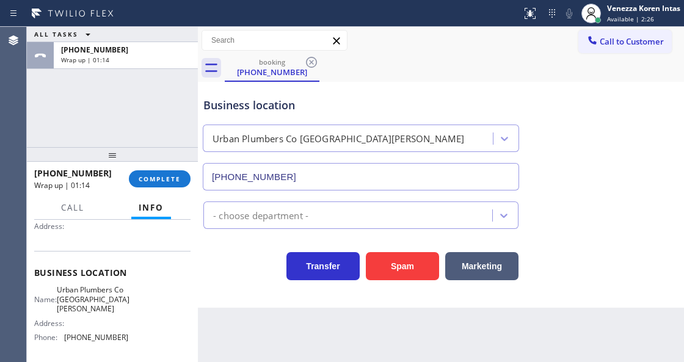
drag, startPoint x: 145, startPoint y: 178, endPoint x: 187, endPoint y: 199, distance: 46.7
click at [145, 178] on span "COMPLETE" at bounding box center [160, 179] width 42 height 9
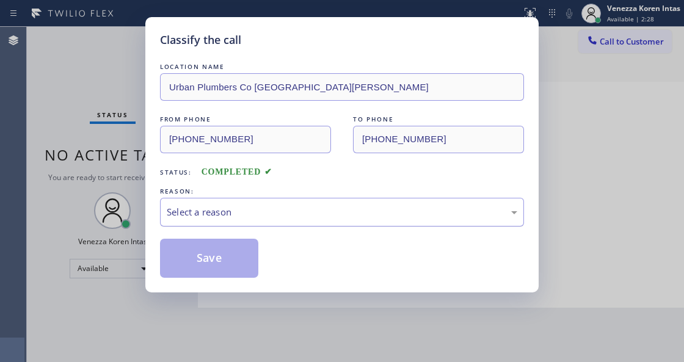
click at [262, 219] on div "Select a reason" at bounding box center [342, 212] width 350 height 14
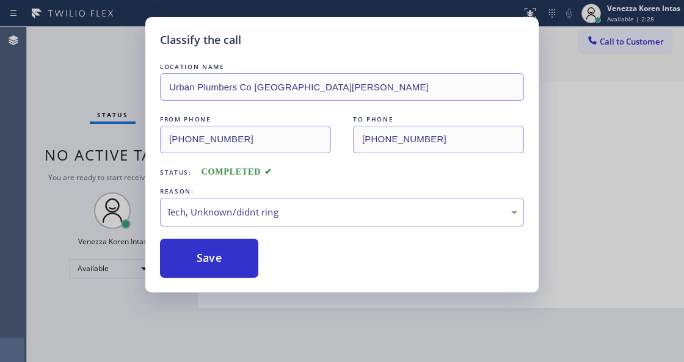
click at [260, 262] on div "Save" at bounding box center [342, 258] width 364 height 39
click at [243, 265] on button "Save" at bounding box center [209, 258] width 98 height 39
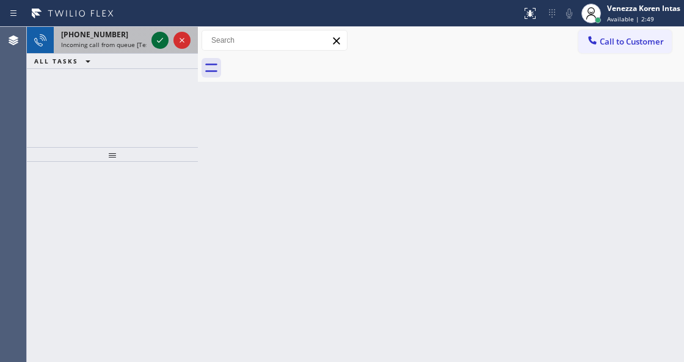
click at [163, 39] on icon at bounding box center [160, 40] width 15 height 15
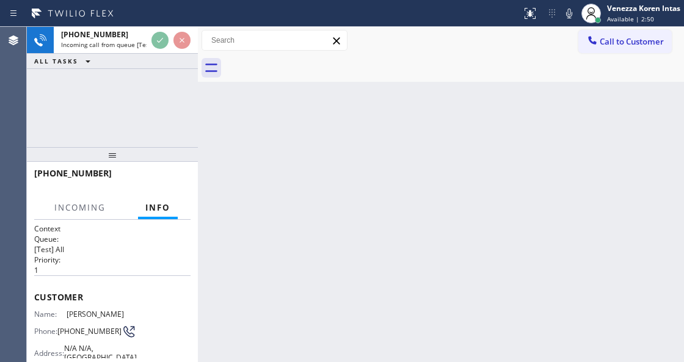
scroll to position [122, 0]
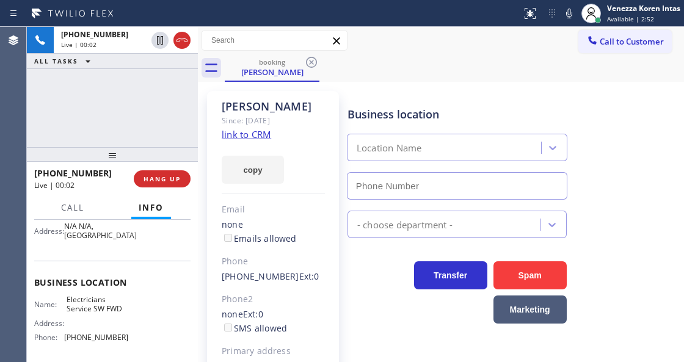
type input "[PHONE_NUMBER]"
click at [258, 129] on link "link to CRM" at bounding box center [246, 134] width 49 height 12
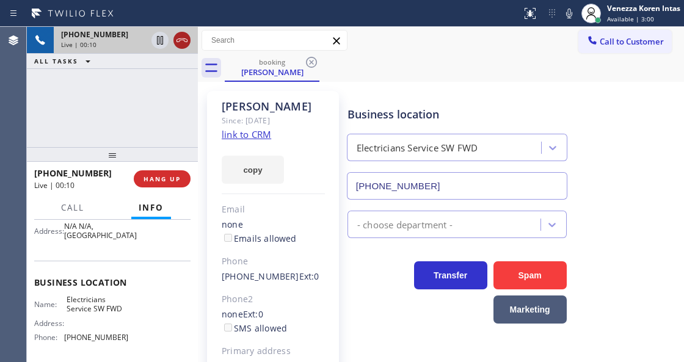
click at [181, 43] on icon at bounding box center [182, 40] width 15 height 15
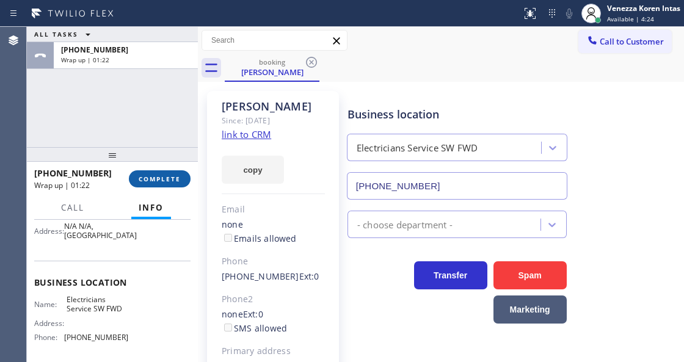
click at [176, 178] on span "COMPLETE" at bounding box center [160, 179] width 42 height 9
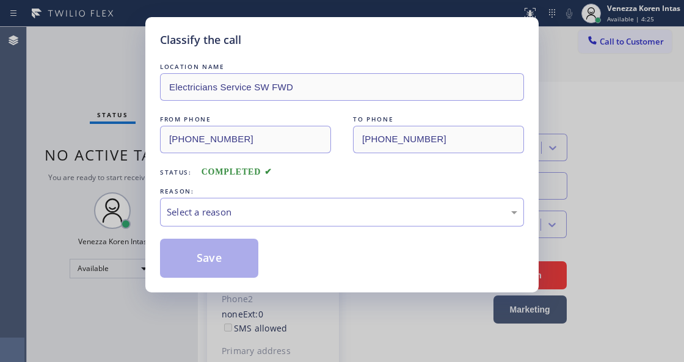
click at [280, 210] on div "Select a reason" at bounding box center [342, 212] width 350 height 14
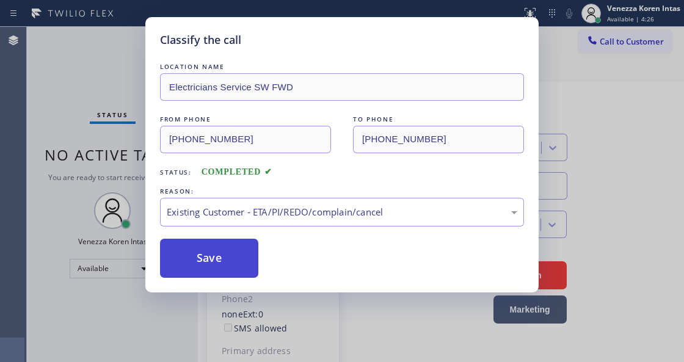
click at [247, 265] on button "Save" at bounding box center [209, 258] width 98 height 39
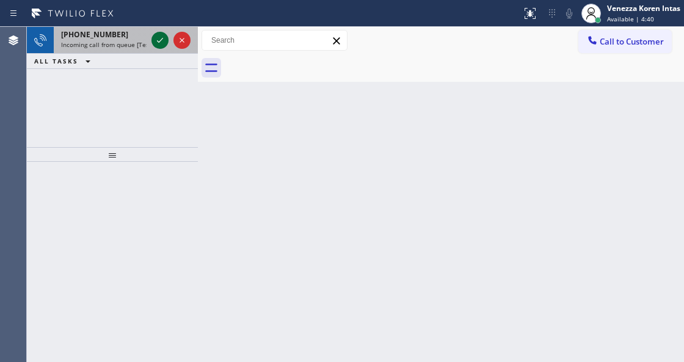
click at [158, 38] on icon at bounding box center [160, 40] width 15 height 15
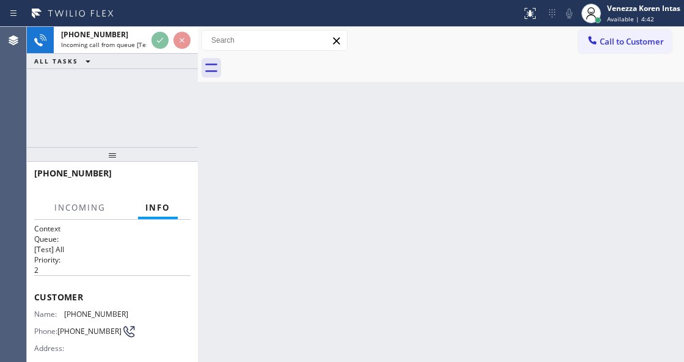
scroll to position [81, 0]
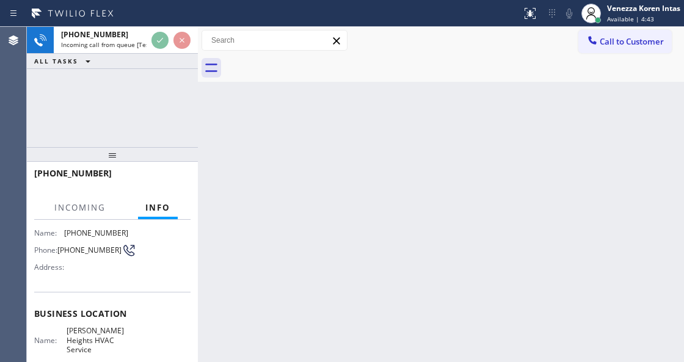
click at [146, 50] on div "[PHONE_NUMBER] Incoming call from queue [Test] All" at bounding box center [112, 40] width 171 height 27
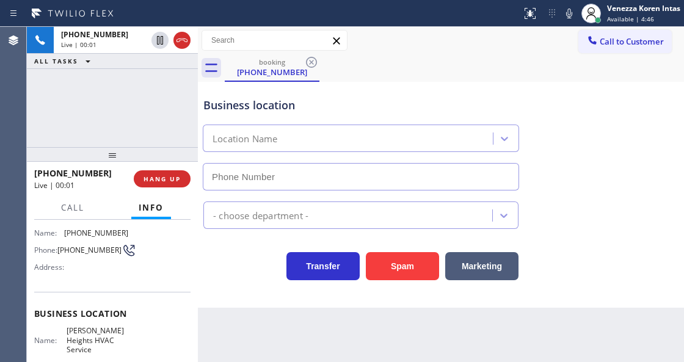
type input "[PHONE_NUMBER]"
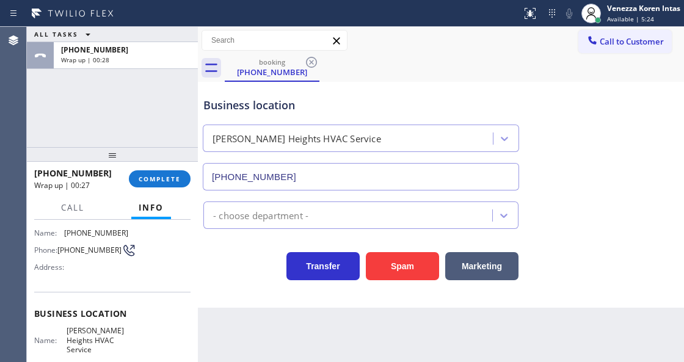
click at [183, 122] on div "ALL TASKS ALL TASKS ACTIVE TASKS TASKS IN WRAP UP [PHONE_NUMBER] Wrap up | 00:28" at bounding box center [112, 87] width 171 height 120
click at [154, 185] on button "COMPLETE" at bounding box center [160, 178] width 62 height 17
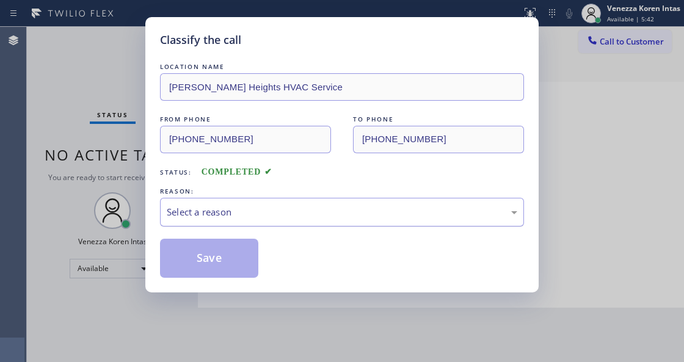
click at [272, 207] on div "Select a reason" at bounding box center [342, 212] width 350 height 14
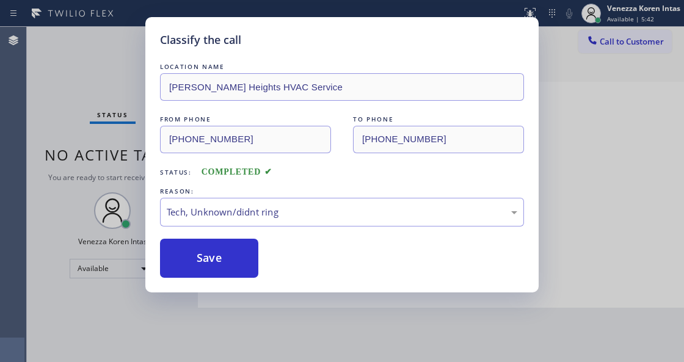
click at [231, 267] on button "Save" at bounding box center [209, 258] width 98 height 39
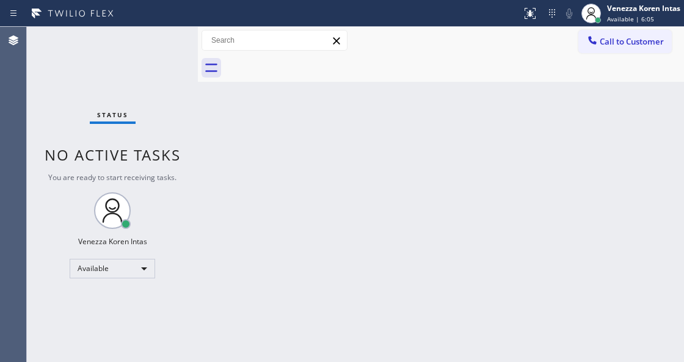
click at [286, 162] on div "Back to Dashboard Change Sender ID Customers Technicians Select a contact Outbo…" at bounding box center [441, 194] width 486 height 335
click at [366, 84] on div "Back to Dashboard Change Sender ID Customers Technicians Select a contact Outbo…" at bounding box center [441, 194] width 486 height 335
drag, startPoint x: 25, startPoint y: 133, endPoint x: 12, endPoint y: 134, distance: 13.5
click at [23, 133] on div "Agent Desktop" at bounding box center [13, 194] width 26 height 335
click at [258, 156] on div "Back to Dashboard Change Sender ID Customers Technicians Select a contact Outbo…" at bounding box center [441, 194] width 486 height 335
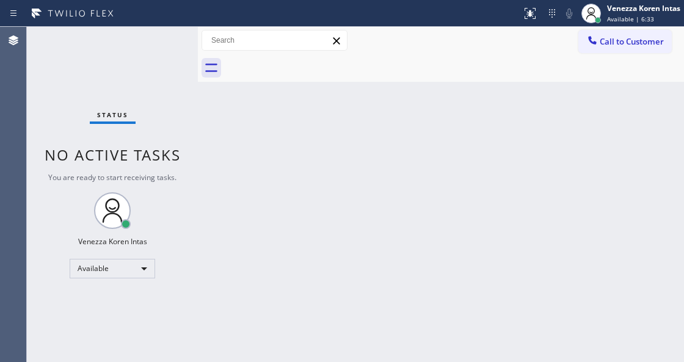
click at [243, 173] on div "Back to Dashboard Change Sender ID Customers Technicians Select a contact Outbo…" at bounding box center [441, 194] width 486 height 335
click at [436, 217] on div "Back to Dashboard Change Sender ID Customers Technicians Select a contact Outbo…" at bounding box center [441, 194] width 486 height 335
drag, startPoint x: 237, startPoint y: 139, endPoint x: 269, endPoint y: 135, distance: 32.0
click at [237, 139] on div "Back to Dashboard Change Sender ID Customers Technicians Select a contact Outbo…" at bounding box center [441, 194] width 486 height 335
click at [344, 48] on input "text" at bounding box center [274, 41] width 145 height 20
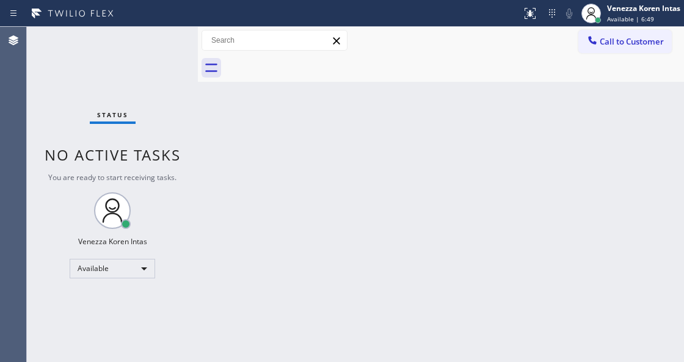
click at [353, 59] on div at bounding box center [454, 67] width 459 height 27
click at [378, 76] on div at bounding box center [454, 67] width 459 height 27
click at [194, 100] on div "Status No active tasks You are ready to start receiving tasks. Venezza Koren In…" at bounding box center [112, 194] width 171 height 335
drag, startPoint x: 205, startPoint y: 188, endPoint x: 218, endPoint y: 176, distance: 17.3
click at [205, 187] on div "Back to Dashboard Change Sender ID Customers Technicians Select a contact Outbo…" at bounding box center [441, 194] width 486 height 335
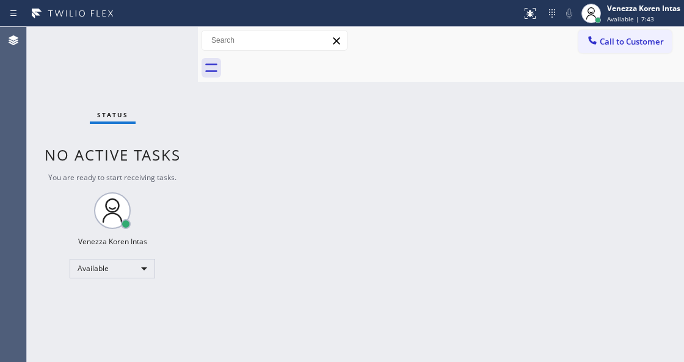
click at [342, 59] on div at bounding box center [454, 67] width 459 height 27
click at [298, 156] on div "Back to Dashboard Change Sender ID Customers Technicians Select a contact Outbo…" at bounding box center [441, 194] width 486 height 335
click at [233, 209] on div "Back to Dashboard Change Sender ID Customers Technicians Select a contact Outbo…" at bounding box center [441, 194] width 486 height 335
drag, startPoint x: 350, startPoint y: 199, endPoint x: 363, endPoint y: 39, distance: 160.4
click at [351, 197] on div "Back to Dashboard Change Sender ID Customers Technicians Select a contact Outbo…" at bounding box center [441, 194] width 486 height 335
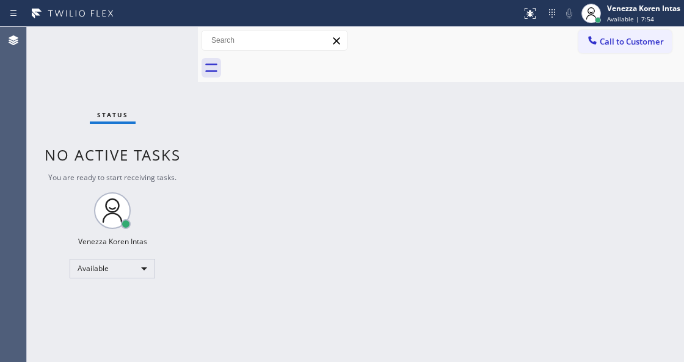
click at [329, 82] on div "Back to Dashboard Change Sender ID Customers Technicians Select a contact Outbo…" at bounding box center [441, 194] width 486 height 335
drag, startPoint x: 287, startPoint y: 269, endPoint x: 269, endPoint y: 360, distance: 93.5
click at [287, 269] on div "Back to Dashboard Change Sender ID Customers Technicians Select a contact Outbo…" at bounding box center [441, 194] width 486 height 335
drag, startPoint x: 220, startPoint y: 143, endPoint x: 259, endPoint y: 152, distance: 39.5
click at [220, 144] on div "Back to Dashboard Change Sender ID Customers Technicians Select a contact Outbo…" at bounding box center [441, 194] width 486 height 335
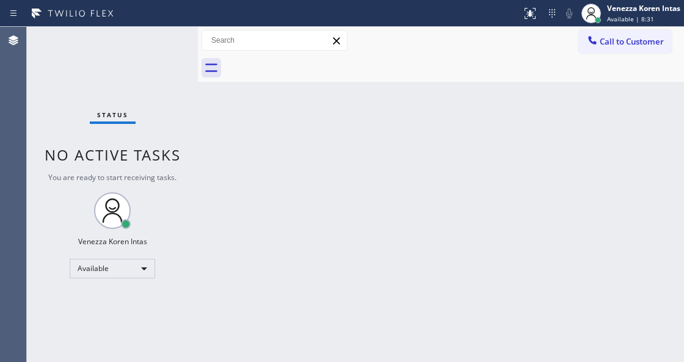
click at [293, 104] on div "Back to Dashboard Change Sender ID Customers Technicians Select a contact Outbo…" at bounding box center [441, 194] width 486 height 335
click at [317, 142] on div "Back to Dashboard Change Sender ID Customers Technicians Select a contact Outbo…" at bounding box center [441, 194] width 486 height 335
drag, startPoint x: 167, startPoint y: 105, endPoint x: 187, endPoint y: 157, distance: 56.2
click at [167, 105] on div "Status No active tasks You are ready to start receiving tasks. Venezza Koren In…" at bounding box center [112, 194] width 171 height 335
click at [641, 21] on span "Available | 9:32" at bounding box center [630, 19] width 47 height 9
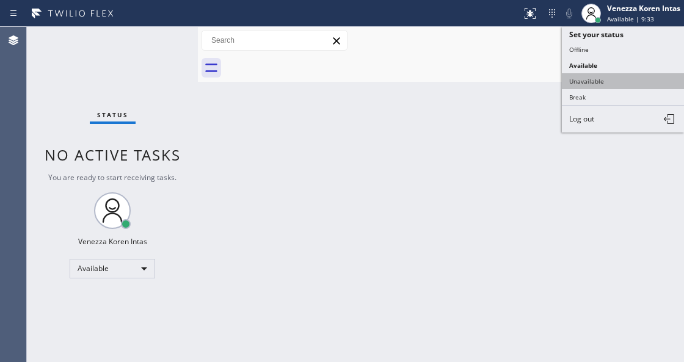
click at [618, 86] on button "Unavailable" at bounding box center [622, 81] width 122 height 16
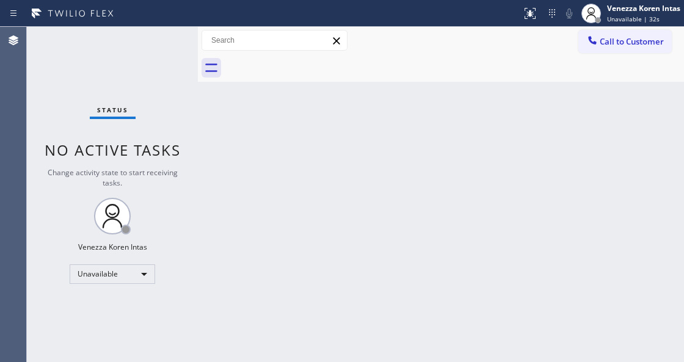
click at [363, 173] on div "Back to Dashboard Change Sender ID Customers Technicians Select a contact Outbo…" at bounding box center [441, 194] width 486 height 335
click at [129, 276] on div "Unavailable" at bounding box center [112, 274] width 85 height 20
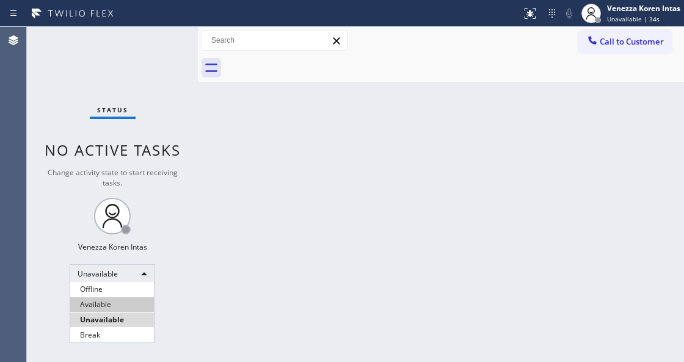
click at [121, 301] on li "Available" at bounding box center [112, 304] width 84 height 15
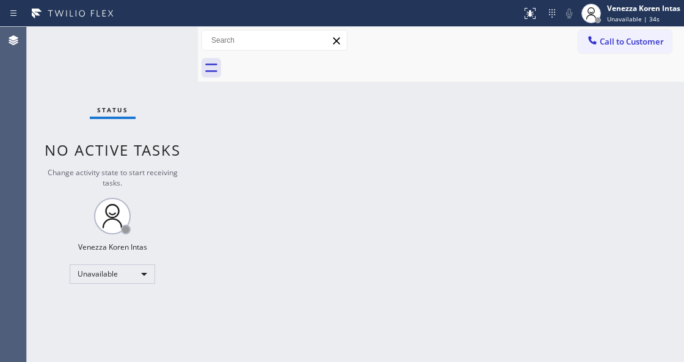
click at [270, 256] on div "Back to Dashboard Change Sender ID Customers Technicians Select a contact Outbo…" at bounding box center [441, 194] width 486 height 335
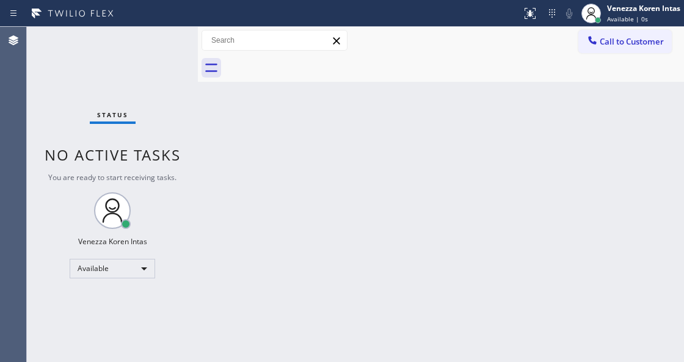
drag, startPoint x: 193, startPoint y: 125, endPoint x: 393, endPoint y: 144, distance: 200.5
click at [194, 125] on div "Status No active tasks You are ready to start receiving tasks. Venezza Koren In…" at bounding box center [112, 194] width 171 height 335
click at [509, 168] on div "Back to Dashboard Change Sender ID Customers Technicians Select a contact Outbo…" at bounding box center [441, 194] width 486 height 335
click at [467, 92] on div "Back to Dashboard Change Sender ID Customers Technicians Select a contact Outbo…" at bounding box center [441, 194] width 486 height 335
click at [546, 65] on div at bounding box center [454, 67] width 459 height 27
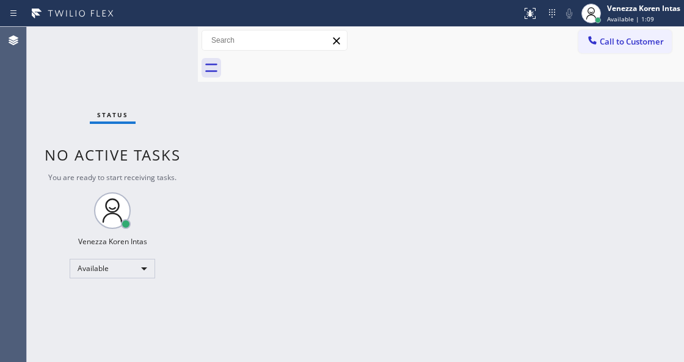
click at [248, 82] on div "Back to Dashboard Change Sender ID Customers Technicians Select a contact Outbo…" at bounding box center [441, 194] width 486 height 335
click at [124, 85] on div "Status No active tasks You are ready to start receiving tasks. Venezza Koren In…" at bounding box center [112, 194] width 171 height 335
click at [139, 88] on div "Status No active tasks You are ready to start receiving tasks. Venezza Koren In…" at bounding box center [112, 194] width 171 height 335
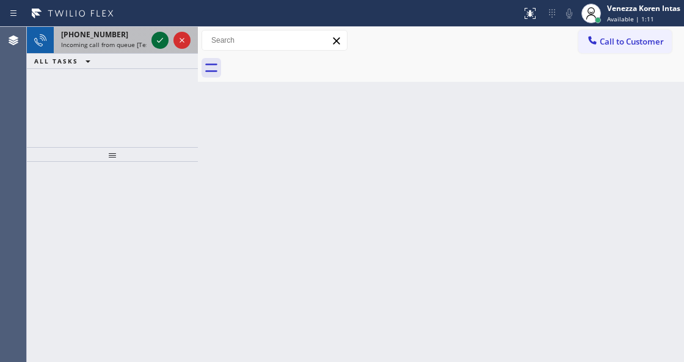
click at [162, 43] on icon at bounding box center [160, 40] width 15 height 15
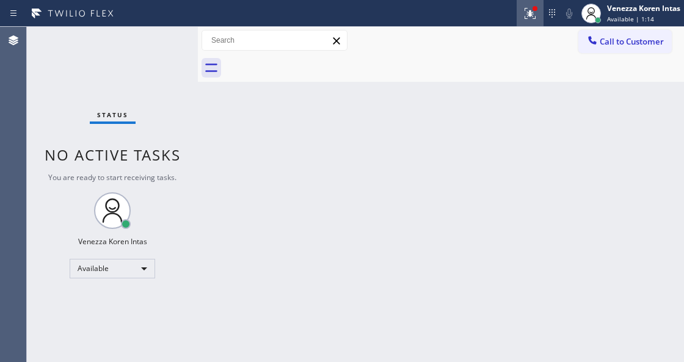
click at [530, 14] on icon at bounding box center [527, 12] width 7 height 9
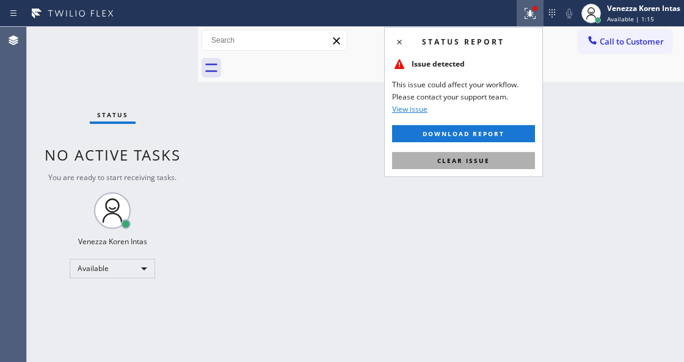
click at [411, 154] on button "Clear issue" at bounding box center [463, 160] width 143 height 17
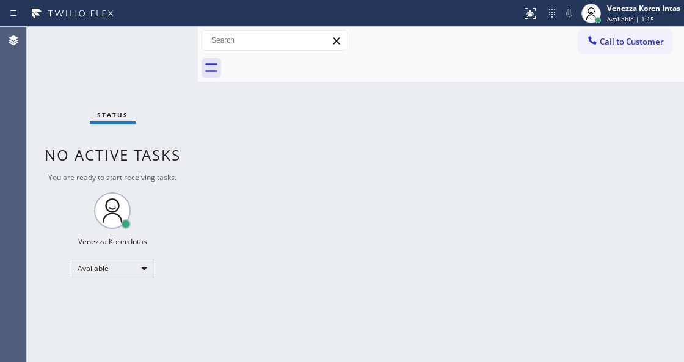
click at [413, 206] on div "Back to Dashboard Change Sender ID Customers Technicians Select a contact Outbo…" at bounding box center [441, 194] width 486 height 335
click at [478, 171] on div "Back to Dashboard Change Sender ID Customers Technicians Select a contact Outbo…" at bounding box center [441, 194] width 486 height 335
click at [247, 140] on div "Back to Dashboard Change Sender ID Customers Technicians Select a contact Outbo…" at bounding box center [441, 194] width 486 height 335
click at [237, 131] on div "Back to Dashboard Change Sender ID Customers Technicians Select a contact Outbo…" at bounding box center [441, 194] width 486 height 335
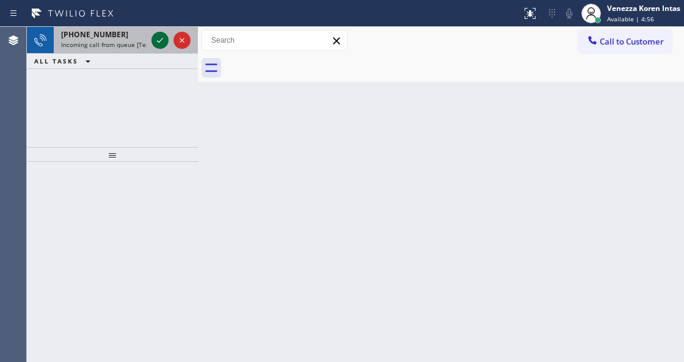
click at [159, 36] on icon at bounding box center [160, 40] width 15 height 15
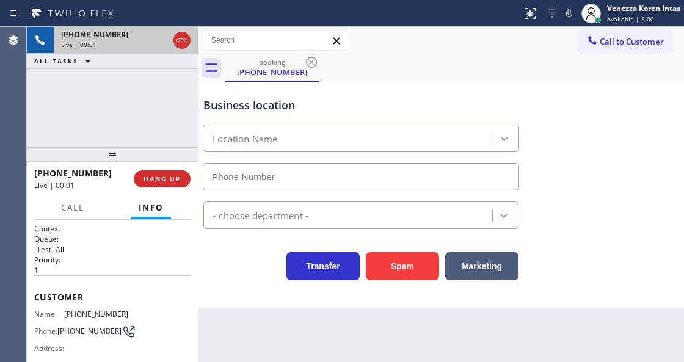
type input "[PHONE_NUMBER]"
click at [134, 101] on div "[PHONE_NUMBER] Live | 00:05 ALL TASKS ALL TASKS ACTIVE TASKS TASKS IN WRAP UP" at bounding box center [112, 87] width 171 height 120
drag, startPoint x: 231, startPoint y: 277, endPoint x: 237, endPoint y: 280, distance: 6.3
click at [231, 277] on div "Transfer Spam Marketing" at bounding box center [361, 263] width 320 height 34
click at [415, 51] on div "Call to Customer Outbound call Location Search location Your caller id phone nu…" at bounding box center [441, 40] width 486 height 27
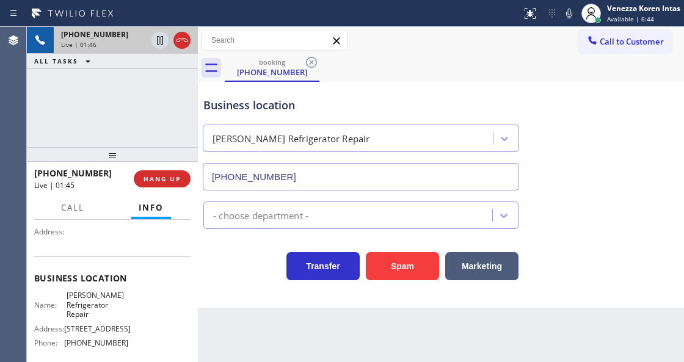
scroll to position [162, 0]
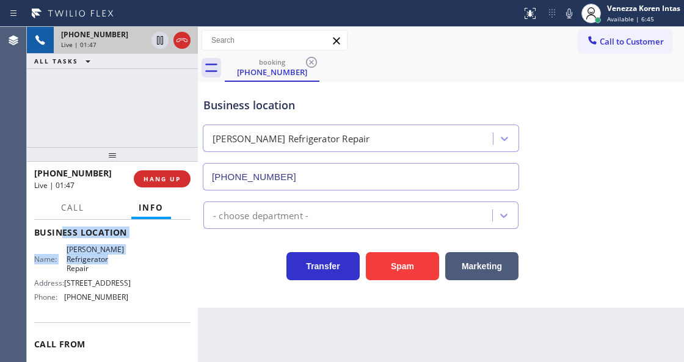
drag, startPoint x: 62, startPoint y: 240, endPoint x: 99, endPoint y: 266, distance: 45.2
click at [99, 266] on div "Business location Name: [PERSON_NAME] Repair Address: [STREET_ADDRESS] Phone: […" at bounding box center [112, 266] width 156 height 111
drag, startPoint x: 94, startPoint y: 264, endPoint x: 78, endPoint y: 252, distance: 20.0
click at [94, 264] on span "[PERSON_NAME] Refrigerator Repair" at bounding box center [97, 259] width 61 height 28
click at [67, 248] on span "[PERSON_NAME] Refrigerator Repair" at bounding box center [97, 259] width 61 height 28
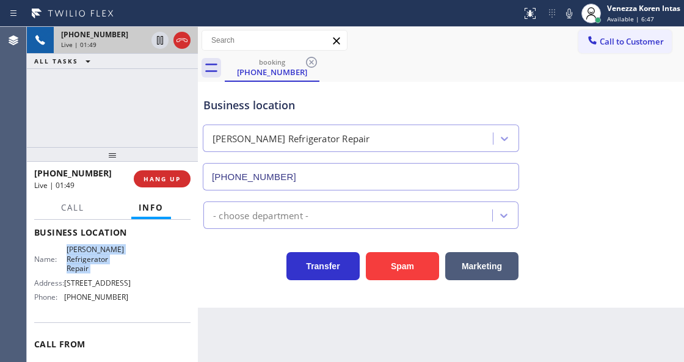
drag, startPoint x: 67, startPoint y: 248, endPoint x: 88, endPoint y: 266, distance: 28.6
click at [88, 266] on span "[PERSON_NAME] Refrigerator Repair" at bounding box center [97, 259] width 61 height 28
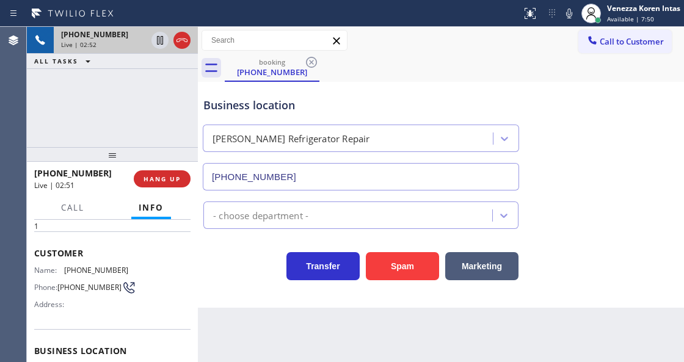
scroll to position [0, 0]
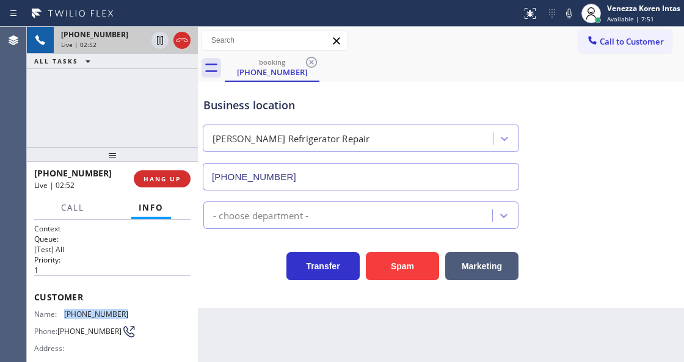
drag, startPoint x: 95, startPoint y: 313, endPoint x: 66, endPoint y: 313, distance: 29.3
click at [66, 313] on div "Name: [PHONE_NUMBER] Phone: [PHONE_NUMBER] Address:" at bounding box center [112, 333] width 156 height 48
copy span "[PHONE_NUMBER]"
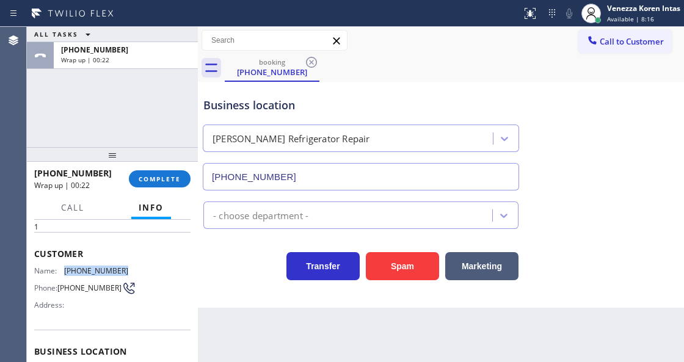
scroll to position [122, 0]
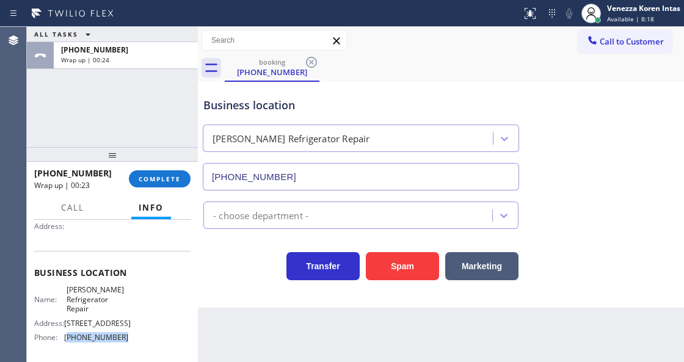
drag, startPoint x: 120, startPoint y: 336, endPoint x: 68, endPoint y: 338, distance: 51.3
click at [68, 338] on span "[PHONE_NUMBER]" at bounding box center [96, 337] width 64 height 9
copy span "415) 980-4170"
click at [398, 69] on div "booking [PHONE_NUMBER]" at bounding box center [454, 67] width 459 height 27
click at [74, 92] on div "ALL TASKS ALL TASKS ACTIVE TASKS TASKS IN WRAP UP [PHONE_NUMBER] Wrap up | 00:55" at bounding box center [112, 87] width 171 height 120
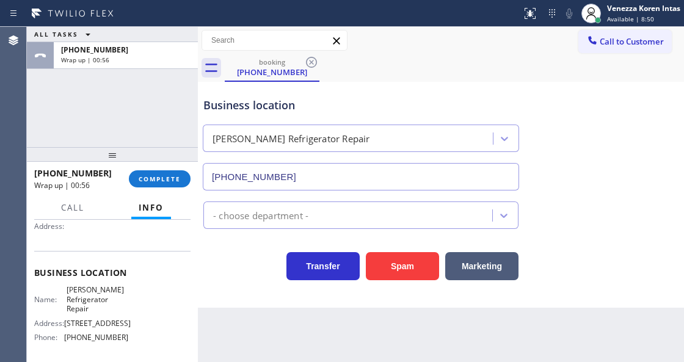
click at [187, 85] on div "ALL TASKS ALL TASKS ACTIVE TASKS TASKS IN WRAP UP [PHONE_NUMBER] Wrap up | 00:56" at bounding box center [112, 87] width 171 height 120
click at [484, 79] on div "booking [PHONE_NUMBER]" at bounding box center [454, 67] width 459 height 27
click at [248, 360] on div "Back to Dashboard Change Sender ID Customers Technicians Select a contact Outbo…" at bounding box center [441, 194] width 486 height 335
click at [140, 176] on span "COMPLETE" at bounding box center [160, 179] width 42 height 9
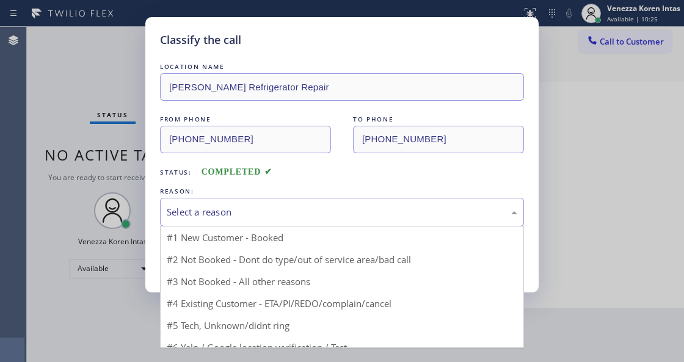
drag, startPoint x: 280, startPoint y: 209, endPoint x: 276, endPoint y: 225, distance: 16.2
click at [280, 209] on div "Select a reason" at bounding box center [342, 212] width 350 height 14
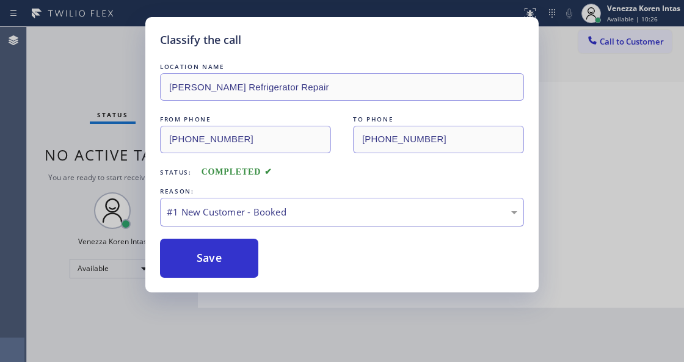
click at [262, 220] on div "#1 New Customer - Booked" at bounding box center [342, 212] width 364 height 29
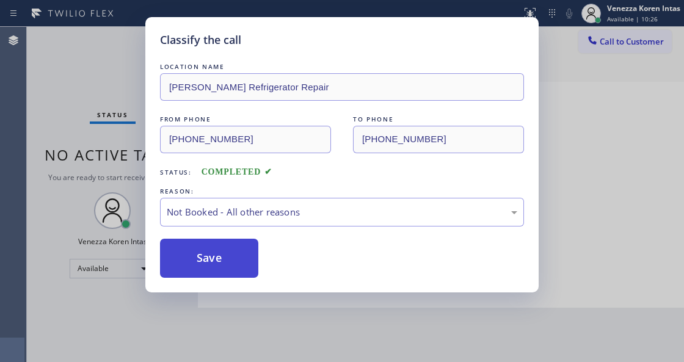
click at [224, 253] on button "Save" at bounding box center [209, 258] width 98 height 39
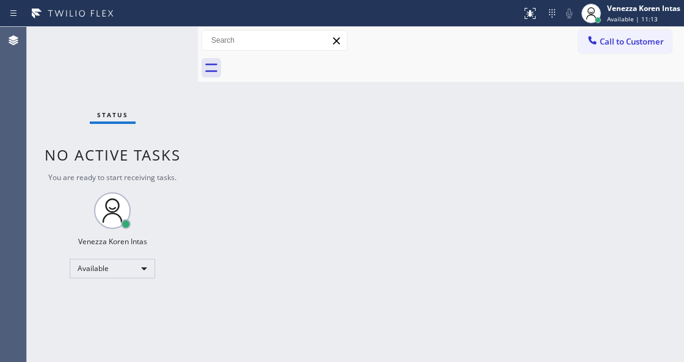
drag, startPoint x: 246, startPoint y: 203, endPoint x: 262, endPoint y: 286, distance: 85.2
click at [246, 203] on div "Back to Dashboard Change Sender ID Customers Technicians Select a contact Outbo…" at bounding box center [441, 194] width 486 height 335
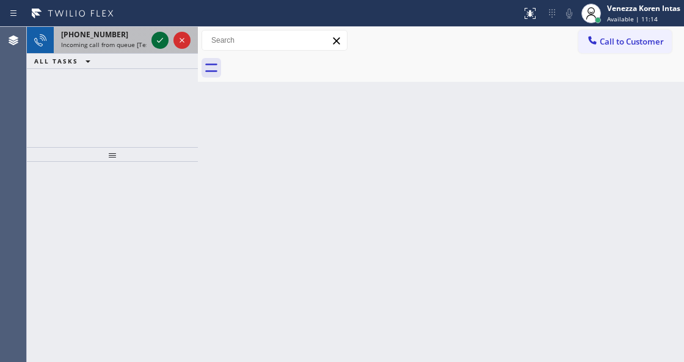
click at [159, 43] on icon at bounding box center [160, 40] width 15 height 15
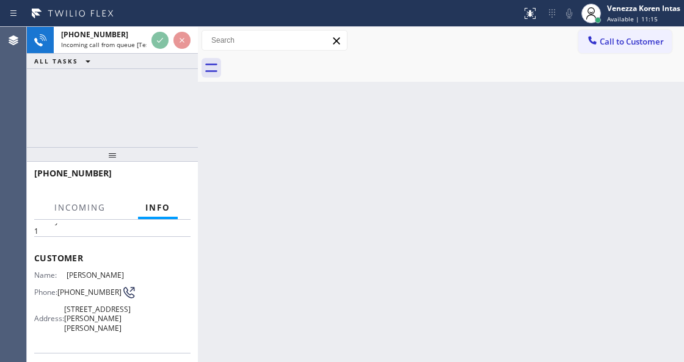
scroll to position [81, 0]
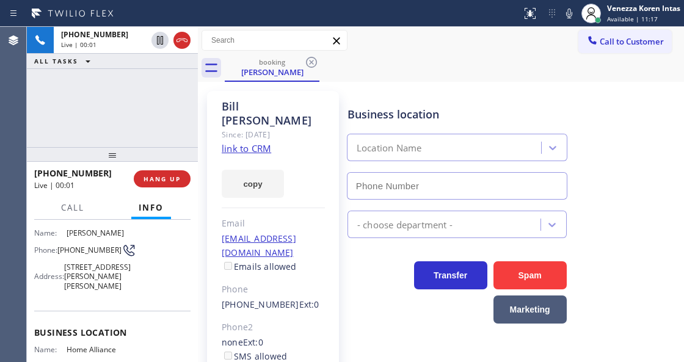
type input "[PHONE_NUMBER]"
click at [253, 142] on link "link to CRM" at bounding box center [246, 148] width 49 height 12
click at [571, 12] on icon at bounding box center [568, 13] width 15 height 15
click at [568, 13] on rect at bounding box center [569, 12] width 9 height 9
click at [504, 87] on div "[PERSON_NAME] Since: [DATE] link to CRM copy Email [EMAIL_ADDRESS][DOMAIN_NAME]…" at bounding box center [441, 286] width 480 height 403
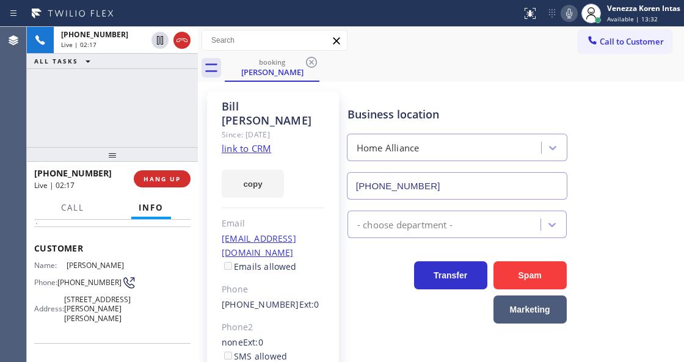
scroll to position [0, 0]
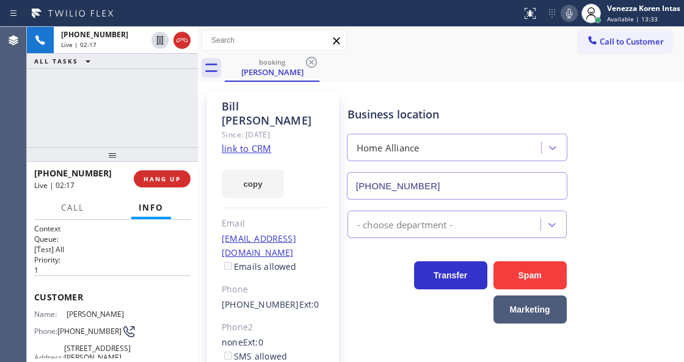
click at [330, 188] on div "[PERSON_NAME] Since: [DATE] link to CRM copy Email [EMAIL_ADDRESS][DOMAIN_NAME]…" at bounding box center [273, 286] width 132 height 391
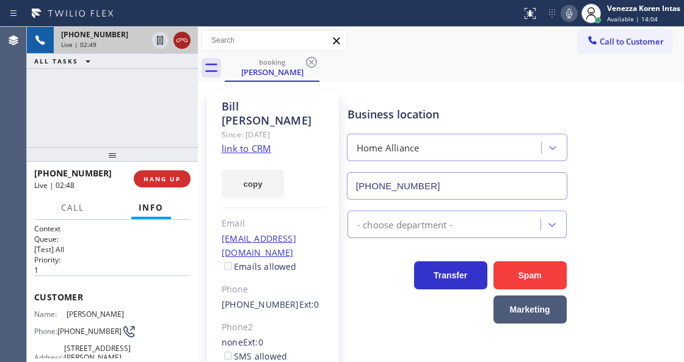
click at [182, 45] on icon at bounding box center [182, 40] width 15 height 15
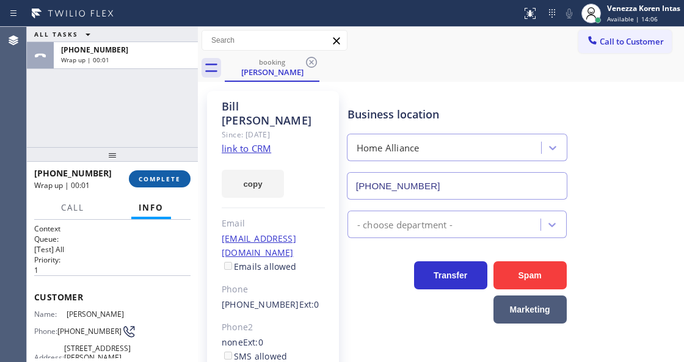
click at [172, 176] on span "COMPLETE" at bounding box center [160, 179] width 42 height 9
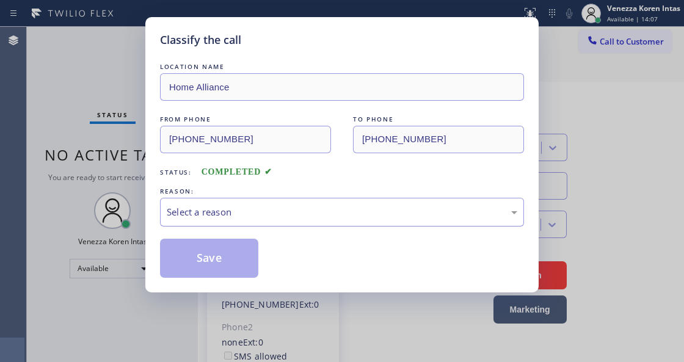
click at [284, 204] on div "Select a reason" at bounding box center [342, 212] width 364 height 29
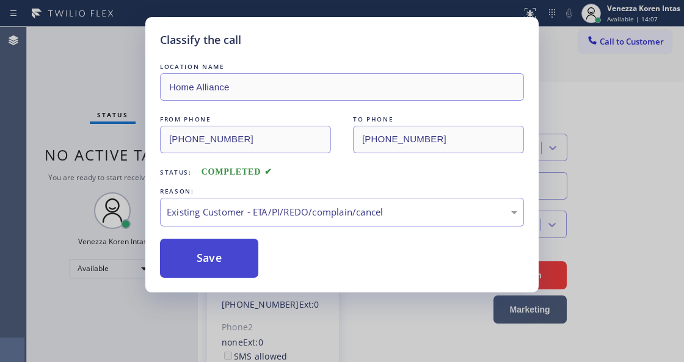
click at [233, 249] on button "Save" at bounding box center [209, 258] width 98 height 39
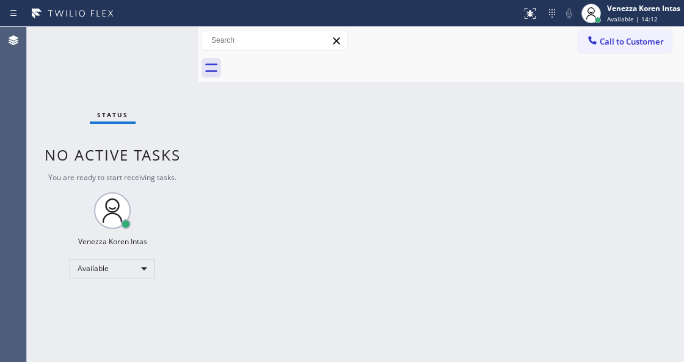
click at [120, 135] on div "Status No active tasks You are ready to start receiving tasks. Venezza Koren In…" at bounding box center [112, 194] width 171 height 335
drag, startPoint x: 310, startPoint y: 202, endPoint x: 313, endPoint y: 172, distance: 30.1
click at [310, 202] on div "Back to Dashboard Change Sender ID Customers Technicians Select a contact Outbo…" at bounding box center [441, 194] width 486 height 335
click at [328, 58] on div at bounding box center [454, 67] width 459 height 27
drag, startPoint x: 53, startPoint y: 98, endPoint x: 14, endPoint y: 83, distance: 41.7
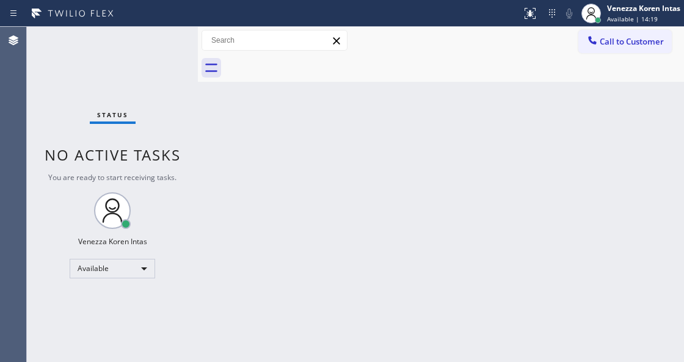
click at [52, 98] on div "Status No active tasks You are ready to start receiving tasks. Venezza Koren In…" at bounding box center [112, 194] width 171 height 335
drag, startPoint x: 177, startPoint y: 93, endPoint x: 237, endPoint y: 181, distance: 107.2
click at [177, 93] on div "Status No active tasks You are ready to start receiving tasks. Venezza Koren In…" at bounding box center [112, 194] width 171 height 335
click at [187, 203] on div "Status No active tasks You are ready to start receiving tasks. Venezza Koren In…" at bounding box center [112, 194] width 171 height 335
click at [248, 189] on div "Back to Dashboard Change Sender ID Customers Technicians Select a contact Outbo…" at bounding box center [441, 194] width 486 height 335
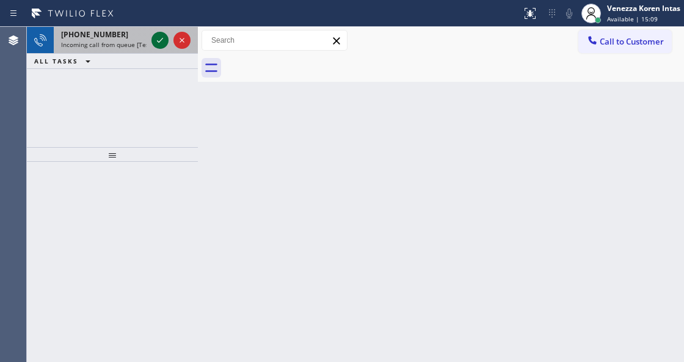
click at [159, 43] on icon at bounding box center [160, 40] width 15 height 15
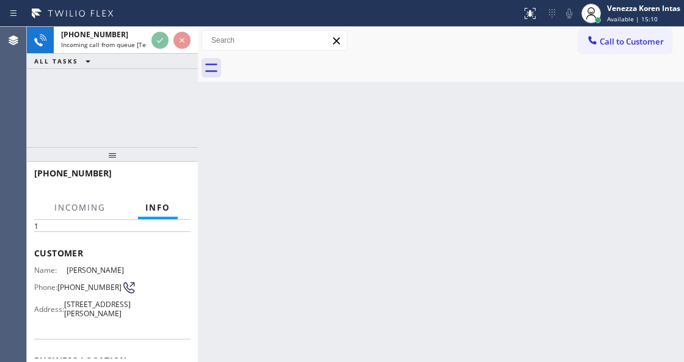
scroll to position [122, 0]
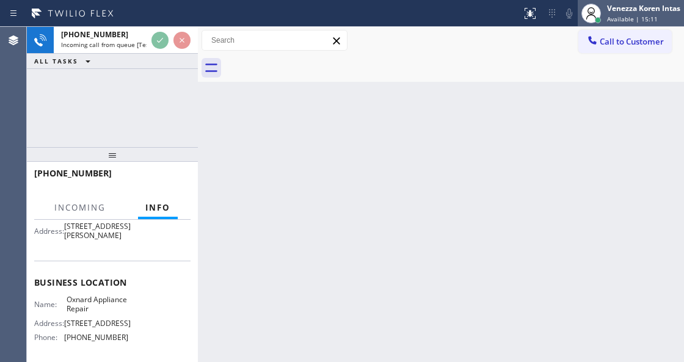
click at [630, 23] on div "Venezza Koren Intas Available | 15:11" at bounding box center [643, 12] width 79 height 21
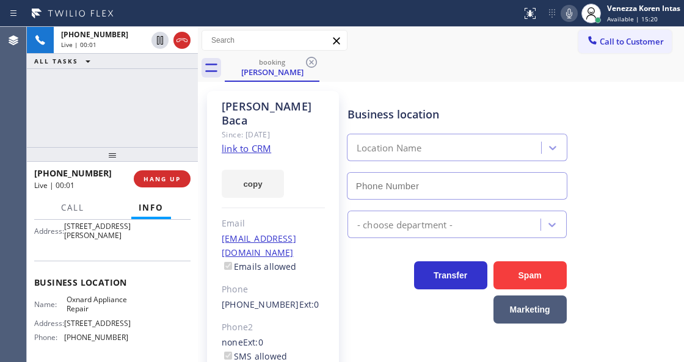
type input "[PHONE_NUMBER]"
click at [244, 142] on link "link to CRM" at bounding box center [246, 148] width 49 height 12
click at [256, 142] on link "link to CRM" at bounding box center [246, 148] width 49 height 12
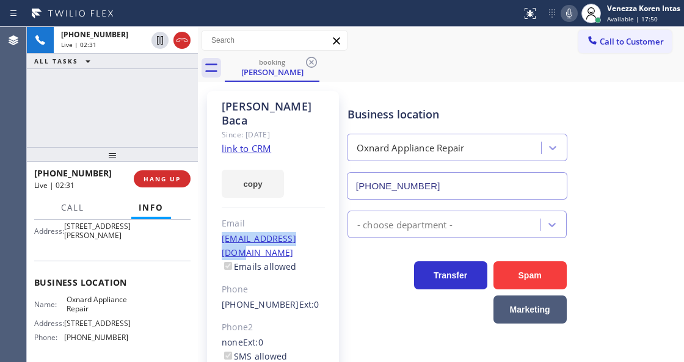
drag, startPoint x: 331, startPoint y: 229, endPoint x: 219, endPoint y: 225, distance: 111.8
click at [219, 225] on div "[PERSON_NAME] Since: [DATE] link to CRM copy Email [EMAIL_ADDRESS][DOMAIN_NAME]…" at bounding box center [273, 286] width 132 height 391
copy link "[EMAIL_ADDRESS][DOMAIN_NAME]"
click at [414, 17] on div at bounding box center [260, 14] width 511 height 20
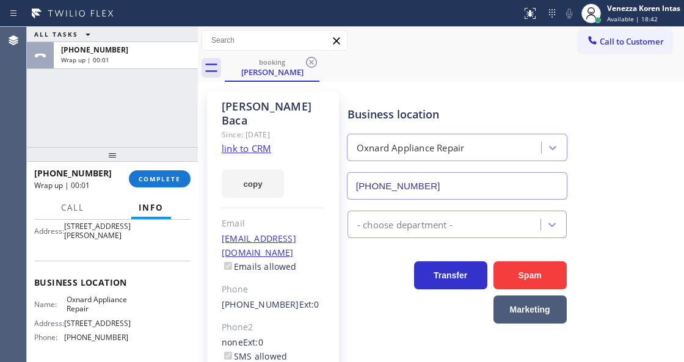
click at [435, 71] on div "booking [PERSON_NAME]" at bounding box center [454, 67] width 459 height 27
click at [182, 181] on button "COMPLETE" at bounding box center [160, 178] width 62 height 17
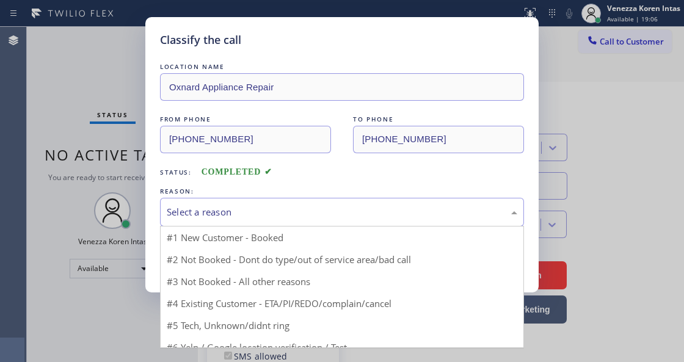
click at [296, 202] on div "Select a reason" at bounding box center [342, 212] width 364 height 29
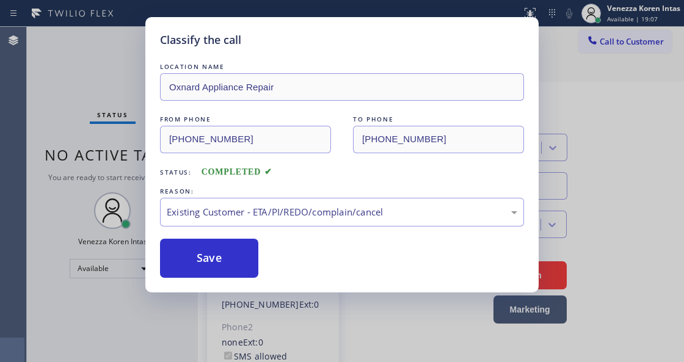
click at [264, 261] on div "Save" at bounding box center [342, 258] width 364 height 39
click at [245, 255] on button "Save" at bounding box center [209, 258] width 98 height 39
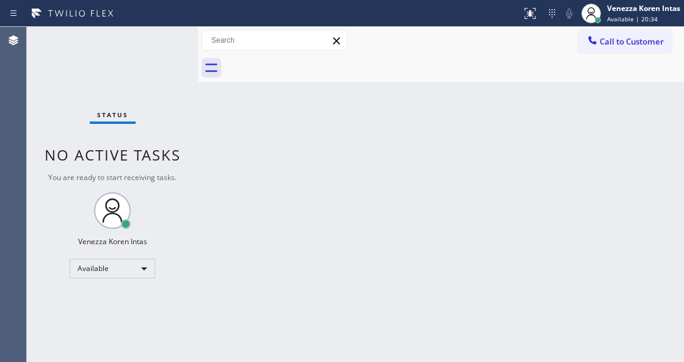
click at [316, 126] on div "Back to Dashboard Change Sender ID Customers Technicians Select a contact Outbo…" at bounding box center [441, 194] width 486 height 335
click at [189, 173] on div "Status No active tasks You are ready to start receiving tasks. Venezza Koren In…" at bounding box center [112, 194] width 171 height 335
click at [63, 115] on div "Status No active tasks You are ready to start receiving tasks. Venezza Koren In…" at bounding box center [112, 194] width 171 height 335
click at [214, 103] on div "Back to Dashboard Change Sender ID Customers Technicians Select a contact Outbo…" at bounding box center [441, 194] width 486 height 335
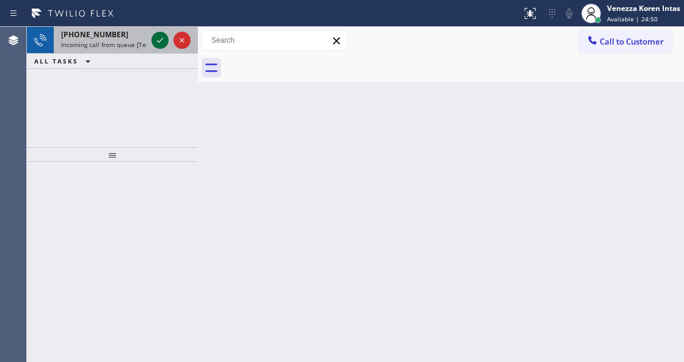
click at [161, 40] on icon at bounding box center [160, 40] width 6 height 5
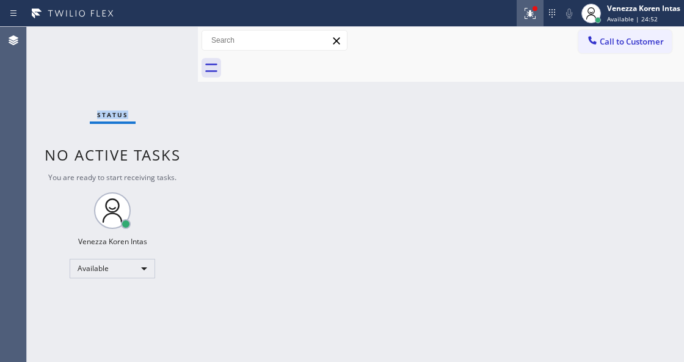
click at [527, 2] on button at bounding box center [529, 13] width 27 height 27
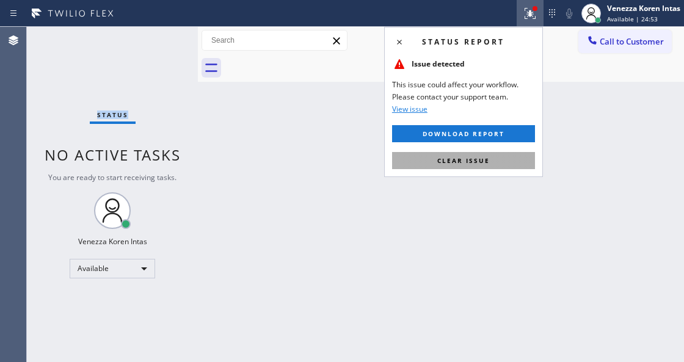
click at [489, 157] on button "Clear issue" at bounding box center [463, 160] width 143 height 17
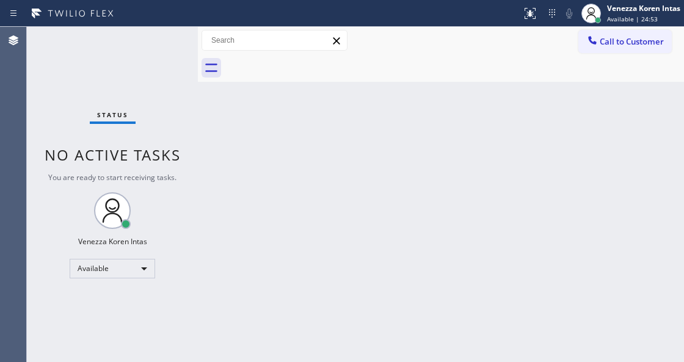
click at [486, 177] on div "Back to Dashboard Change Sender ID Customers Technicians Select a contact Outbo…" at bounding box center [441, 194] width 486 height 335
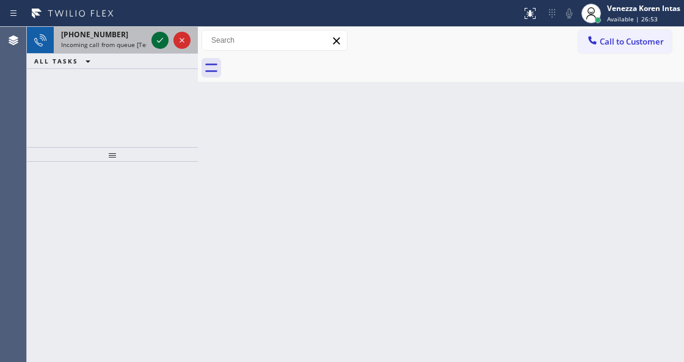
click at [155, 35] on icon at bounding box center [160, 40] width 15 height 15
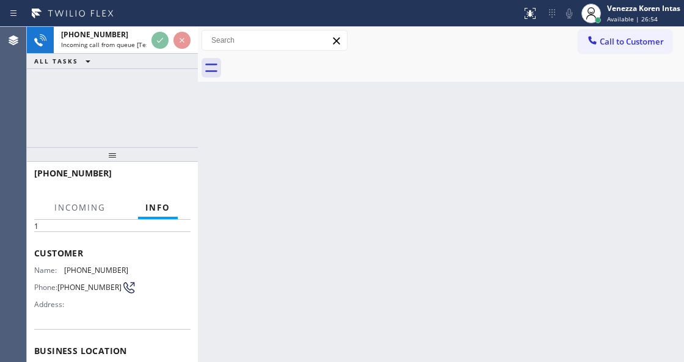
scroll to position [122, 0]
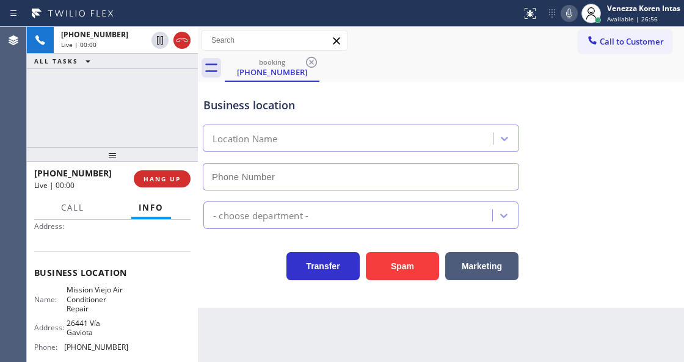
type input "[PHONE_NUMBER]"
drag, startPoint x: 452, startPoint y: 26, endPoint x: 559, endPoint y: 53, distance: 110.7
click at [452, 26] on div "Status report No issues detected If you experience an issue, please download th…" at bounding box center [342, 13] width 684 height 27
click at [566, 11] on icon at bounding box center [568, 13] width 15 height 15
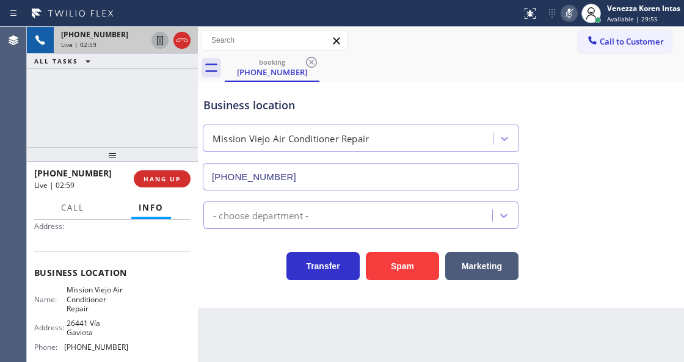
click at [159, 45] on icon at bounding box center [160, 40] width 15 height 15
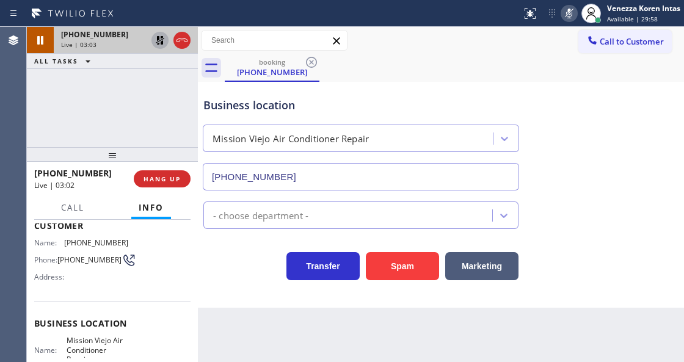
scroll to position [0, 0]
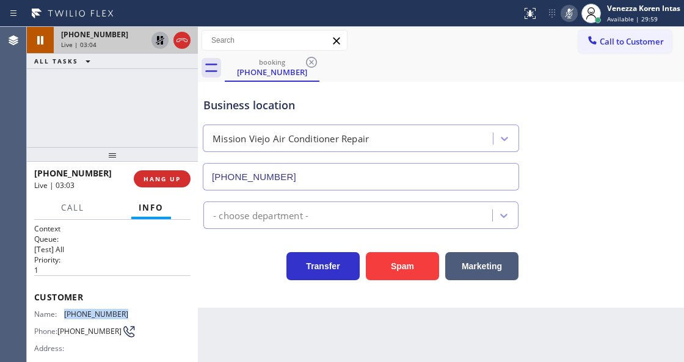
drag, startPoint x: 128, startPoint y: 312, endPoint x: 64, endPoint y: 309, distance: 64.2
click at [64, 309] on div "Name: [PHONE_NUMBER] Phone: [PHONE_NUMBER] Address:" at bounding box center [112, 333] width 156 height 48
copy div "[PHONE_NUMBER]"
click at [571, 10] on rect at bounding box center [569, 12] width 9 height 9
click at [157, 40] on icon at bounding box center [160, 40] width 9 height 9
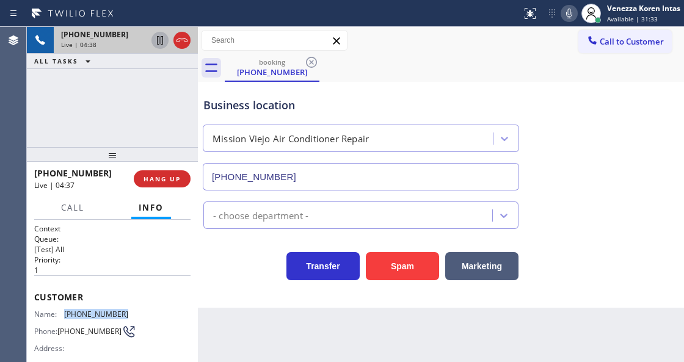
click at [567, 16] on icon at bounding box center [568, 13] width 15 height 15
click at [157, 43] on icon at bounding box center [160, 40] width 6 height 9
click at [571, 16] on icon at bounding box center [568, 13] width 15 height 15
click at [154, 34] on icon at bounding box center [160, 40] width 15 height 15
click at [157, 43] on icon at bounding box center [160, 40] width 15 height 15
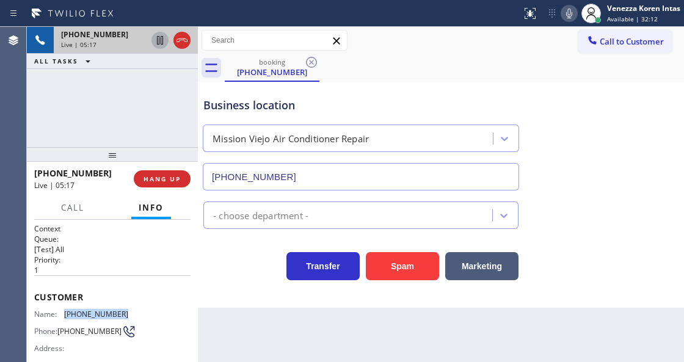
click at [106, 312] on span "[PHONE_NUMBER]" at bounding box center [96, 313] width 64 height 9
click at [105, 312] on span "[PHONE_NUMBER]" at bounding box center [96, 313] width 64 height 9
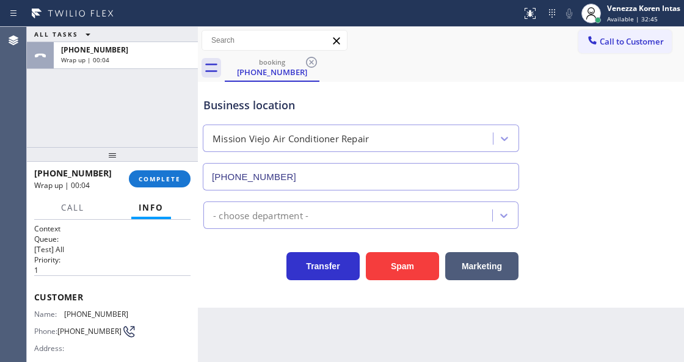
click at [147, 133] on div "ALL TASKS ALL TASKS ACTIVE TASKS TASKS IN WRAP UP [PHONE_NUMBER] Wrap up | 00:04" at bounding box center [112, 87] width 171 height 120
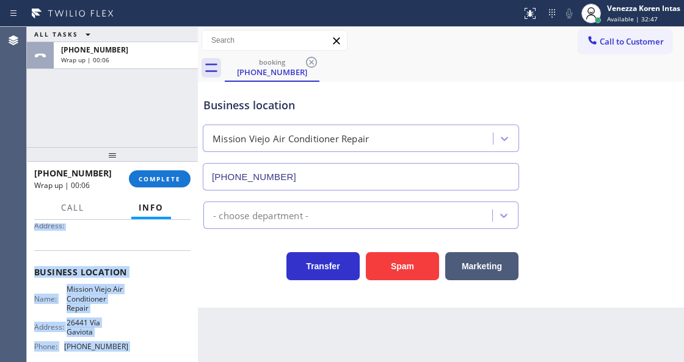
scroll to position [228, 0]
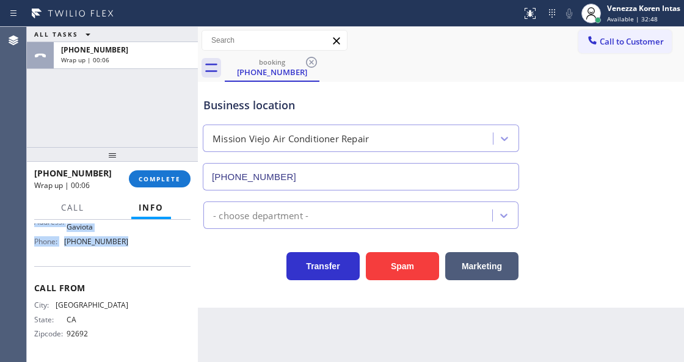
drag, startPoint x: 31, startPoint y: 288, endPoint x: 153, endPoint y: 259, distance: 124.9
click at [153, 259] on div "Context Queue: [Test] All Priority: 1 Customer Name: [PHONE_NUMBER] Phone: [PHO…" at bounding box center [112, 291] width 171 height 142
copy div "Customer Name: [PHONE_NUMBER] Phone: [PHONE_NUMBER] Address: Business location …"
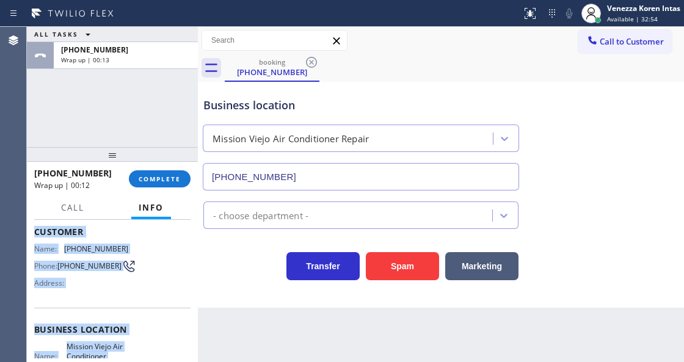
scroll to position [65, 0]
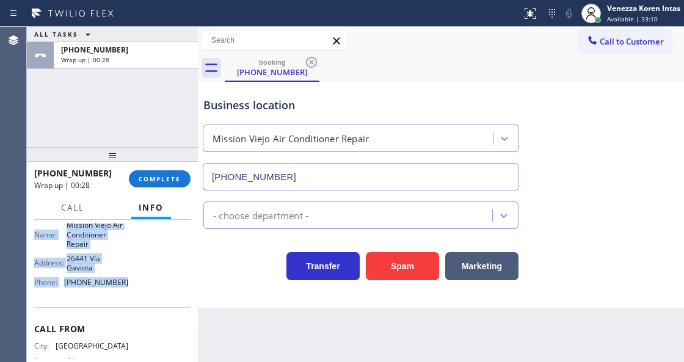
click at [122, 284] on span "[PHONE_NUMBER]" at bounding box center [96, 282] width 64 height 9
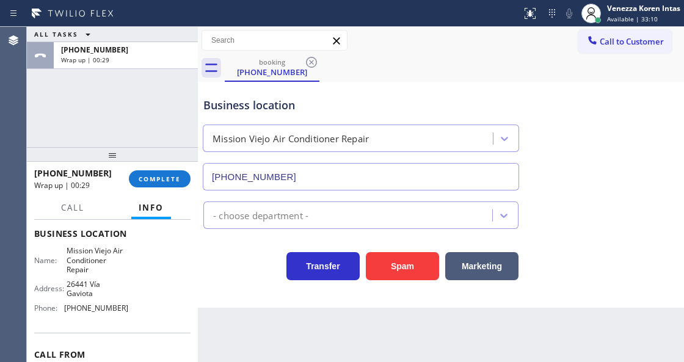
scroll to position [146, 0]
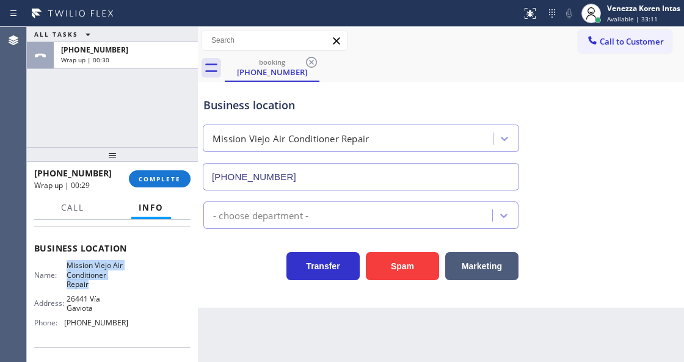
drag, startPoint x: 67, startPoint y: 265, endPoint x: 88, endPoint y: 282, distance: 26.9
click at [88, 282] on span "Mission Viejo Air Conditioner Repair" at bounding box center [97, 275] width 61 height 28
copy span "Mission Viejo Air Conditioner Repair"
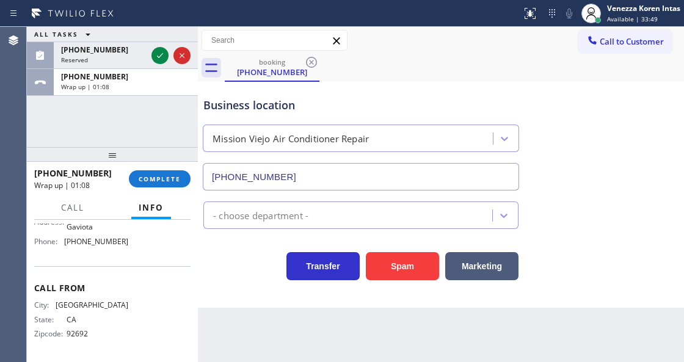
click at [156, 51] on icon at bounding box center [160, 55] width 15 height 15
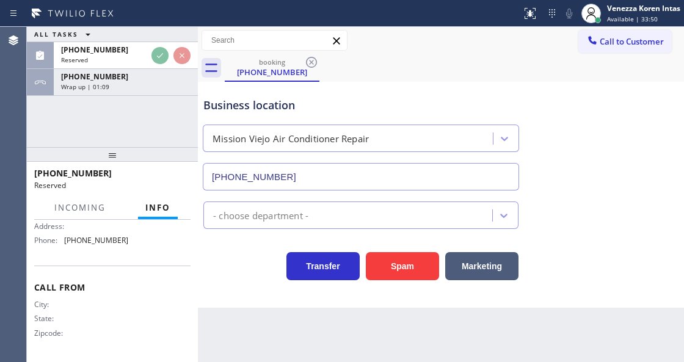
scroll to position [247, 0]
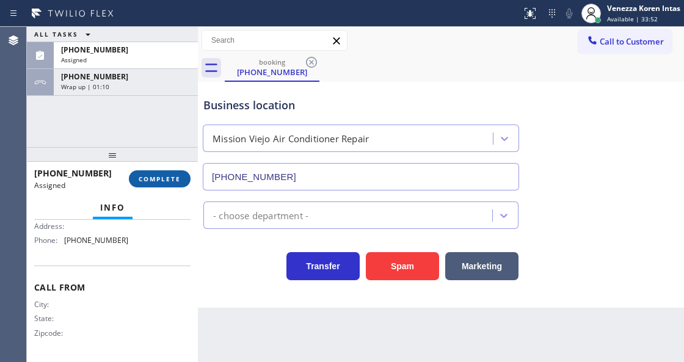
click at [175, 183] on button "COMPLETE" at bounding box center [160, 178] width 62 height 17
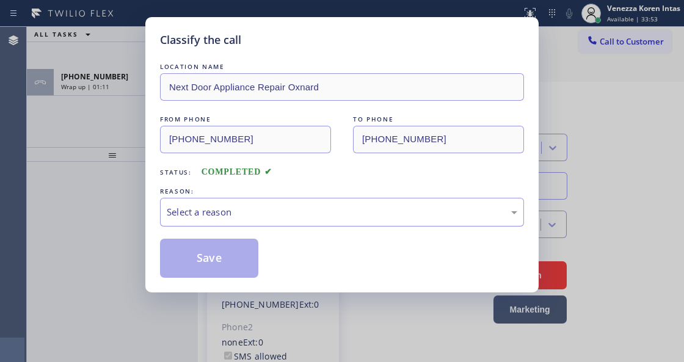
click at [279, 205] on div "Select a reason" at bounding box center [342, 212] width 364 height 29
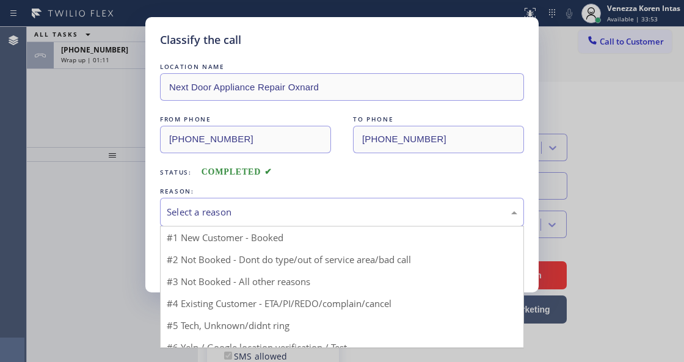
type input "[PHONE_NUMBER]"
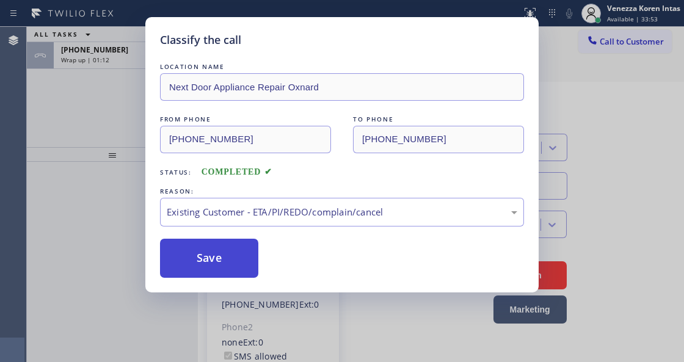
drag, startPoint x: 267, startPoint y: 286, endPoint x: 240, endPoint y: 260, distance: 36.7
click at [240, 260] on button "Save" at bounding box center [209, 258] width 98 height 39
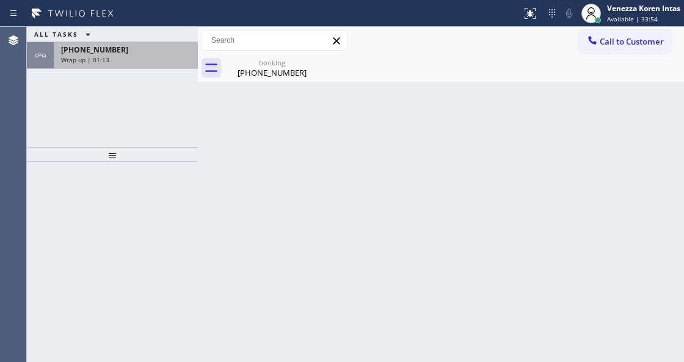
click at [123, 59] on div "Wrap up | 01:13" at bounding box center [125, 60] width 129 height 9
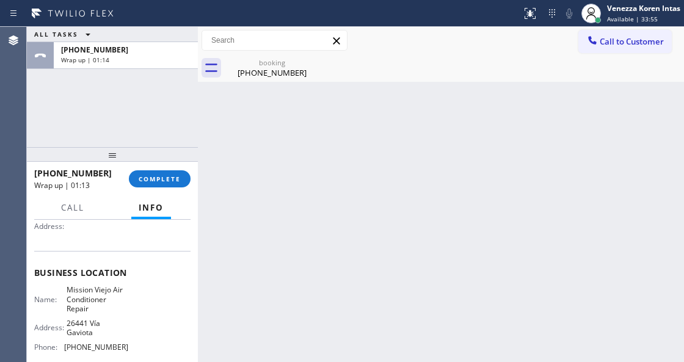
scroll to position [203, 0]
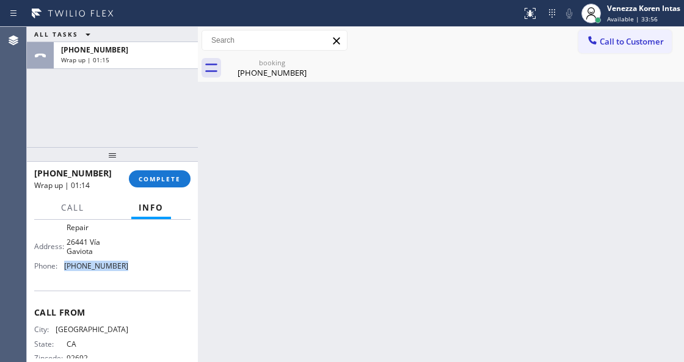
drag, startPoint x: 116, startPoint y: 267, endPoint x: 62, endPoint y: 264, distance: 53.8
click at [62, 264] on div "Name: Mission Viejo Air Conditioner Repair Address: [GEOGRAPHIC_DATA] Phone: [P…" at bounding box center [112, 239] width 156 height 71
copy div "[PHONE_NUMBER]"
click at [299, 292] on div "Back to Dashboard Change Sender ID Customers Technicians Select a contact Outbo…" at bounding box center [441, 194] width 486 height 335
click at [176, 173] on button "COMPLETE" at bounding box center [160, 178] width 62 height 17
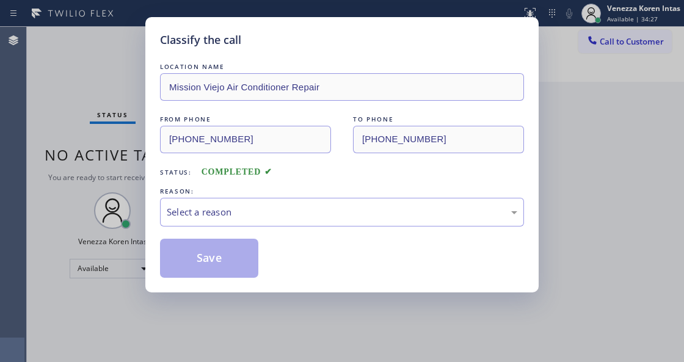
click at [291, 192] on div "REASON:" at bounding box center [342, 191] width 364 height 13
click at [291, 212] on div "Select a reason" at bounding box center [342, 212] width 350 height 14
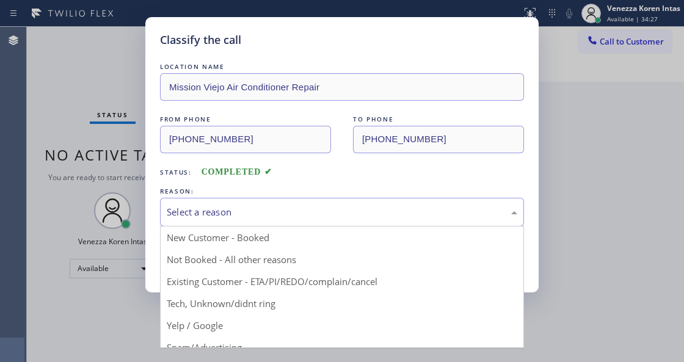
drag, startPoint x: 262, startPoint y: 265, endPoint x: 256, endPoint y: 263, distance: 7.0
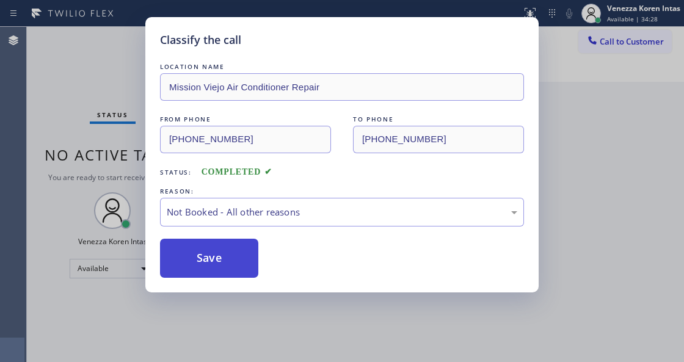
click at [236, 259] on button "Save" at bounding box center [209, 258] width 98 height 39
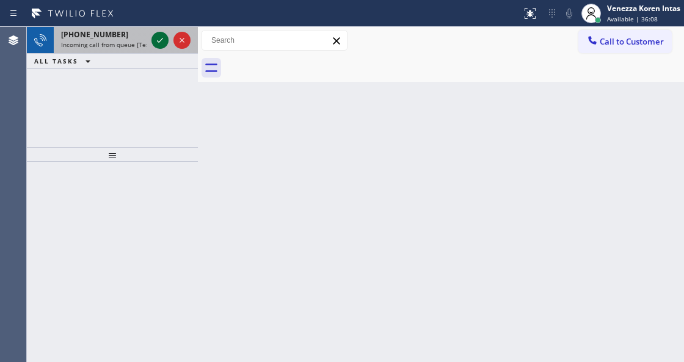
click at [159, 44] on icon at bounding box center [160, 40] width 15 height 15
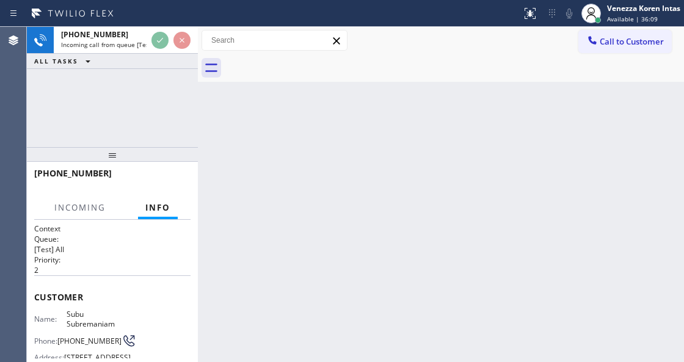
scroll to position [81, 0]
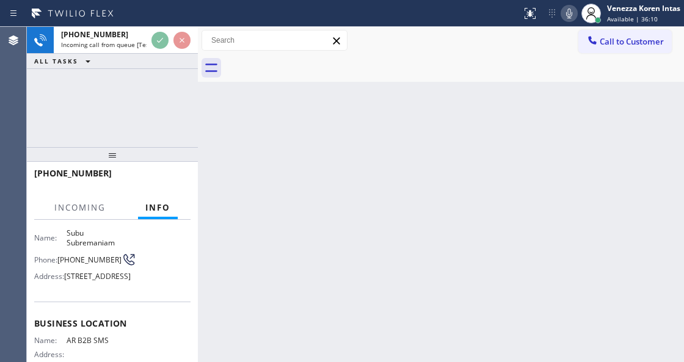
click at [88, 110] on div "[PHONE_NUMBER] Incoming call from queue [Test] All ALL TASKS ALL TASKS ACTIVE T…" at bounding box center [112, 87] width 171 height 120
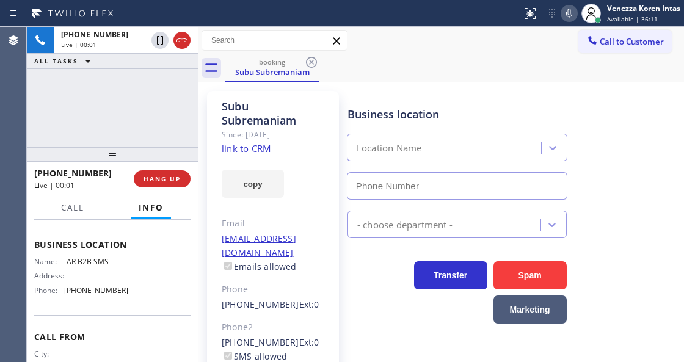
scroll to position [162, 0]
type input "[PHONE_NUMBER]"
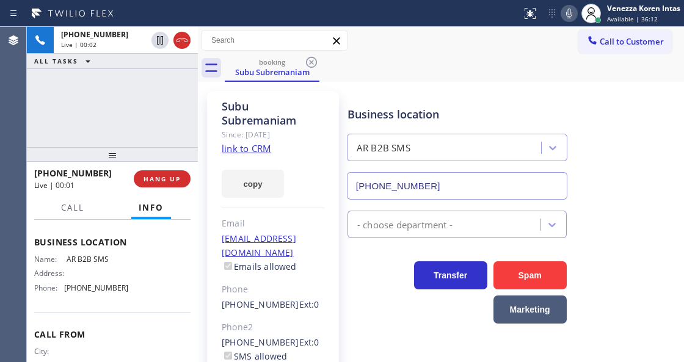
click at [245, 153] on link "link to CRM" at bounding box center [246, 148] width 49 height 12
click at [400, 107] on div "Business location" at bounding box center [456, 114] width 219 height 16
click at [571, 18] on icon at bounding box center [568, 13] width 15 height 15
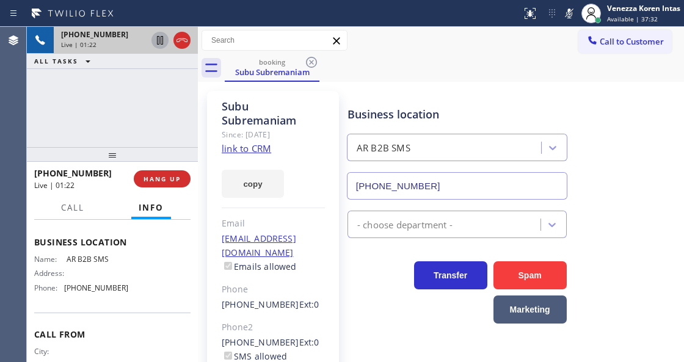
click at [161, 45] on icon at bounding box center [160, 40] width 15 height 15
click at [567, 5] on button at bounding box center [568, 13] width 17 height 17
click at [159, 40] on icon at bounding box center [160, 40] width 15 height 15
click at [88, 203] on button "Call" at bounding box center [73, 208] width 38 height 24
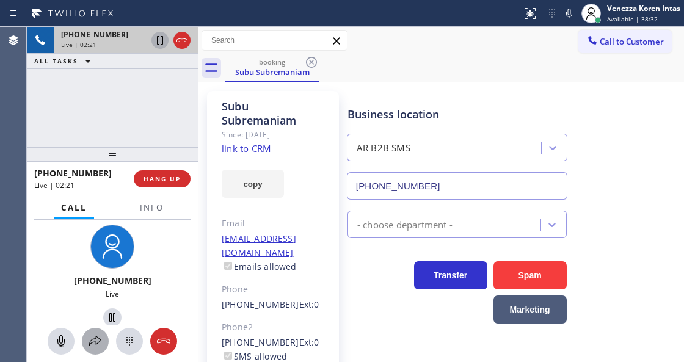
click at [101, 349] on button at bounding box center [95, 341] width 27 height 27
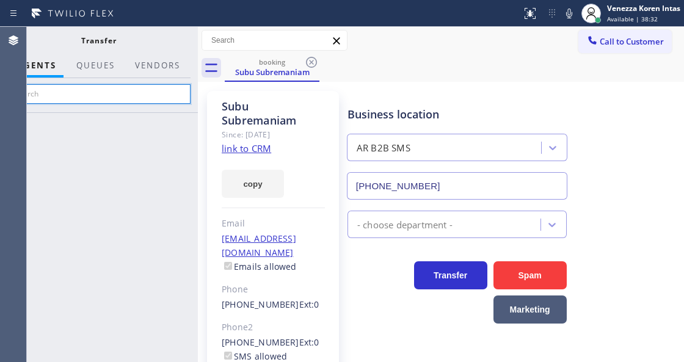
click at [153, 95] on input "text" at bounding box center [99, 94] width 184 height 20
type input "n"
click at [143, 97] on input "neren" at bounding box center [99, 94] width 184 height 20
type input "n"
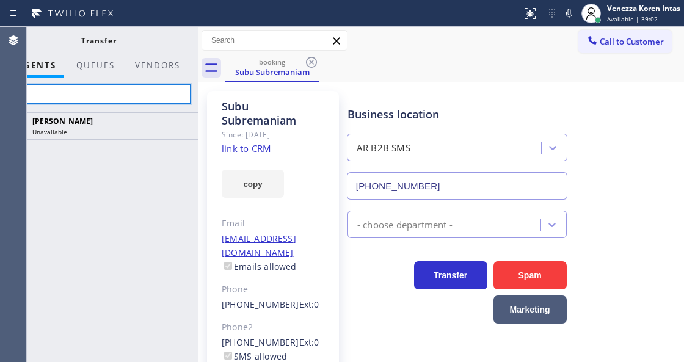
type input "n"
drag, startPoint x: 568, startPoint y: 16, endPoint x: 403, endPoint y: 269, distance: 302.0
click at [568, 16] on icon at bounding box center [568, 13] width 15 height 15
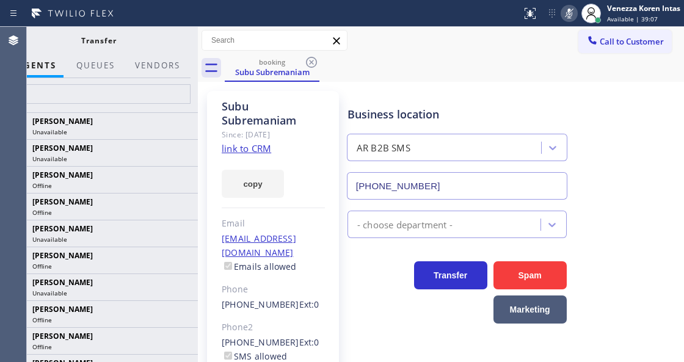
click at [565, 18] on icon at bounding box center [568, 13] width 15 height 15
click at [157, 92] on input "n" at bounding box center [99, 94] width 184 height 20
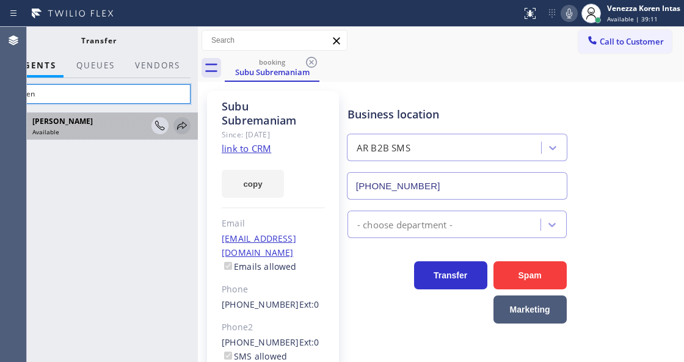
type input "neren"
click at [182, 126] on icon at bounding box center [182, 125] width 10 height 8
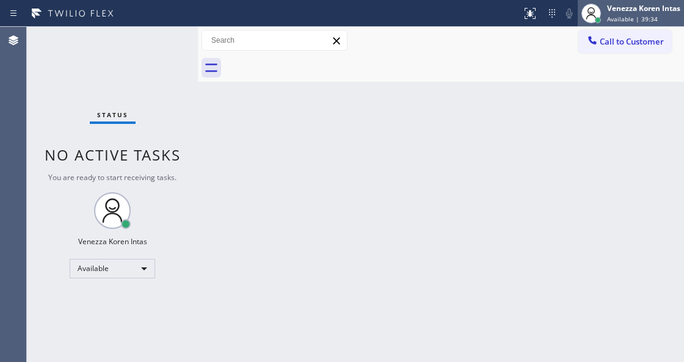
click at [622, 12] on div "Venezza Koren Intas" at bounding box center [643, 8] width 73 height 10
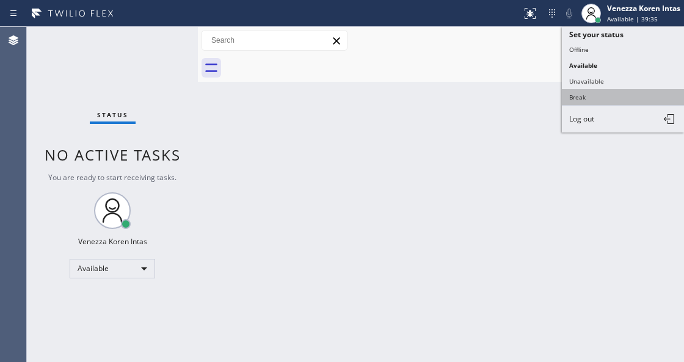
click at [596, 94] on button "Break" at bounding box center [622, 97] width 122 height 16
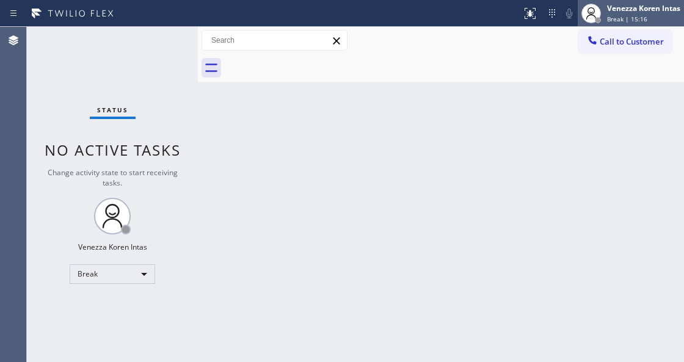
drag, startPoint x: 629, startPoint y: 6, endPoint x: 635, endPoint y: 23, distance: 17.8
click at [629, 6] on div "Venezza Koren Intas" at bounding box center [643, 8] width 73 height 10
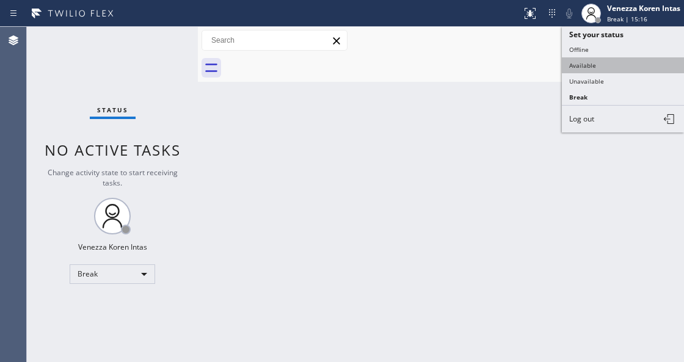
click at [623, 68] on button "Available" at bounding box center [622, 65] width 122 height 16
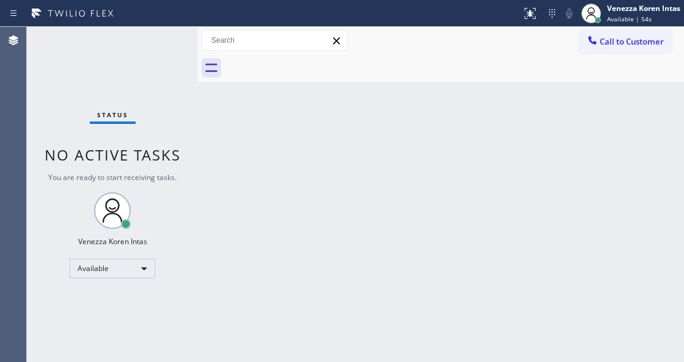
drag, startPoint x: 186, startPoint y: 162, endPoint x: 381, endPoint y: 1, distance: 253.2
click at [186, 161] on div "Status No active tasks You are ready to start receiving tasks. Venezza Koren In…" at bounding box center [112, 194] width 171 height 335
drag, startPoint x: 322, startPoint y: 246, endPoint x: 309, endPoint y: 248, distance: 13.6
click at [320, 247] on div "Back to Dashboard Change Sender ID Customers Technicians Select a contact Outbo…" at bounding box center [441, 194] width 486 height 335
click at [201, 148] on div "Back to Dashboard Change Sender ID Customers Technicians Select a contact Outbo…" at bounding box center [441, 194] width 486 height 335
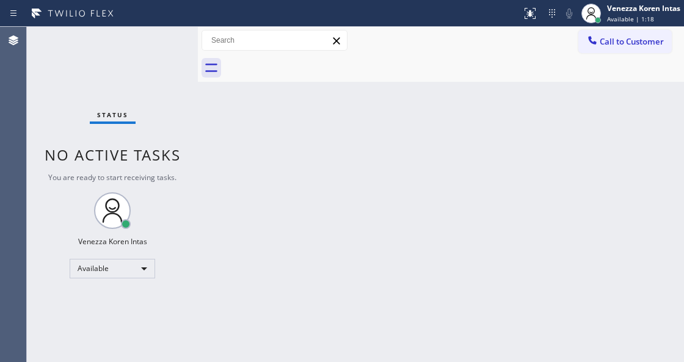
click at [154, 118] on div "Status No active tasks You are ready to start receiving tasks. Venezza Koren In…" at bounding box center [112, 194] width 171 height 335
drag, startPoint x: 309, startPoint y: 144, endPoint x: 306, endPoint y: 315, distance: 170.9
click at [309, 153] on div "Back to Dashboard Change Sender ID Customers Technicians Select a contact Outbo…" at bounding box center [441, 194] width 486 height 335
click at [240, 192] on div "Back to Dashboard Change Sender ID Customers Technicians Select a contact Outbo…" at bounding box center [441, 194] width 486 height 335
click at [214, 161] on div "Back to Dashboard Change Sender ID Customers Technicians Select a contact Outbo…" at bounding box center [441, 194] width 486 height 335
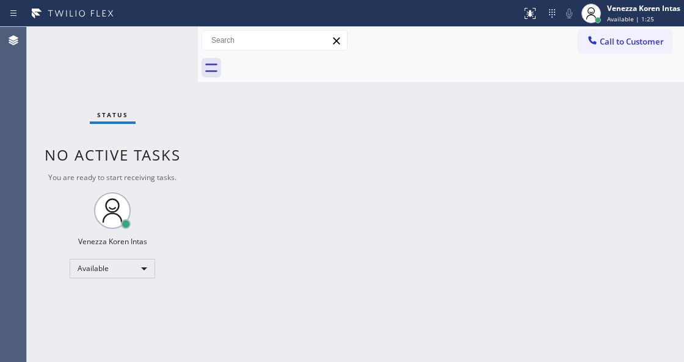
click at [360, 161] on div "Back to Dashboard Change Sender ID Customers Technicians Select a contact Outbo…" at bounding box center [441, 194] width 486 height 335
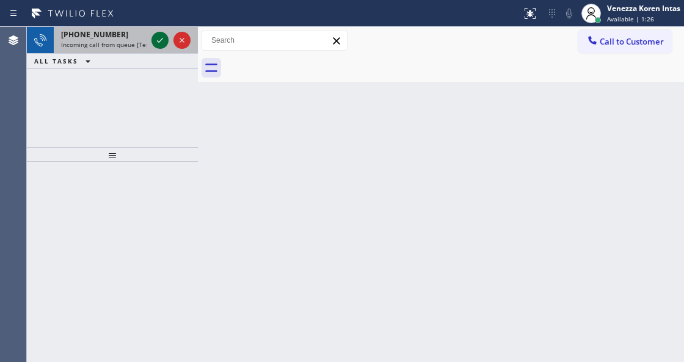
click at [159, 46] on icon at bounding box center [160, 40] width 15 height 15
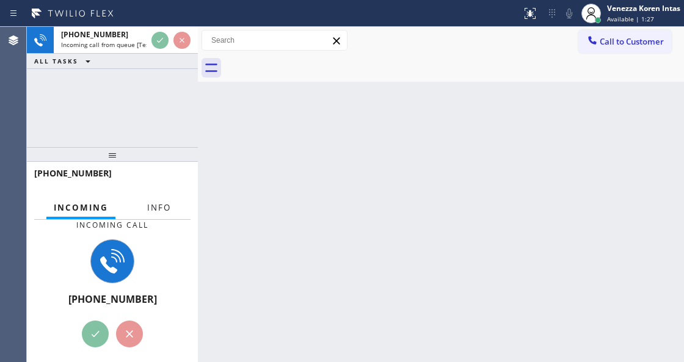
click at [169, 197] on button "Info" at bounding box center [159, 208] width 38 height 24
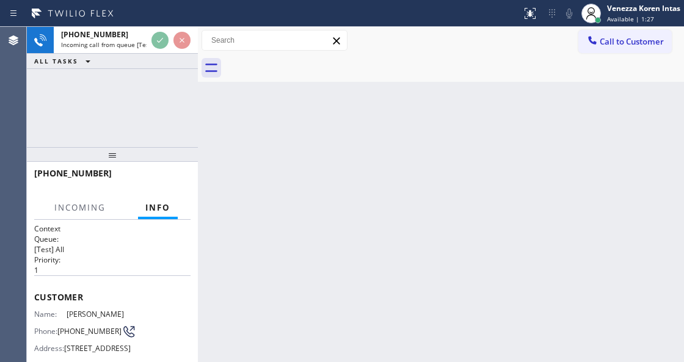
click at [170, 218] on div at bounding box center [158, 218] width 40 height 2
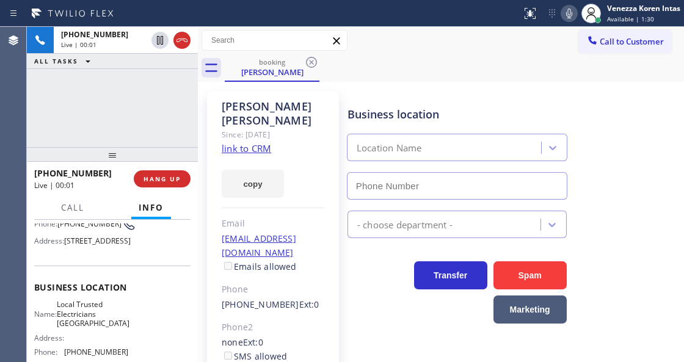
scroll to position [122, 0]
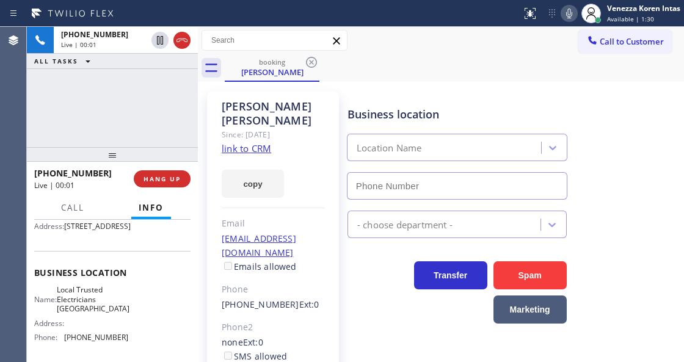
type input "[PHONE_NUMBER]"
click at [245, 142] on link "link to CRM" at bounding box center [246, 148] width 49 height 12
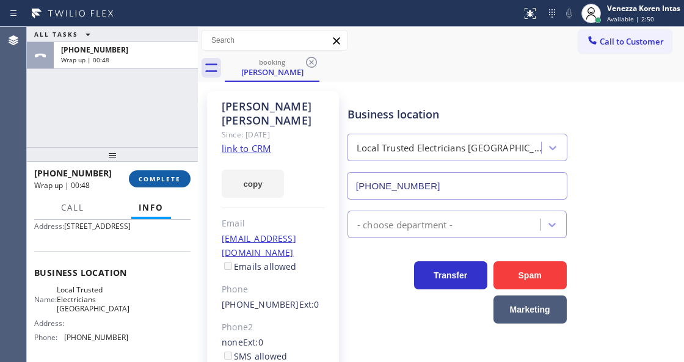
click at [162, 176] on span "COMPLETE" at bounding box center [160, 179] width 42 height 9
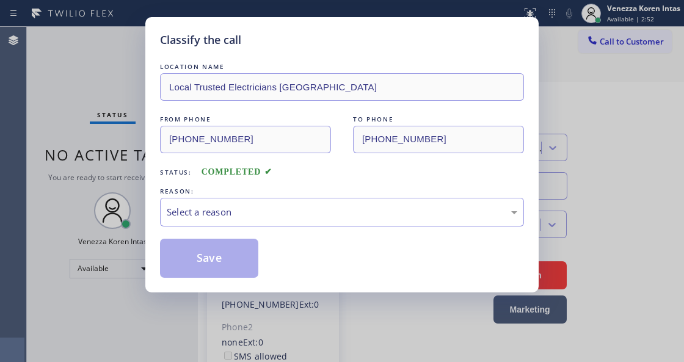
click at [301, 203] on div "Select a reason" at bounding box center [342, 212] width 364 height 29
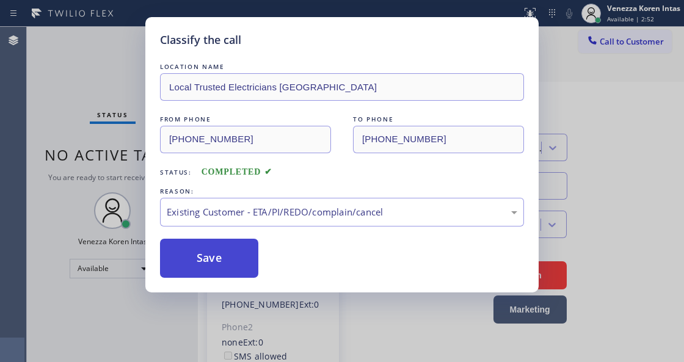
click at [211, 276] on button "Save" at bounding box center [209, 258] width 98 height 39
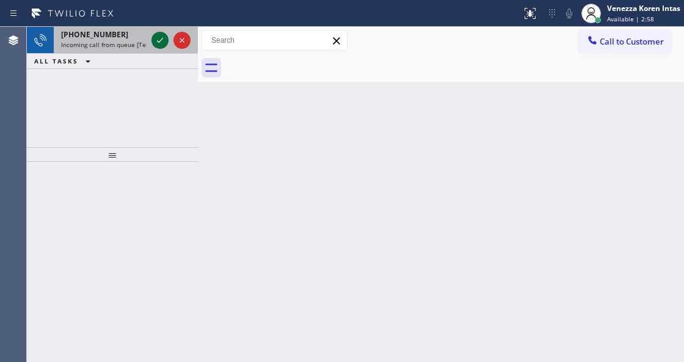
click at [160, 40] on icon at bounding box center [160, 40] width 6 height 5
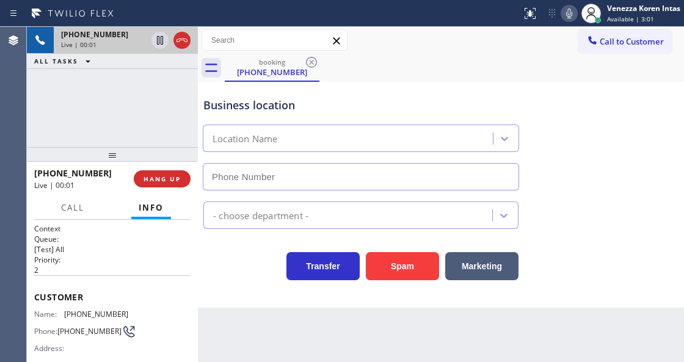
type input "[PHONE_NUMBER]"
click at [240, 303] on div "Business location E Appliance Repair [PHONE_NUMBER] - choose department - Trans…" at bounding box center [441, 195] width 486 height 226
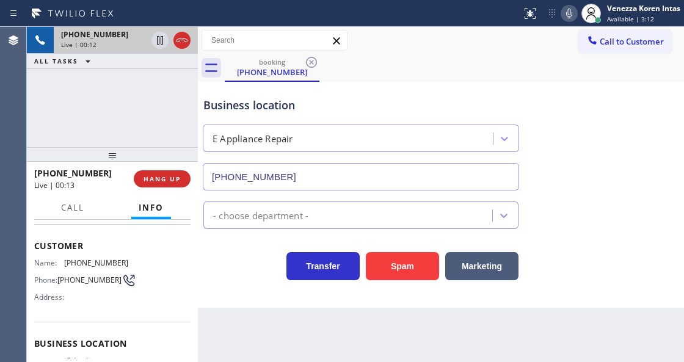
scroll to position [122, 0]
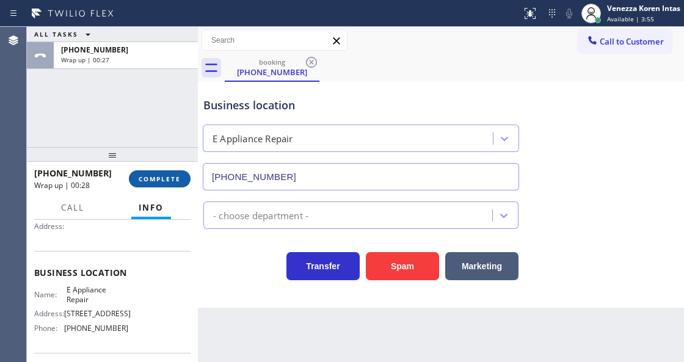
click at [151, 186] on button "COMPLETE" at bounding box center [160, 178] width 62 height 17
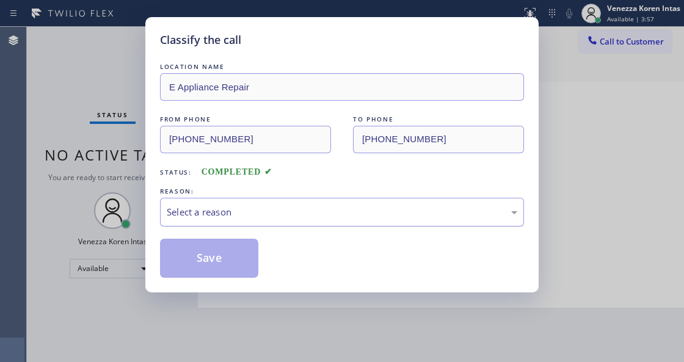
click at [314, 218] on div "Select a reason" at bounding box center [342, 212] width 350 height 14
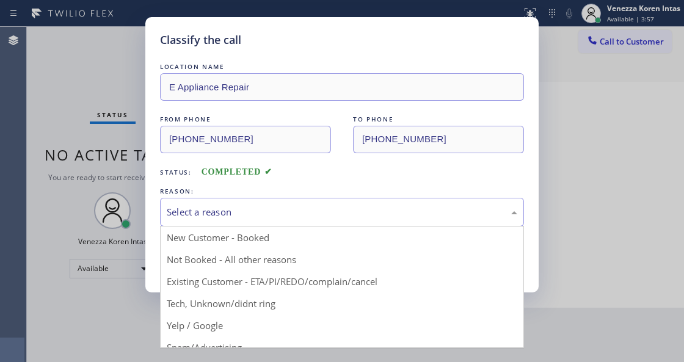
drag, startPoint x: 276, startPoint y: 305, endPoint x: 228, endPoint y: 265, distance: 62.9
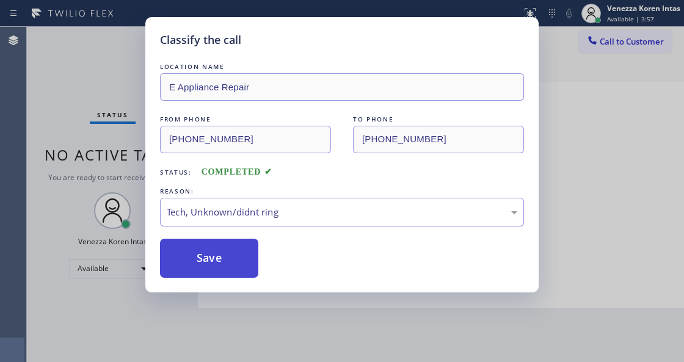
click at [228, 265] on button "Save" at bounding box center [209, 258] width 98 height 39
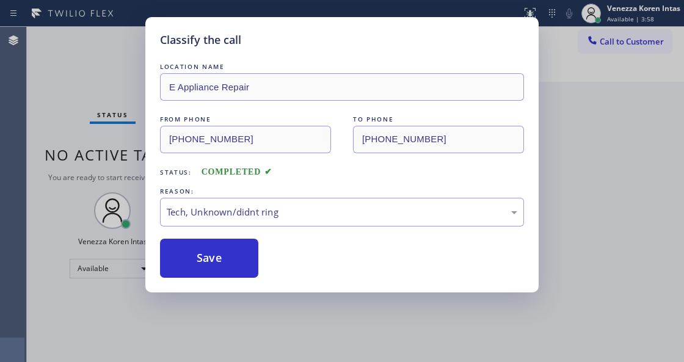
drag, startPoint x: 114, startPoint y: 139, endPoint x: 248, endPoint y: 338, distance: 240.4
click at [114, 139] on div "Classify the call LOCATION NAME Electrical Land [GEOGRAPHIC_DATA] FROM PHONE [P…" at bounding box center [355, 194] width 657 height 335
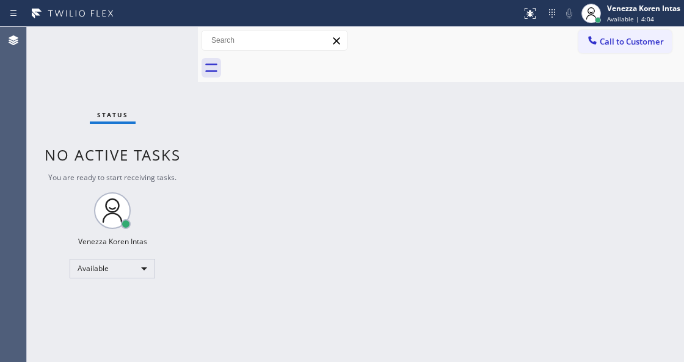
click at [101, 77] on div "Status No active tasks You are ready to start receiving tasks. Venezza Koren In…" at bounding box center [112, 194] width 171 height 335
click at [174, 45] on div "Status No active tasks You are ready to start receiving tasks. Venezza Koren In…" at bounding box center [112, 194] width 171 height 335
click at [265, 310] on div "Back to Dashboard Change Sender ID Customers Technicians Select a contact Outbo…" at bounding box center [441, 194] width 486 height 335
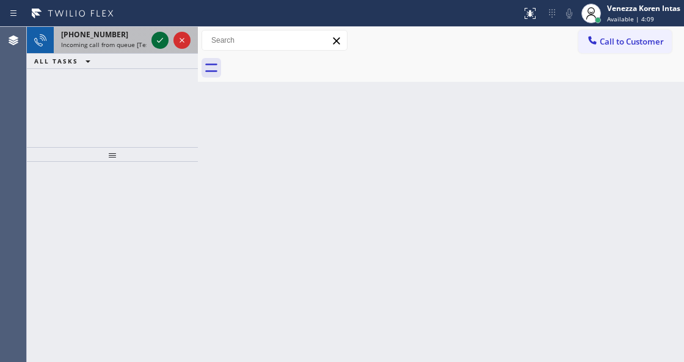
click at [161, 40] on icon at bounding box center [160, 40] width 6 height 5
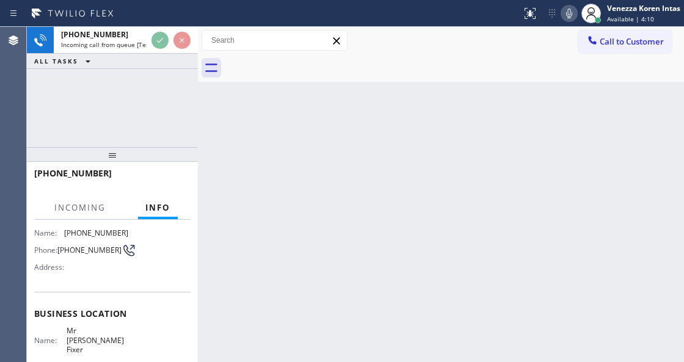
scroll to position [122, 0]
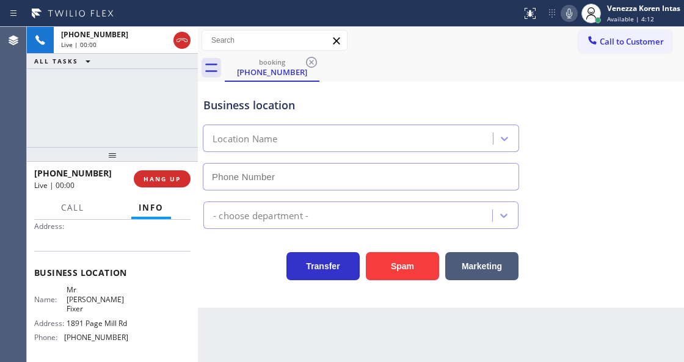
type input "[PHONE_NUMBER]"
drag, startPoint x: 67, startPoint y: 85, endPoint x: 225, endPoint y: 254, distance: 230.6
click at [67, 85] on div "[PHONE_NUMBER] Live | 00:00 ALL TASKS ALL TASKS ACTIVE TASKS TASKS IN WRAP UP" at bounding box center [112, 87] width 171 height 120
click at [273, 355] on div "Back to Dashboard Change Sender ID Customers Technicians Select a contact Outbo…" at bounding box center [441, 194] width 486 height 335
click at [386, 93] on div "Business location Mr [PERSON_NAME] [PHONE_NUMBER]" at bounding box center [361, 138] width 320 height 106
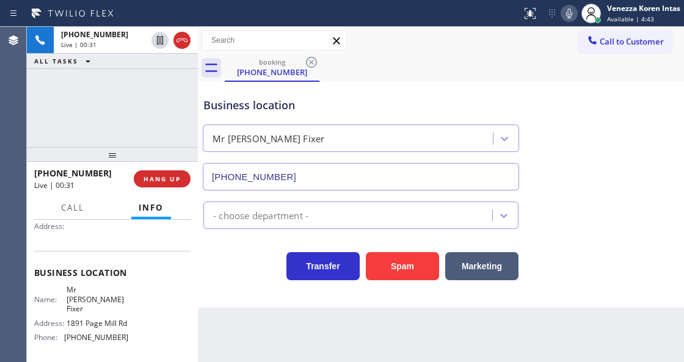
click at [258, 123] on div "Mr [PERSON_NAME] Fixer" at bounding box center [360, 136] width 321 height 32
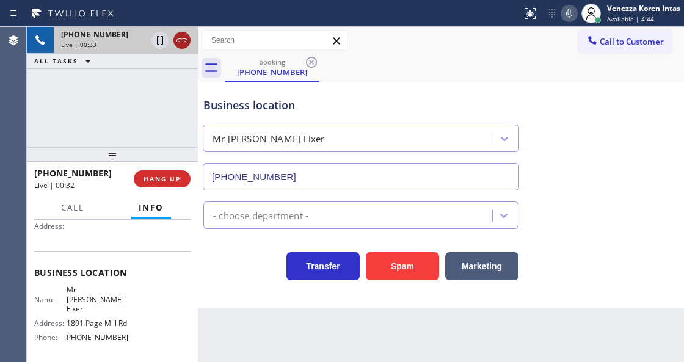
click at [184, 42] on icon at bounding box center [182, 40] width 15 height 15
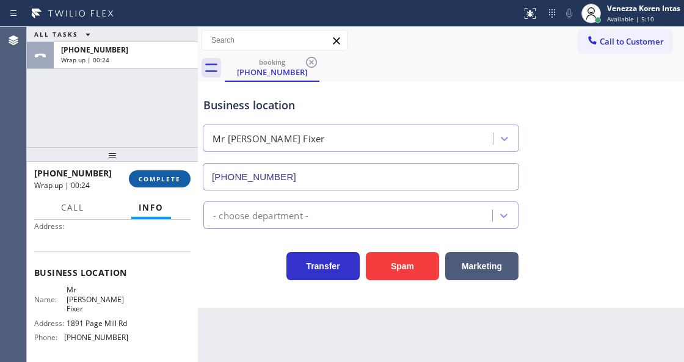
click at [158, 173] on button "COMPLETE" at bounding box center [160, 178] width 62 height 17
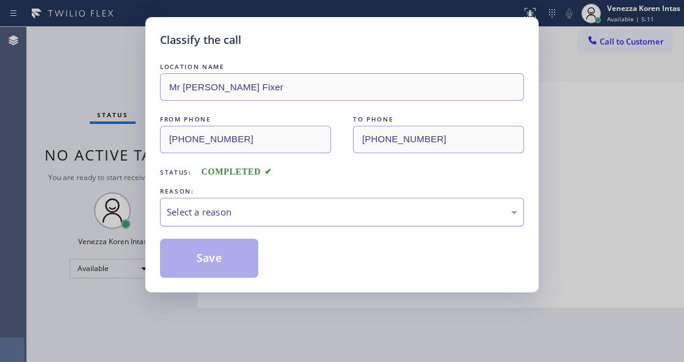
click at [311, 220] on div "Select a reason" at bounding box center [342, 212] width 364 height 29
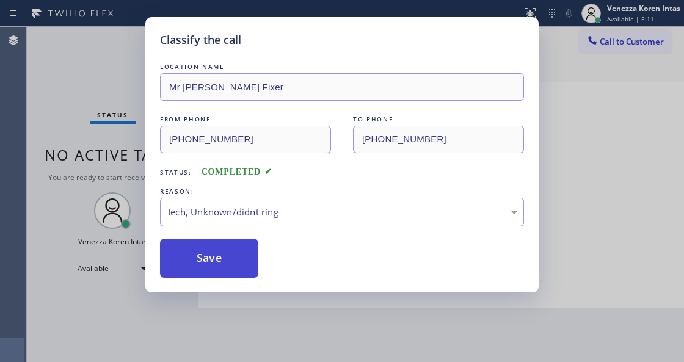
click at [223, 247] on button "Save" at bounding box center [209, 258] width 98 height 39
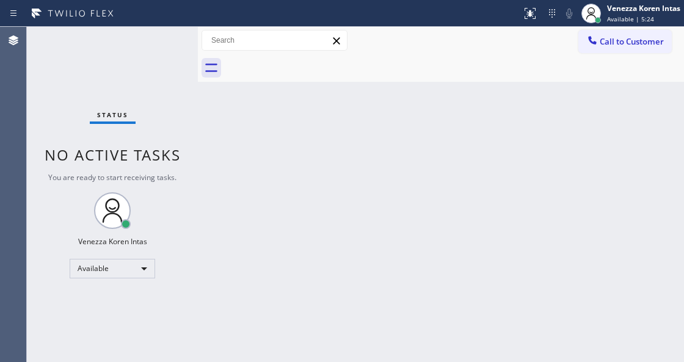
click at [117, 145] on span "No active tasks" at bounding box center [113, 155] width 136 height 20
click at [113, 62] on div "Status No active tasks You are ready to start receiving tasks. Venezza Koren In…" at bounding box center [112, 194] width 171 height 335
click at [294, 148] on div "Back to Dashboard Change Sender ID Customers Technicians Select a contact Outbo…" at bounding box center [441, 194] width 486 height 335
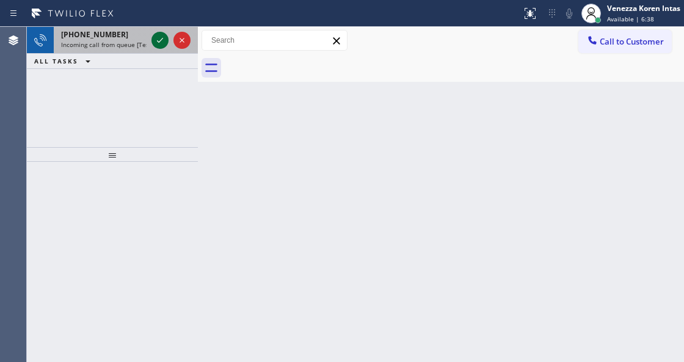
click at [162, 40] on icon at bounding box center [160, 40] width 15 height 15
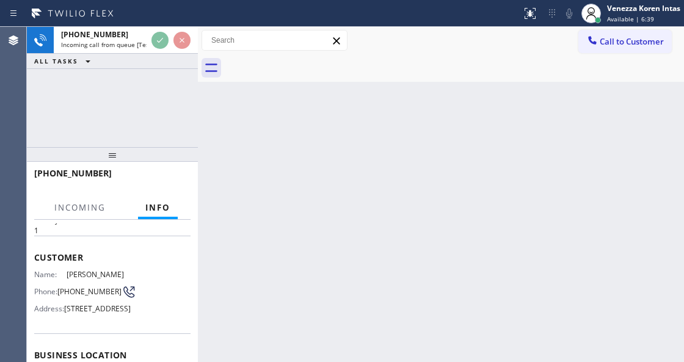
scroll to position [122, 0]
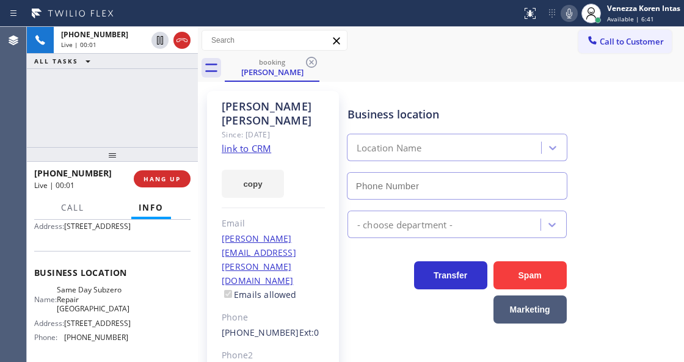
type input "[PHONE_NUMBER]"
click at [242, 142] on link "link to CRM" at bounding box center [246, 148] width 49 height 12
click at [566, 15] on icon at bounding box center [568, 13] width 15 height 15
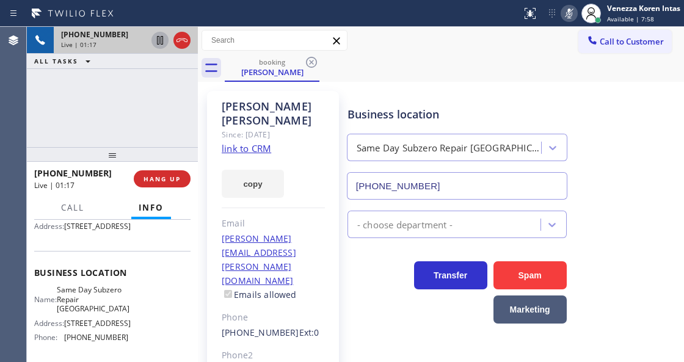
click at [164, 46] on icon at bounding box center [160, 40] width 15 height 15
click at [493, 86] on div "[PERSON_NAME] Since: [DATE] link to CRM copy Email [PERSON_NAME][EMAIL_ADDRESS]…" at bounding box center [441, 293] width 480 height 417
click at [139, 78] on div "[PHONE_NUMBER] Live | 04:39 ALL TASKS ALL TASKS ACTIVE TASKS TASKS IN WRAP UP" at bounding box center [112, 87] width 171 height 120
drag, startPoint x: 571, startPoint y: 11, endPoint x: 436, endPoint y: 78, distance: 151.2
click at [571, 11] on icon at bounding box center [568, 13] width 15 height 15
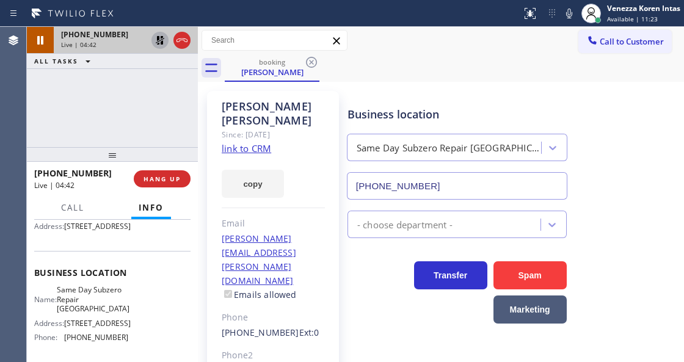
click at [158, 38] on icon at bounding box center [160, 40] width 9 height 9
drag, startPoint x: 154, startPoint y: 39, endPoint x: 188, endPoint y: 64, distance: 42.4
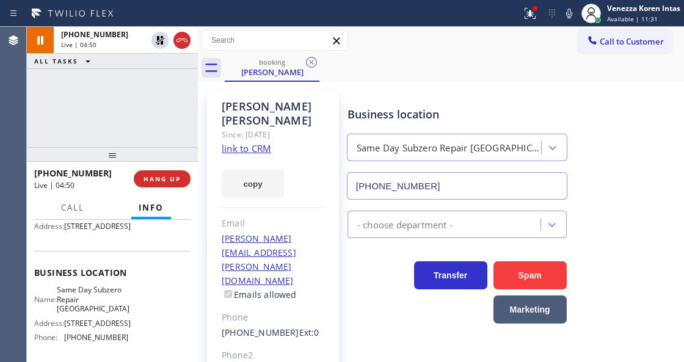
click at [154, 42] on icon at bounding box center [160, 40] width 15 height 15
click at [527, 15] on icon at bounding box center [529, 13] width 15 height 15
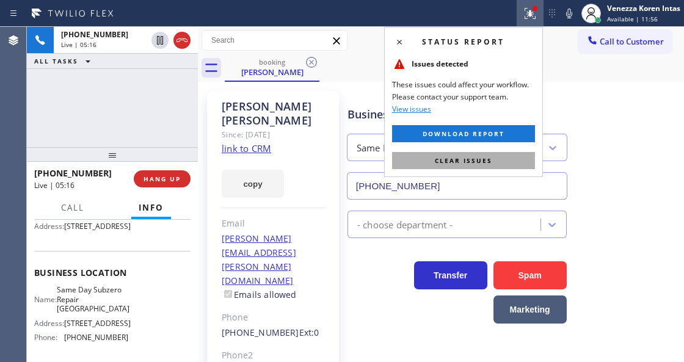
click at [472, 156] on span "Clear issues" at bounding box center [463, 160] width 57 height 9
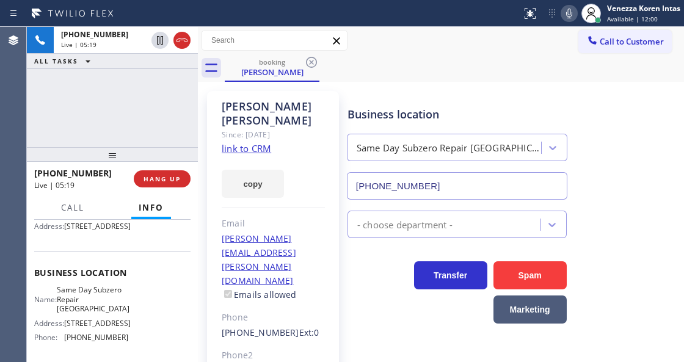
drag, startPoint x: 566, startPoint y: 12, endPoint x: 560, endPoint y: 16, distance: 8.0
click at [566, 12] on icon at bounding box center [568, 13] width 15 height 15
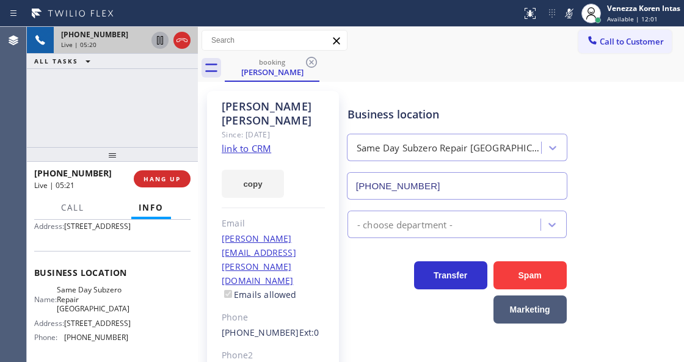
click at [161, 43] on icon at bounding box center [160, 40] width 15 height 15
click at [269, 361] on html "Status report No issues detected If you experience an issue, please download th…" at bounding box center [342, 181] width 684 height 362
click at [566, 9] on icon at bounding box center [568, 13] width 15 height 15
click at [158, 38] on icon at bounding box center [160, 40] width 9 height 9
click at [402, 62] on div "booking [PERSON_NAME]" at bounding box center [454, 67] width 459 height 27
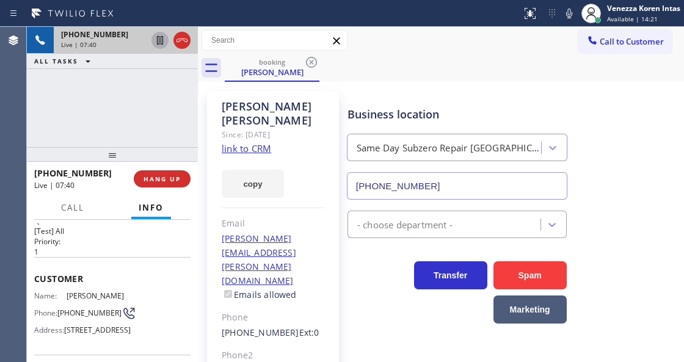
scroll to position [0, 0]
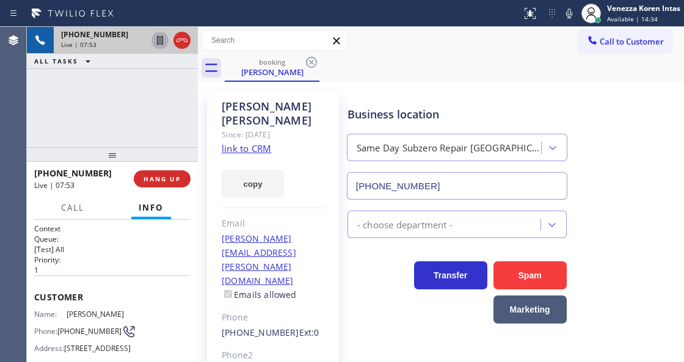
click at [243, 348] on div "Phone2" at bounding box center [273, 355] width 103 height 14
click at [301, 348] on div "Phone2" at bounding box center [273, 355] width 103 height 14
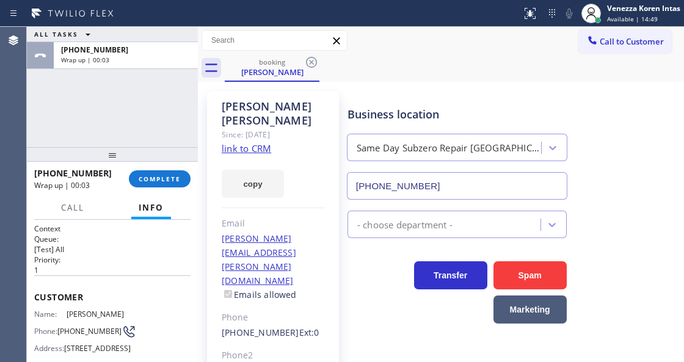
click at [255, 142] on link "link to CRM" at bounding box center [246, 148] width 49 height 12
click at [156, 181] on span "COMPLETE" at bounding box center [160, 179] width 42 height 9
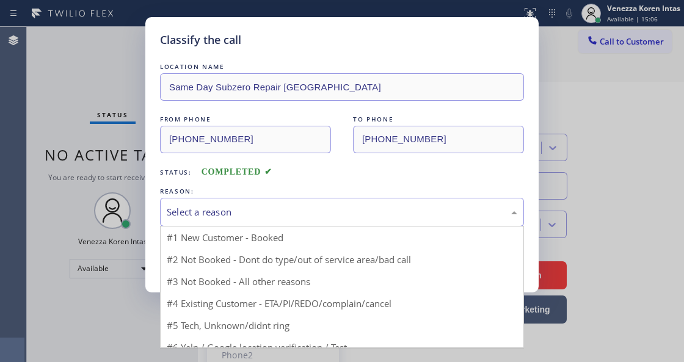
click at [308, 214] on div "Select a reason" at bounding box center [342, 212] width 350 height 14
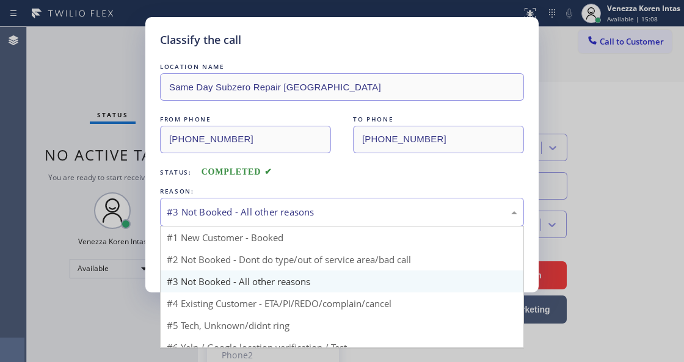
click at [253, 221] on div "#3 Not Booked - All other reasons" at bounding box center [342, 212] width 364 height 29
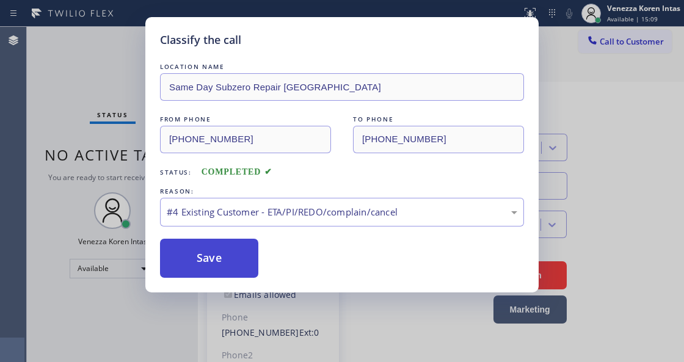
drag, startPoint x: 258, startPoint y: 301, endPoint x: 243, endPoint y: 276, distance: 29.0
click at [241, 265] on button "Save" at bounding box center [209, 258] width 98 height 39
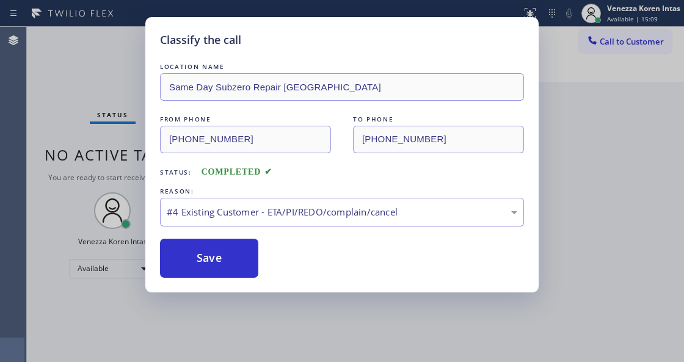
click at [258, 357] on div "Classify the call LOCATION NAME Same Day Subzero Repair [GEOGRAPHIC_DATA] FROM …" at bounding box center [342, 181] width 684 height 362
drag, startPoint x: 233, startPoint y: 257, endPoint x: 232, endPoint y: 264, distance: 6.7
click at [232, 259] on button "Save" at bounding box center [209, 258] width 98 height 39
click at [235, 267] on button "Save" at bounding box center [209, 258] width 98 height 39
click at [236, 269] on button "Save" at bounding box center [209, 258] width 98 height 39
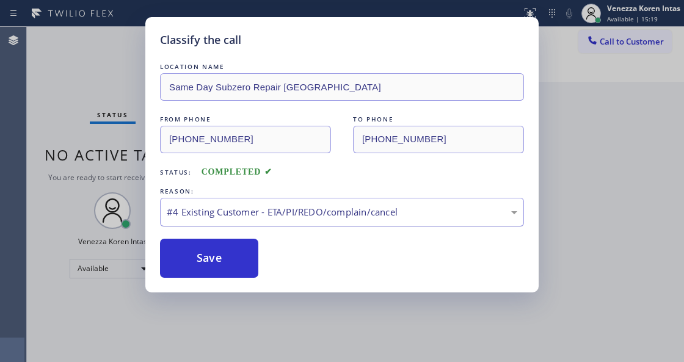
drag, startPoint x: 253, startPoint y: 206, endPoint x: 248, endPoint y: 211, distance: 7.3
click at [250, 207] on div "#4 Existing Customer - ETA/PI/REDO/complain/cancel" at bounding box center [342, 212] width 350 height 14
drag, startPoint x: 228, startPoint y: 258, endPoint x: 231, endPoint y: 293, distance: 35.5
click at [228, 259] on button "Save" at bounding box center [209, 258] width 98 height 39
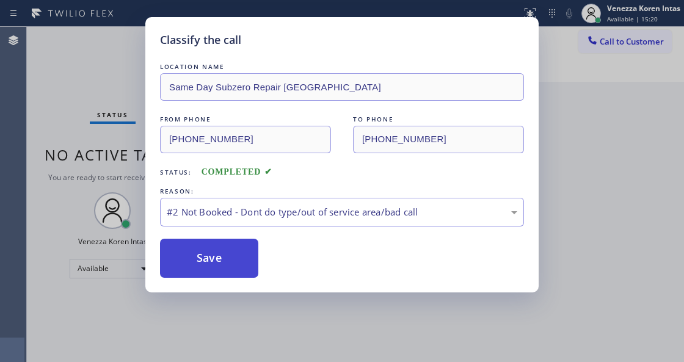
click at [229, 256] on button "Save" at bounding box center [209, 258] width 98 height 39
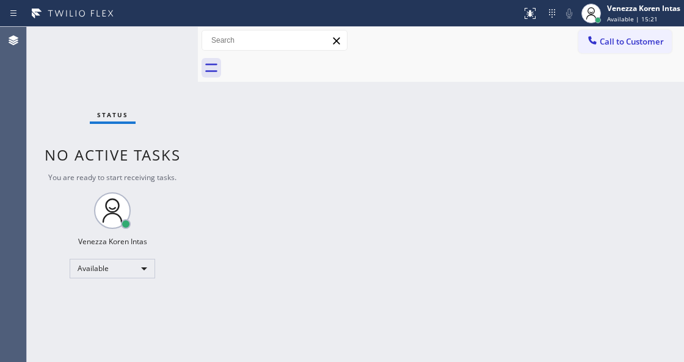
click at [267, 215] on div "Back to Dashboard Change Sender ID Customers Technicians Select a contact Outbo…" at bounding box center [441, 194] width 486 height 335
drag, startPoint x: 164, startPoint y: 83, endPoint x: 160, endPoint y: 57, distance: 25.9
click at [162, 78] on div "Status No active tasks You are ready to start receiving tasks. Venezza Koren In…" at bounding box center [112, 194] width 171 height 335
click at [160, 57] on div "Status No active tasks You are ready to start receiving tasks. Venezza Koren In…" at bounding box center [112, 194] width 171 height 335
click at [106, 73] on div "Status No active tasks You are ready to start receiving tasks. Venezza Koren In…" at bounding box center [112, 194] width 171 height 335
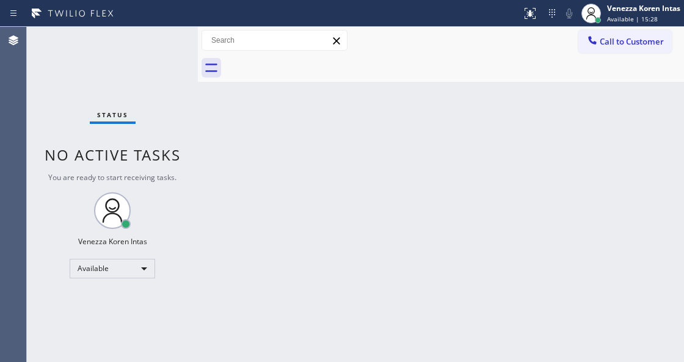
click at [108, 71] on div "Status No active tasks You are ready to start receiving tasks. Venezza Koren In…" at bounding box center [112, 194] width 171 height 335
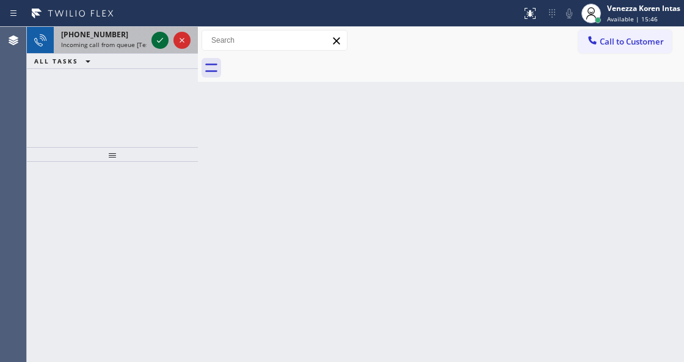
click at [164, 38] on icon at bounding box center [160, 40] width 15 height 15
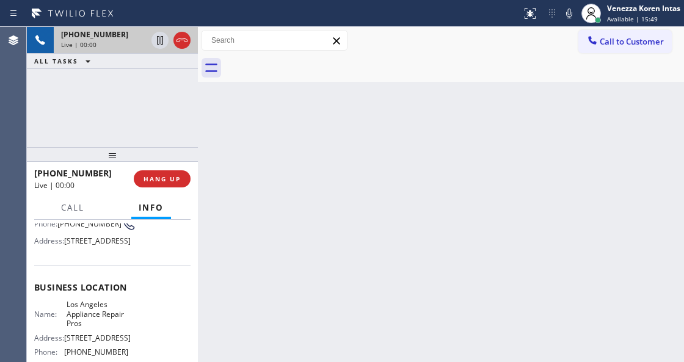
scroll to position [122, 0]
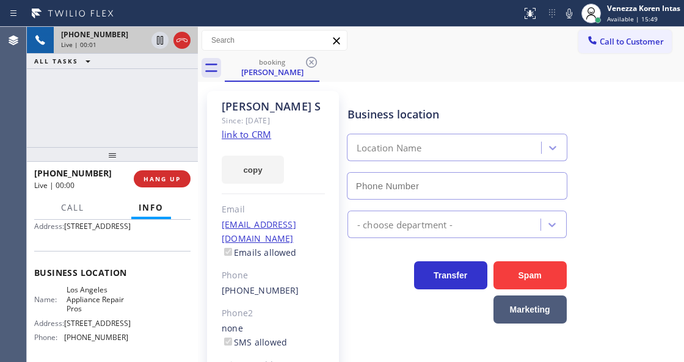
type input "[PHONE_NUMBER]"
click at [248, 138] on link "link to CRM" at bounding box center [246, 134] width 49 height 12
click at [574, 12] on icon at bounding box center [568, 13] width 15 height 15
drag, startPoint x: 569, startPoint y: 19, endPoint x: 428, endPoint y: 87, distance: 156.1
click at [569, 18] on icon at bounding box center [568, 13] width 15 height 15
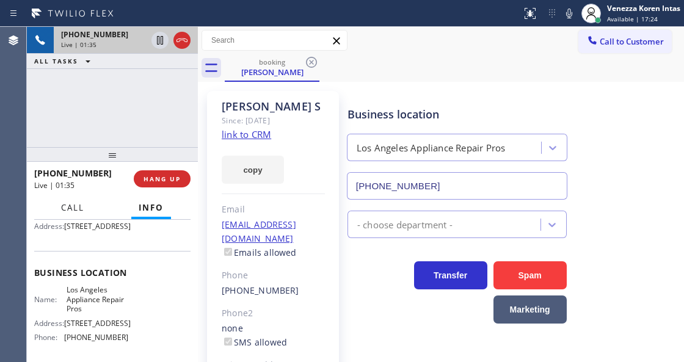
click at [78, 206] on span "Call" at bounding box center [72, 207] width 23 height 11
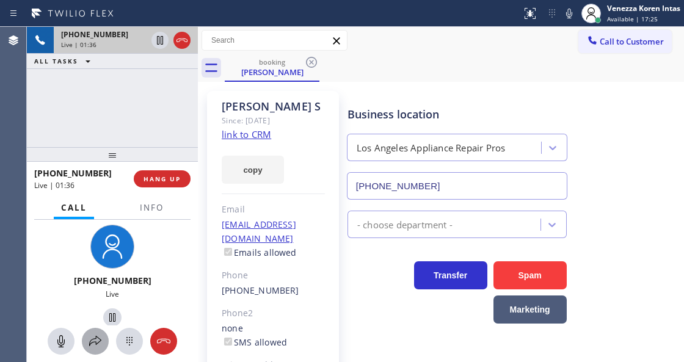
click at [92, 335] on icon at bounding box center [95, 341] width 15 height 15
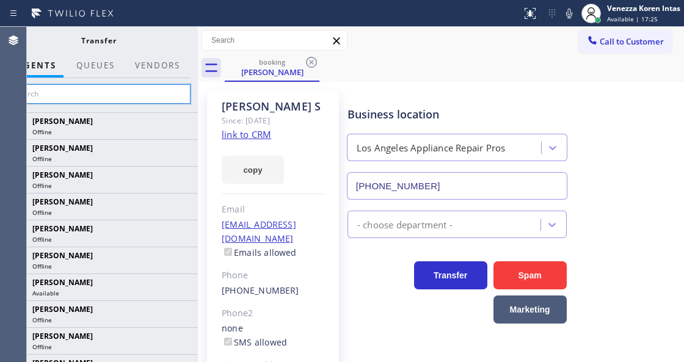
click at [168, 96] on input "text" at bounding box center [99, 94] width 184 height 20
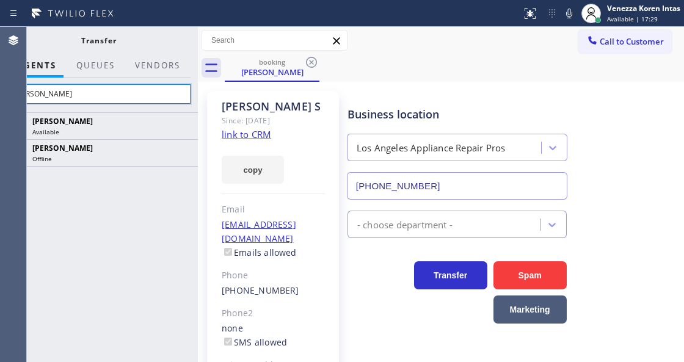
type input "[PERSON_NAME]"
click at [249, 92] on div "[PERSON_NAME] Since: [DATE] link to CRM copy Email [EMAIL_ADDRESS][DOMAIN_NAME]…" at bounding box center [273, 272] width 132 height 363
click at [341, 90] on div "[PERSON_NAME] Since: [DATE] link to CRM copy Email [EMAIL_ADDRESS][DOMAIN_NAME]…" at bounding box center [273, 272] width 144 height 375
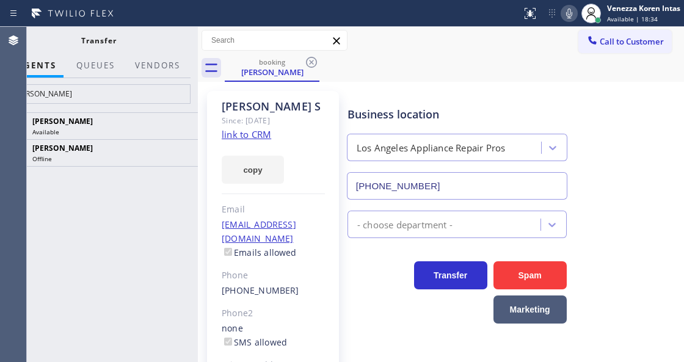
click at [563, 18] on icon at bounding box center [568, 13] width 15 height 15
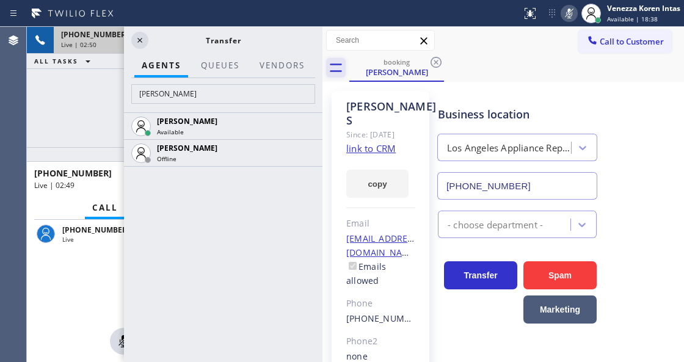
drag, startPoint x: 199, startPoint y: 35, endPoint x: 425, endPoint y: 64, distance: 228.2
click at [425, 64] on div "[PHONE_NUMBER] Live | 02:50 ALL TASKS ALL TASKS ACTIVE TASKS TASKS IN WRAP UP […" at bounding box center [355, 194] width 657 height 335
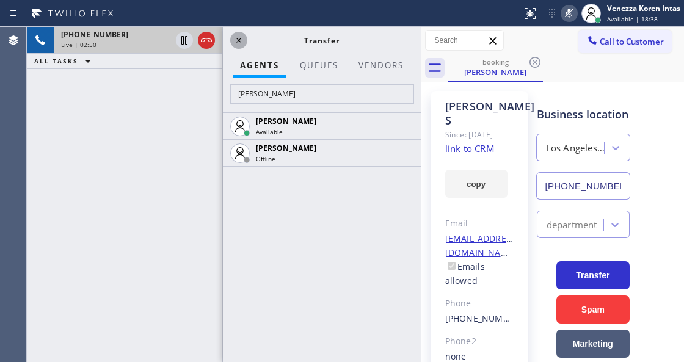
scroll to position [98, 0]
click at [239, 37] on icon at bounding box center [238, 40] width 15 height 15
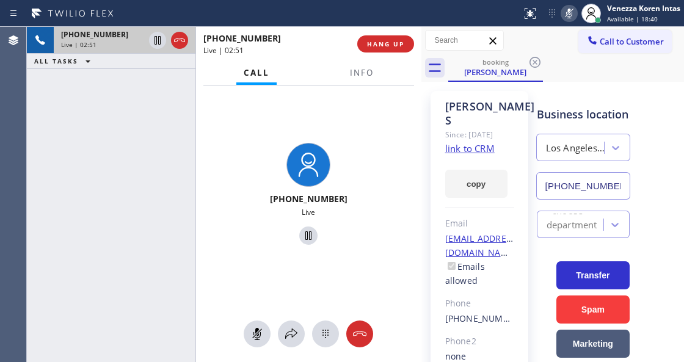
scroll to position [89, 0]
drag, startPoint x: 223, startPoint y: 38, endPoint x: 0, endPoint y: 6, distance: 225.6
click at [0, 6] on div "Status report No issues detected If you experience an issue, please download th…" at bounding box center [342, 181] width 684 height 362
drag, startPoint x: 196, startPoint y: 34, endPoint x: 55, endPoint y: 112, distance: 161.2
click at [55, 112] on div "[PHONE_NUMBER] Live | 02:53 ALL TASKS ALL TASKS ACTIVE TASKS TASKS IN WRAP UP […" at bounding box center [224, 194] width 394 height 335
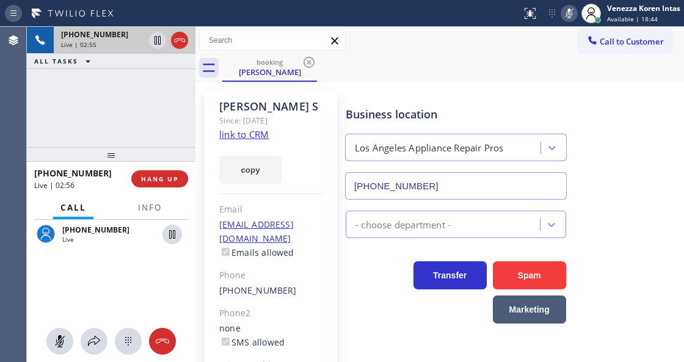
drag, startPoint x: 421, startPoint y: 31, endPoint x: 21, endPoint y: 4, distance: 400.0
click at [21, 4] on div "Status report No issues detected If you experience an issue, please download th…" at bounding box center [342, 181] width 684 height 362
click at [137, 208] on button "Info" at bounding box center [150, 208] width 38 height 24
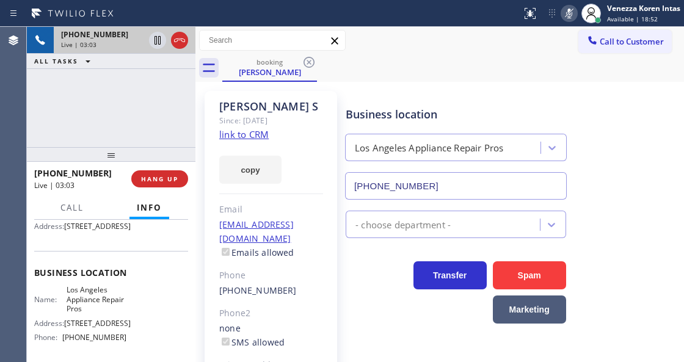
click at [569, 12] on icon at bounding box center [568, 13] width 15 height 15
click at [234, 145] on div "copy" at bounding box center [271, 163] width 104 height 42
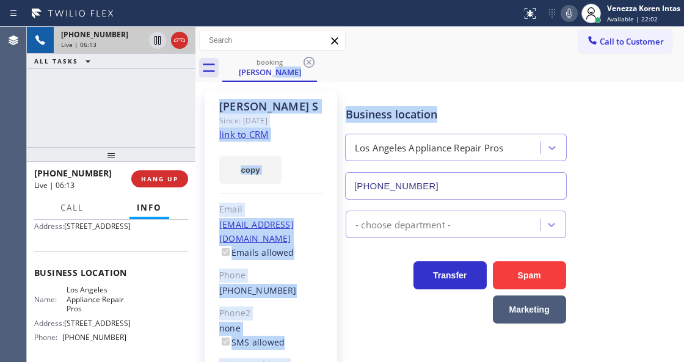
click at [485, 82] on div "booking [PERSON_NAME] S Call to Customer Outbound call Location Search location…" at bounding box center [439, 245] width 488 height 436
click at [408, 103] on div "Business location [GEOGRAPHIC_DATA] Appliance Repair Pros [PHONE_NUMBER]" at bounding box center [455, 147] width 225 height 106
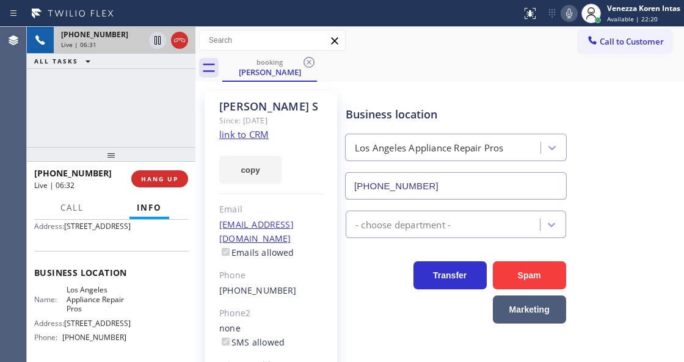
drag, startPoint x: 188, startPoint y: 39, endPoint x: 167, endPoint y: 39, distance: 20.8
click at [187, 39] on div at bounding box center [168, 40] width 44 height 27
click at [167, 39] on div at bounding box center [168, 40] width 44 height 27
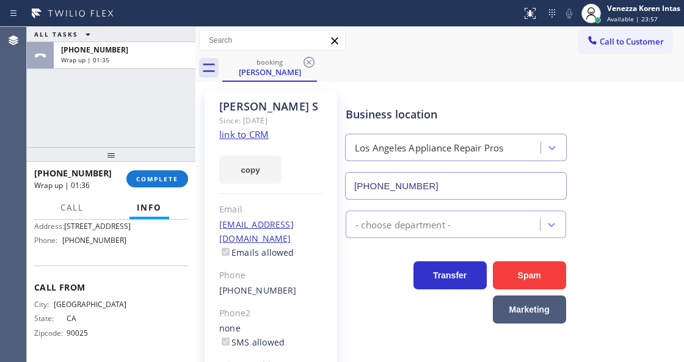
scroll to position [175, 0]
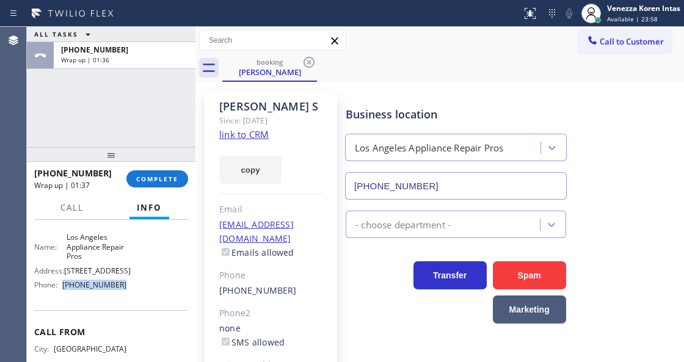
drag, startPoint x: 118, startPoint y: 325, endPoint x: 59, endPoint y: 328, distance: 59.9
click at [59, 294] on div "Name: Los Angeles Appliance Repair Pros Address: [STREET_ADDRESS] Phone: [PHONE…" at bounding box center [111, 264] width 154 height 62
drag, startPoint x: 166, startPoint y: 173, endPoint x: 220, endPoint y: 178, distance: 53.9
click at [167, 174] on button "COMPLETE" at bounding box center [157, 178] width 62 height 17
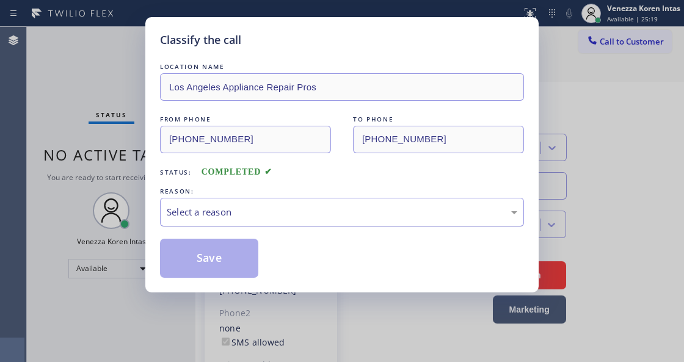
click at [289, 211] on div "Select a reason" at bounding box center [342, 212] width 350 height 14
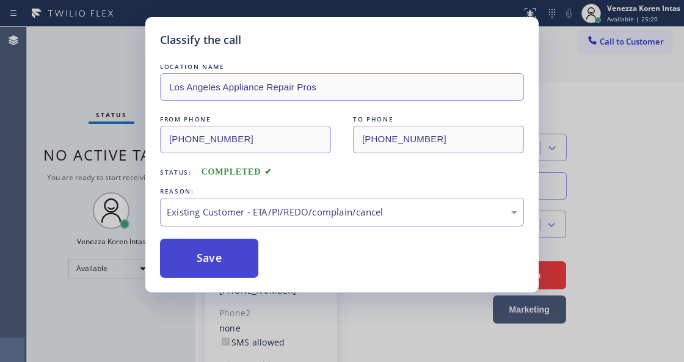
click at [218, 252] on button "Save" at bounding box center [209, 258] width 98 height 39
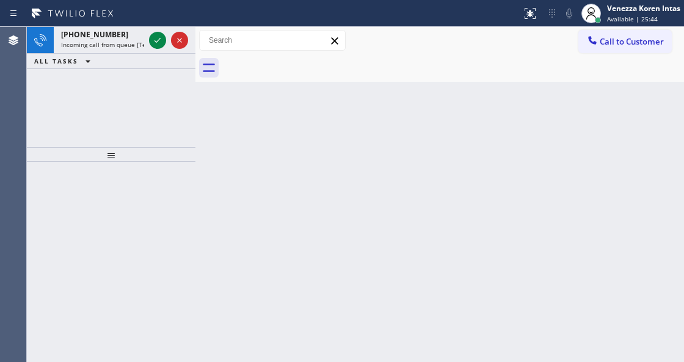
click at [213, 190] on div "Back to Dashboard Change Sender ID Customers Technicians Select a contact Outbo…" at bounding box center [439, 194] width 488 height 335
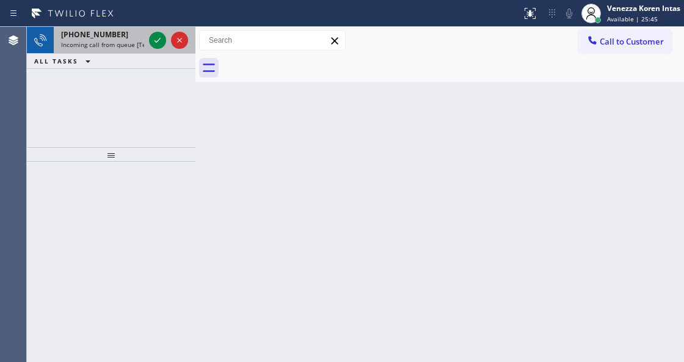
click at [164, 32] on div at bounding box center [168, 40] width 44 height 27
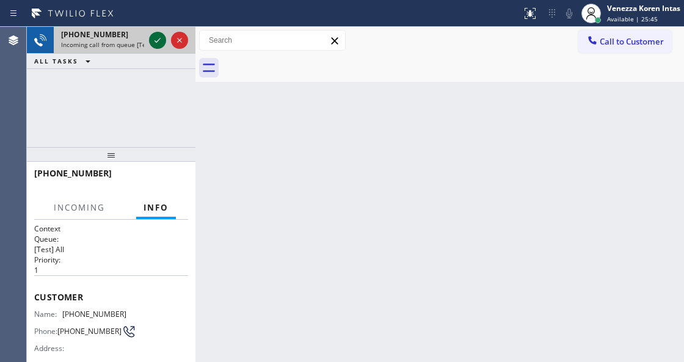
click at [161, 35] on icon at bounding box center [157, 40] width 15 height 15
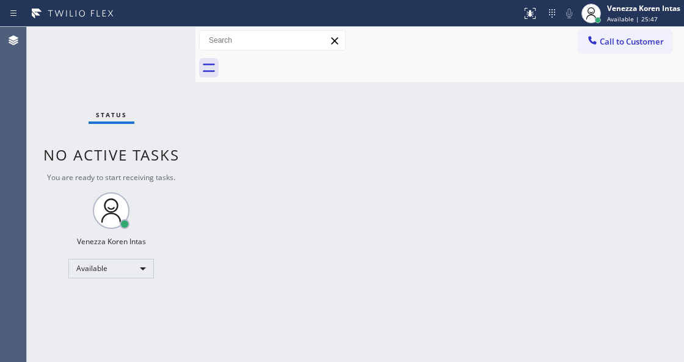
click at [159, 36] on div "Status No active tasks You are ready to start receiving tasks. Venezza Koren In…" at bounding box center [111, 194] width 168 height 335
click at [214, 138] on div "Back to Dashboard Change Sender ID Customers Technicians Select a contact Outbo…" at bounding box center [439, 194] width 488 height 335
drag, startPoint x: 181, startPoint y: 99, endPoint x: 93, endPoint y: 62, distance: 96.0
click at [178, 99] on div "Status No active tasks You are ready to start receiving tasks. Venezza Koren In…" at bounding box center [111, 194] width 168 height 335
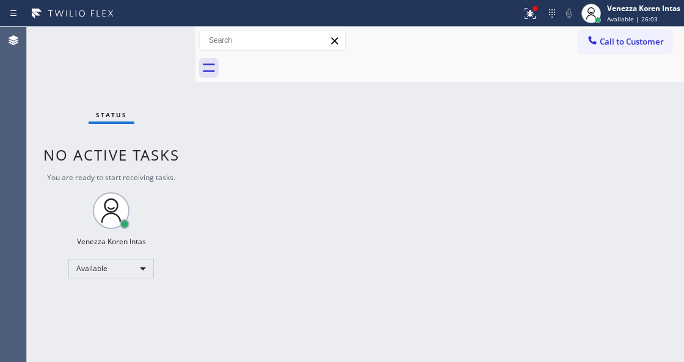
drag, startPoint x: 93, startPoint y: 62, endPoint x: 20, endPoint y: 72, distance: 74.0
click at [78, 65] on div "Status No active tasks You are ready to start receiving tasks. Venezza Koren In…" at bounding box center [111, 194] width 168 height 335
drag, startPoint x: 134, startPoint y: 49, endPoint x: 144, endPoint y: 48, distance: 9.8
click at [135, 48] on div "Status No active tasks You are ready to start receiving tasks. Venezza Koren In…" at bounding box center [111, 194] width 168 height 335
click at [148, 46] on div "Status No active tasks You are ready to start receiving tasks. Venezza Koren In…" at bounding box center [111, 194] width 168 height 335
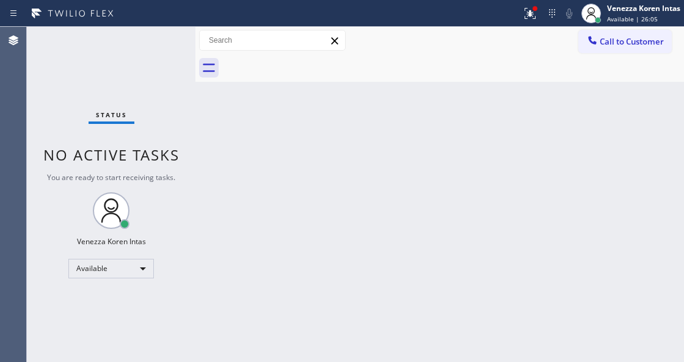
click at [164, 52] on div "Status No active tasks You are ready to start receiving tasks. Venezza Koren In…" at bounding box center [111, 194] width 168 height 335
click at [167, 65] on div "Status No active tasks You are ready to start receiving tasks. Venezza Koren In…" at bounding box center [111, 194] width 168 height 335
click at [167, 63] on div "Status No active tasks You are ready to start receiving tasks. Venezza Koren In…" at bounding box center [111, 194] width 168 height 335
click at [159, 62] on div "Status No active tasks You are ready to start receiving tasks. Venezza Koren In…" at bounding box center [111, 194] width 168 height 335
click at [164, 57] on div "Status No active tasks You are ready to start receiving tasks. Venezza Koren In…" at bounding box center [111, 194] width 168 height 335
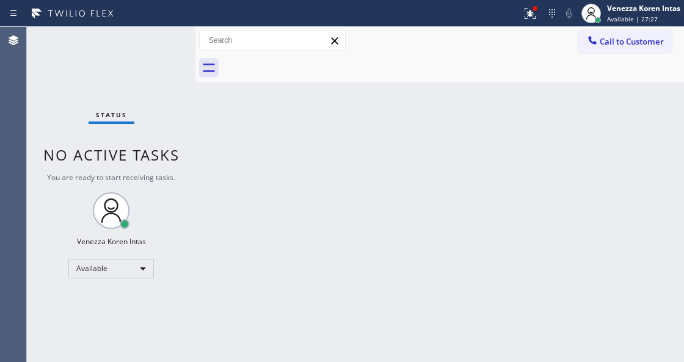
click at [168, 59] on div "Status No active tasks You are ready to start receiving tasks. Venezza Koren In…" at bounding box center [111, 194] width 168 height 335
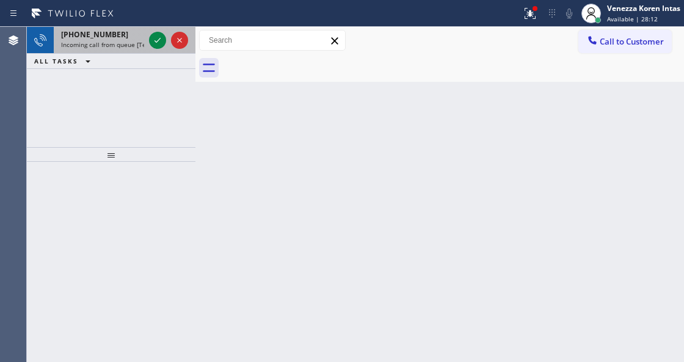
click at [145, 49] on div "[PHONE_NUMBER] Incoming call from queue [Test] All" at bounding box center [100, 40] width 93 height 27
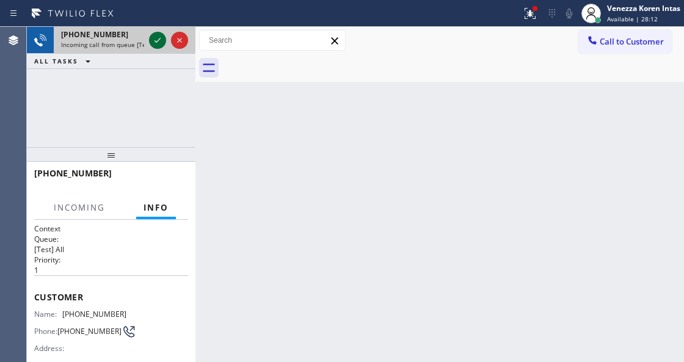
click at [152, 42] on icon at bounding box center [157, 40] width 15 height 15
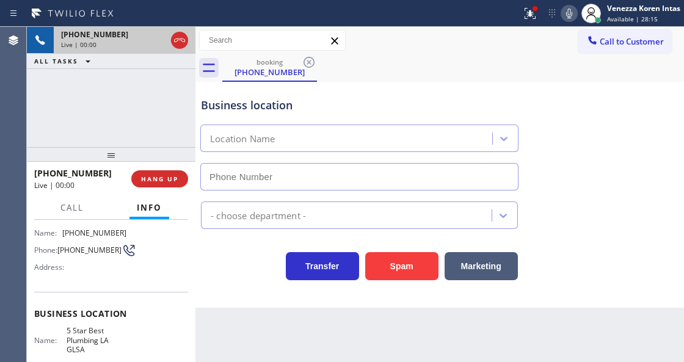
scroll to position [122, 0]
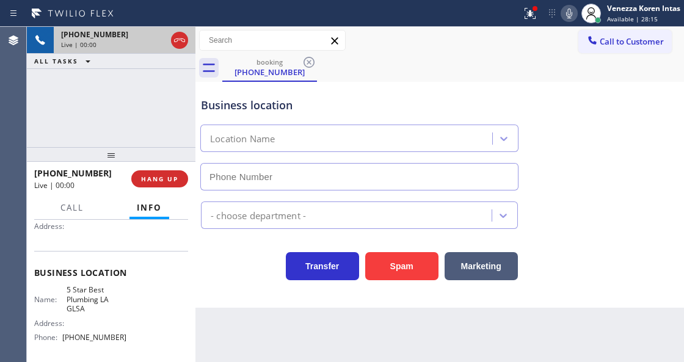
type input "[PHONE_NUMBER]"
click at [365, 360] on div "Back to Dashboard Change Sender ID Customers Technicians Select a contact Outbo…" at bounding box center [439, 194] width 488 height 335
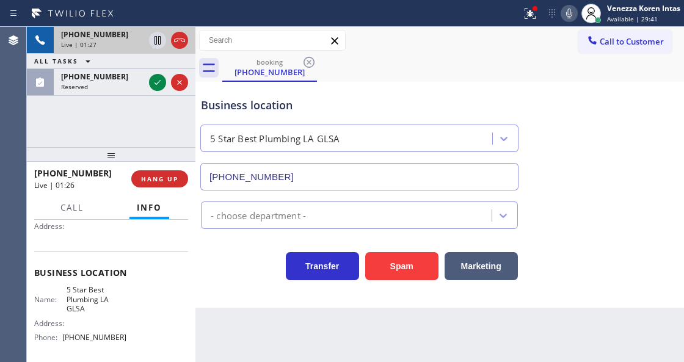
drag, startPoint x: 157, startPoint y: 82, endPoint x: 159, endPoint y: 126, distance: 44.0
click at [157, 82] on icon at bounding box center [157, 82] width 6 height 5
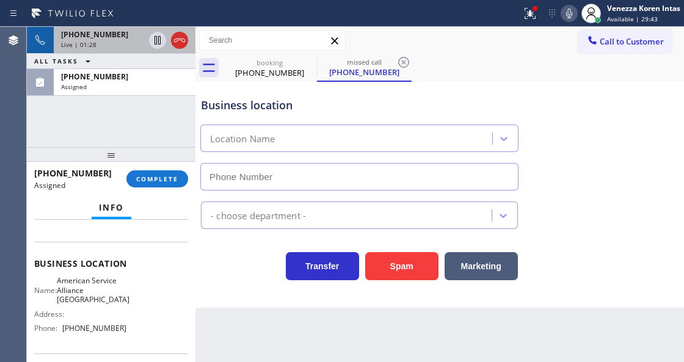
scroll to position [132, 0]
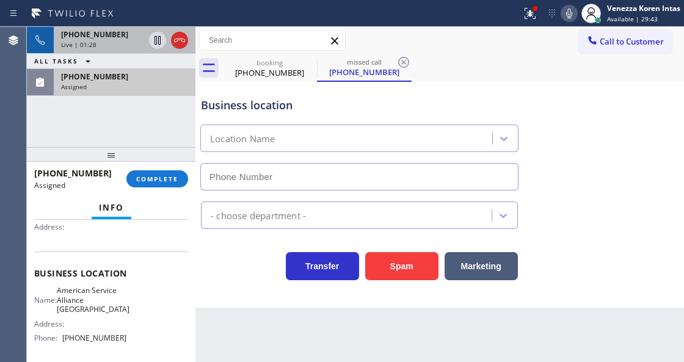
type input "[PHONE_NUMBER]"
click at [142, 82] on div "Assigned" at bounding box center [124, 86] width 127 height 9
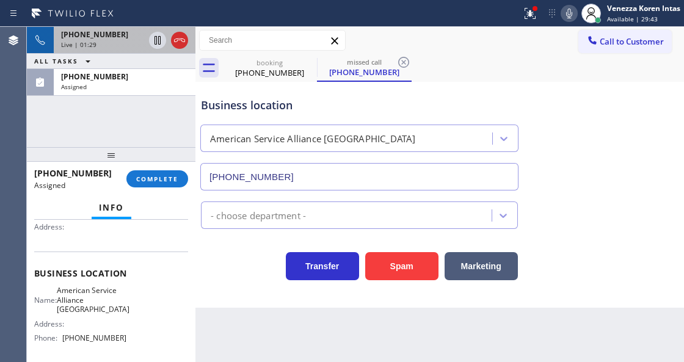
drag, startPoint x: 150, startPoint y: 184, endPoint x: 239, endPoint y: 193, distance: 88.9
click at [151, 184] on button "COMPLETE" at bounding box center [157, 178] width 62 height 17
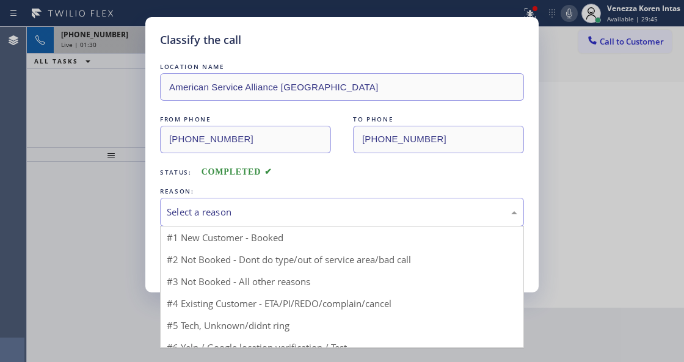
click at [283, 209] on div "Select a reason" at bounding box center [342, 212] width 350 height 14
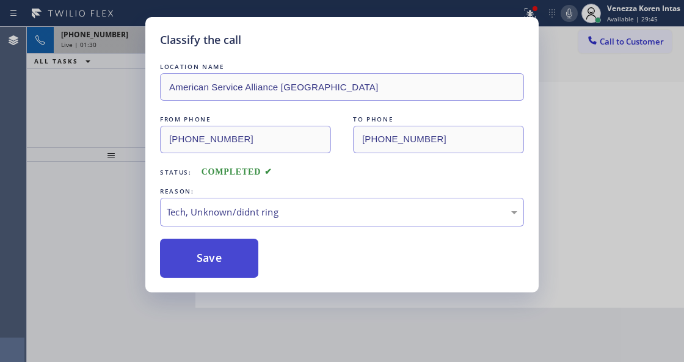
drag, startPoint x: 274, startPoint y: 309, endPoint x: 245, endPoint y: 260, distance: 56.9
click at [244, 259] on button "Save" at bounding box center [209, 258] width 98 height 39
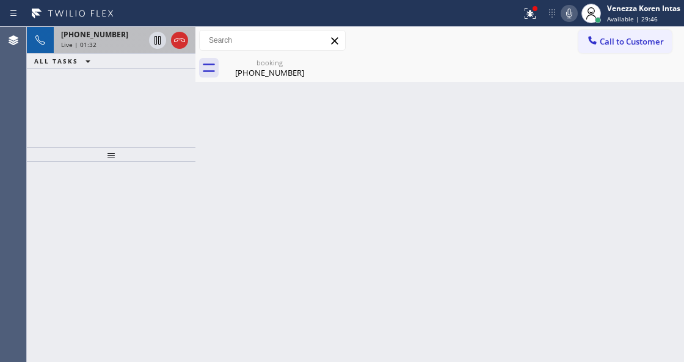
click at [114, 48] on div "[PHONE_NUMBER] Live | 01:32" at bounding box center [100, 40] width 93 height 27
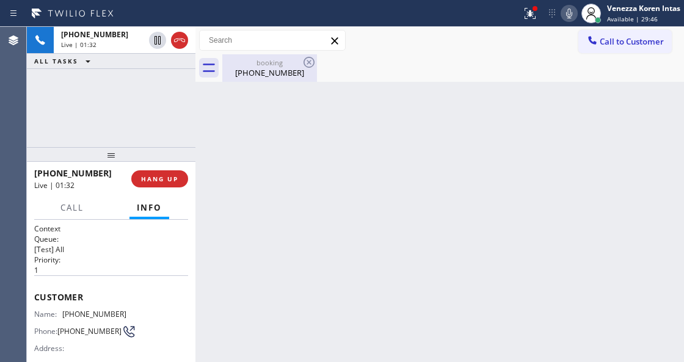
click at [223, 67] on div "[PHONE_NUMBER]" at bounding box center [269, 72] width 92 height 11
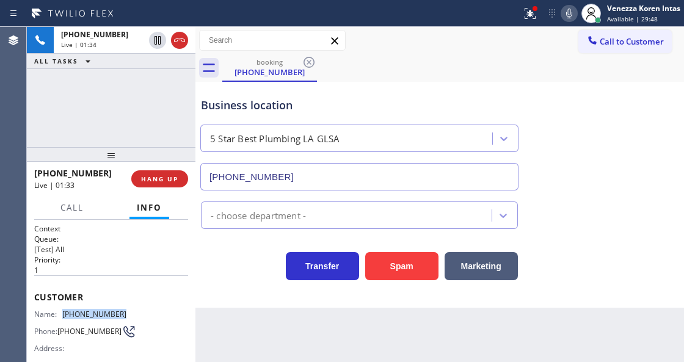
drag, startPoint x: 130, startPoint y: 317, endPoint x: 61, endPoint y: 316, distance: 69.0
click at [61, 316] on div "Name: [PHONE_NUMBER] Phone: [PHONE_NUMBER] Address:" at bounding box center [111, 333] width 154 height 48
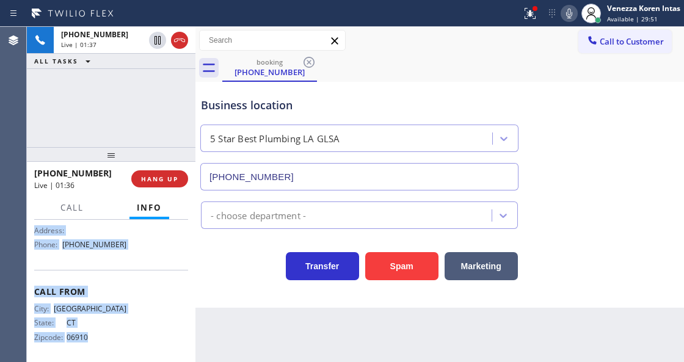
scroll to position [218, 0]
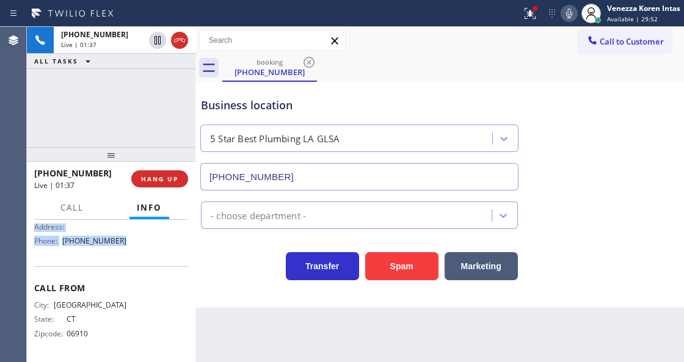
drag, startPoint x: 29, startPoint y: 292, endPoint x: 137, endPoint y: 254, distance: 113.9
click at [137, 254] on div "Context Queue: [Test] All Priority: 1 Customer Name: [PHONE_NUMBER] Phone: [PHO…" at bounding box center [111, 291] width 168 height 142
copy div "Customer Name: [PHONE_NUMBER] Phone: [PHONE_NUMBER] Address: Business location …"
drag, startPoint x: 176, startPoint y: 40, endPoint x: 226, endPoint y: 178, distance: 147.3
click at [176, 40] on icon at bounding box center [179, 40] width 15 height 15
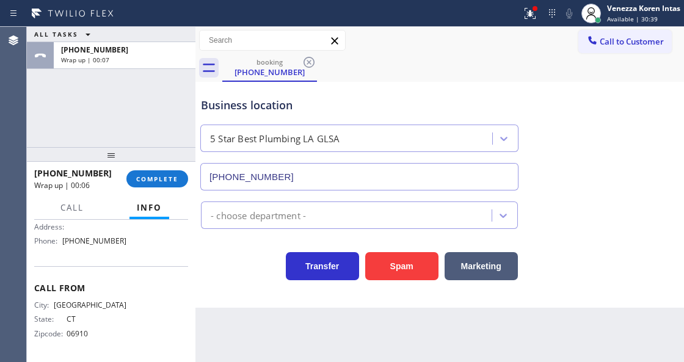
click at [399, 357] on div "Back to Dashboard Change Sender ID Customers Technicians Select a contact Outbo…" at bounding box center [439, 194] width 488 height 335
drag, startPoint x: 532, startPoint y: 10, endPoint x: 532, endPoint y: 26, distance: 15.9
click at [532, 10] on div at bounding box center [534, 8] width 5 height 5
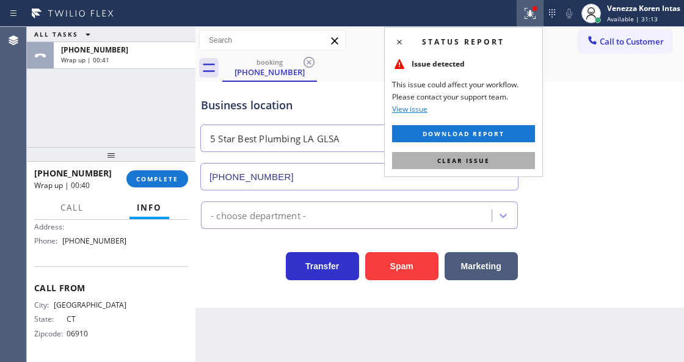
click at [496, 157] on button "Clear issue" at bounding box center [463, 160] width 143 height 17
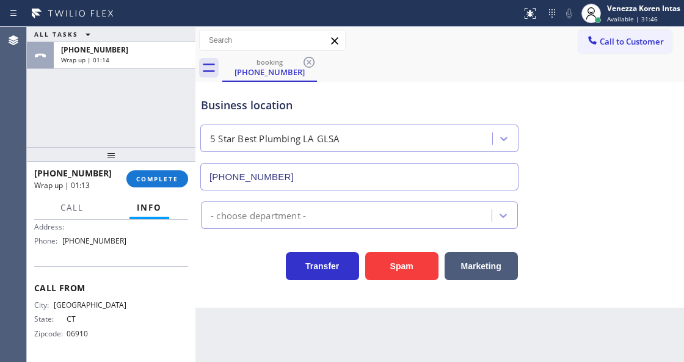
click at [426, 87] on div "Business location 5 Star Best Plumbing LA GLSA [PHONE_NUMBER]" at bounding box center [359, 138] width 322 height 106
drag, startPoint x: 34, startPoint y: 275, endPoint x: 138, endPoint y: 251, distance: 106.3
click at [138, 251] on div "Context Queue: [Test] All Priority: 1 Customer Name: [PHONE_NUMBER] Phone: [PHO…" at bounding box center [111, 181] width 154 height 353
drag, startPoint x: 165, startPoint y: 179, endPoint x: 201, endPoint y: 187, distance: 36.7
click at [167, 181] on span "COMPLETE" at bounding box center [157, 179] width 42 height 9
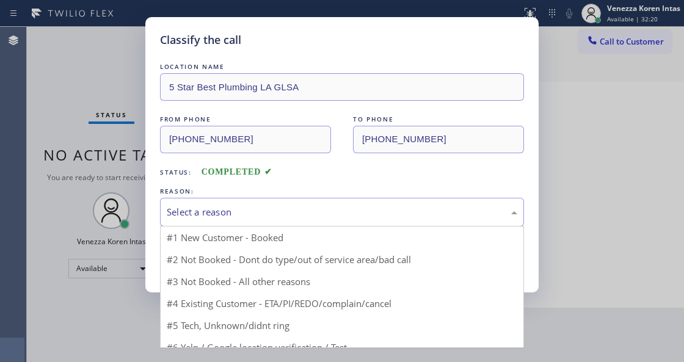
click at [267, 208] on div "Select a reason" at bounding box center [342, 212] width 350 height 14
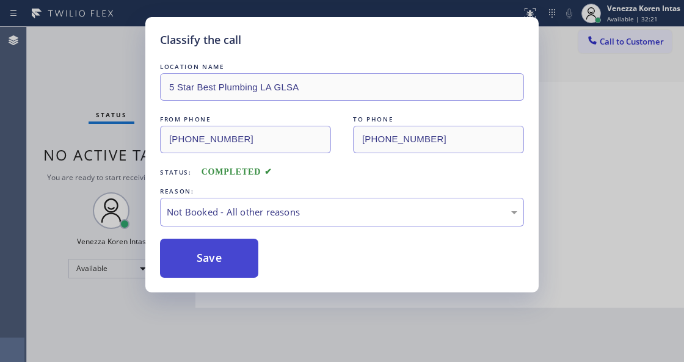
click at [227, 269] on button "Save" at bounding box center [209, 258] width 98 height 39
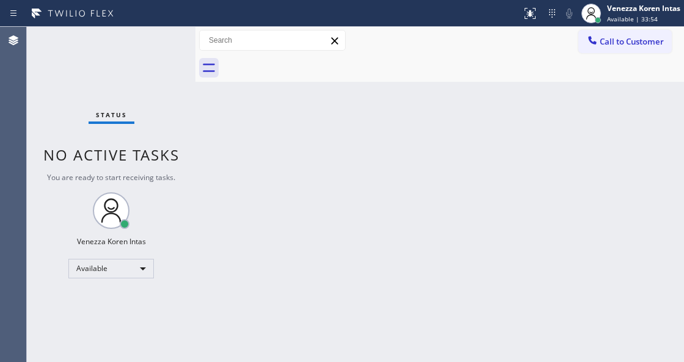
drag, startPoint x: 343, startPoint y: 150, endPoint x: 328, endPoint y: 162, distance: 19.2
click at [337, 155] on div "Back to Dashboard Change Sender ID Customers Technicians Select a contact Outbo…" at bounding box center [439, 194] width 488 height 335
click at [190, 162] on div "Status No active tasks You are ready to start receiving tasks. Venezza Koren In…" at bounding box center [111, 194] width 168 height 335
click at [153, 66] on div "Status No active tasks You are ready to start receiving tasks. Venezza Koren In…" at bounding box center [111, 194] width 168 height 335
click at [155, 42] on div "Status No active tasks You are ready to start receiving tasks. Venezza Koren In…" at bounding box center [111, 194] width 168 height 335
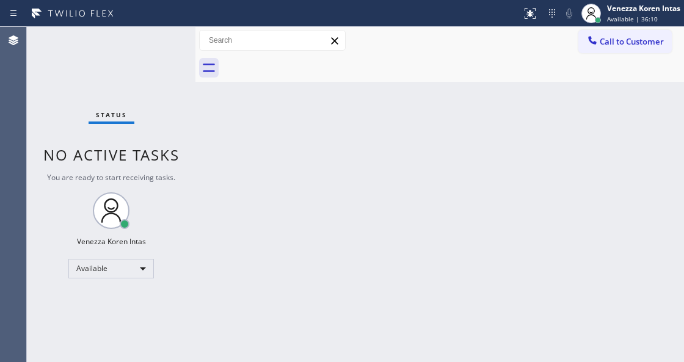
click at [179, 21] on div at bounding box center [260, 14] width 511 height 20
click at [156, 48] on div "Status No active tasks You are ready to start receiving tasks. Venezza Koren In…" at bounding box center [111, 194] width 168 height 335
click at [152, 49] on div "Status No active tasks You are ready to start receiving tasks. Venezza Koren In…" at bounding box center [111, 194] width 168 height 335
click at [133, 57] on div "Status No active tasks You are ready to start receiving tasks. Venezza Koren In…" at bounding box center [111, 194] width 168 height 335
click at [137, 52] on div "Status No active tasks You are ready to start receiving tasks. Venezza Koren In…" at bounding box center [111, 194] width 168 height 335
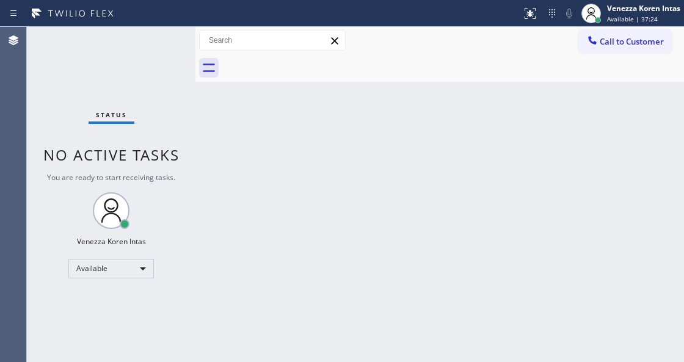
click at [148, 52] on div "Status No active tasks You are ready to start receiving tasks. Venezza Koren In…" at bounding box center [111, 194] width 168 height 335
click at [148, 38] on div "Status No active tasks You are ready to start receiving tasks. Venezza Koren In…" at bounding box center [111, 194] width 168 height 335
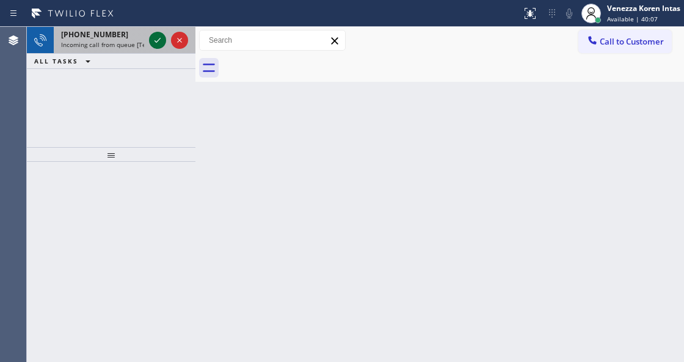
click at [159, 40] on icon at bounding box center [157, 40] width 15 height 15
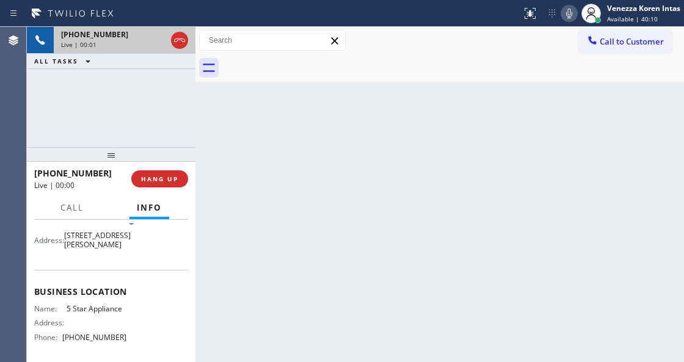
scroll to position [122, 0]
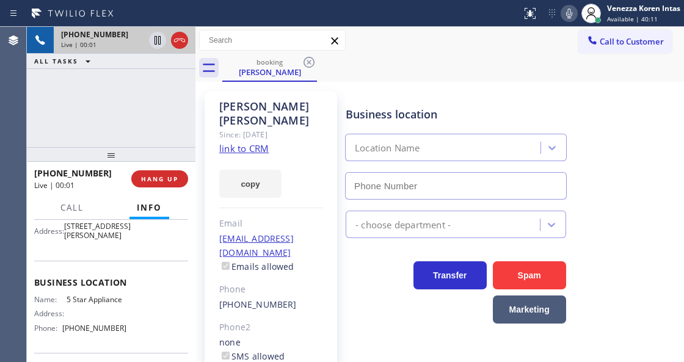
type input "[PHONE_NUMBER]"
click at [255, 142] on link "link to CRM" at bounding box center [243, 148] width 49 height 12
click at [571, 18] on icon at bounding box center [568, 13] width 15 height 15
click at [156, 43] on icon at bounding box center [157, 40] width 6 height 9
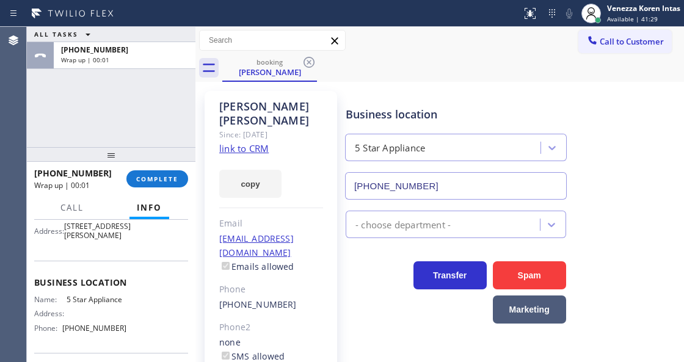
click at [177, 110] on div "ALL TASKS ALL TASKS ACTIVE TASKS TASKS IN WRAP UP [PHONE_NUMBER] Wrap up | 00:01" at bounding box center [111, 87] width 168 height 120
click at [350, 99] on div "Business location 5 Star Appliance [PHONE_NUMBER]" at bounding box center [455, 147] width 225 height 106
click at [154, 186] on button "COMPLETE" at bounding box center [157, 178] width 62 height 17
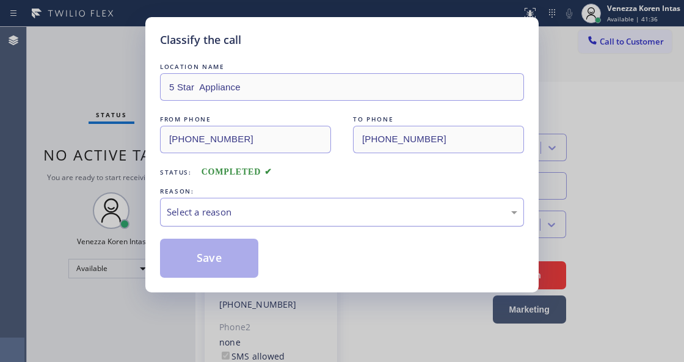
click at [286, 200] on div "Select a reason" at bounding box center [342, 212] width 364 height 29
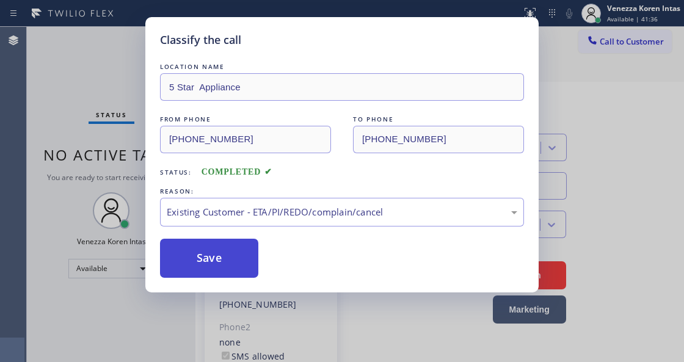
click at [192, 258] on button "Save" at bounding box center [209, 258] width 98 height 39
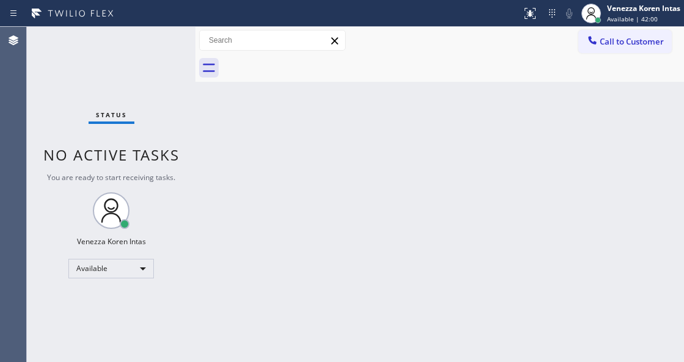
drag, startPoint x: 189, startPoint y: 73, endPoint x: 186, endPoint y: 62, distance: 11.4
click at [189, 73] on div "Status No active tasks You are ready to start receiving tasks. Venezza Koren In…" at bounding box center [111, 194] width 168 height 335
click at [181, 51] on div "Status No active tasks You are ready to start receiving tasks. Venezza Koren In…" at bounding box center [111, 194] width 168 height 335
click at [644, 11] on div "Venezza Koren Intas" at bounding box center [643, 8] width 73 height 10
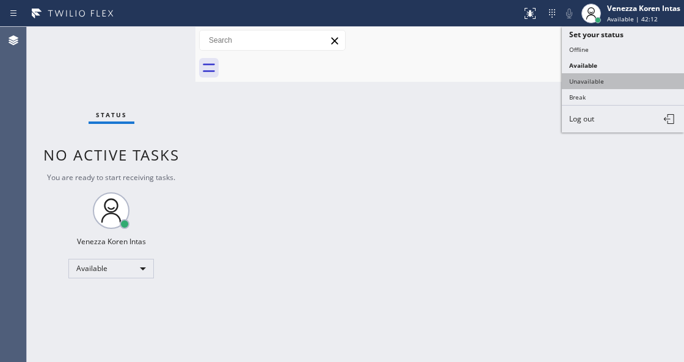
click at [596, 76] on button "Unavailable" at bounding box center [622, 81] width 122 height 16
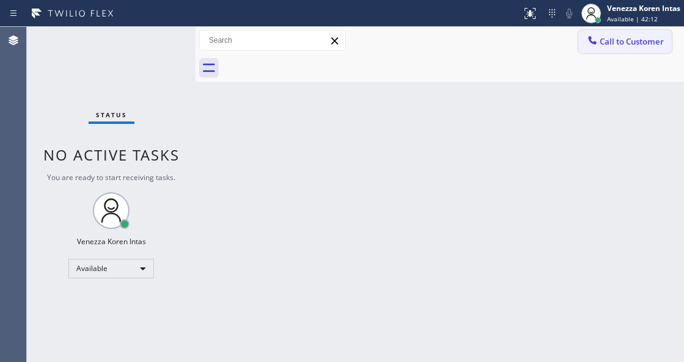
click at [613, 37] on span "Call to Customer" at bounding box center [631, 41] width 64 height 11
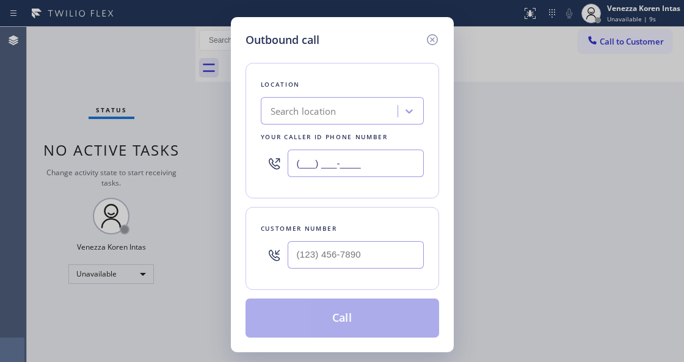
click at [363, 171] on input "(___) ___-____" at bounding box center [355, 163] width 136 height 27
paste input "949) 541-5686"
type input "[PHONE_NUMBER]"
click at [312, 264] on input "(___) ___-____" at bounding box center [355, 254] width 136 height 27
paste input "714) 315-3543"
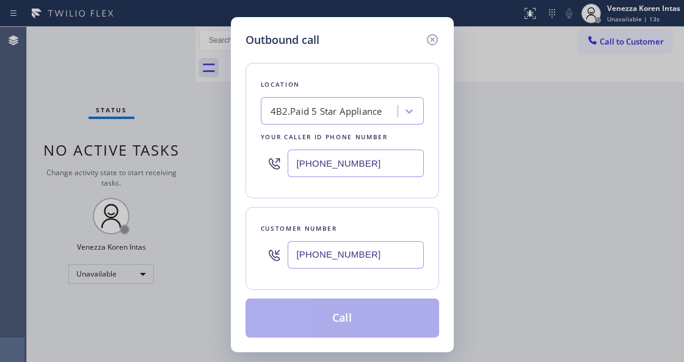
type input "[PHONE_NUMBER]"
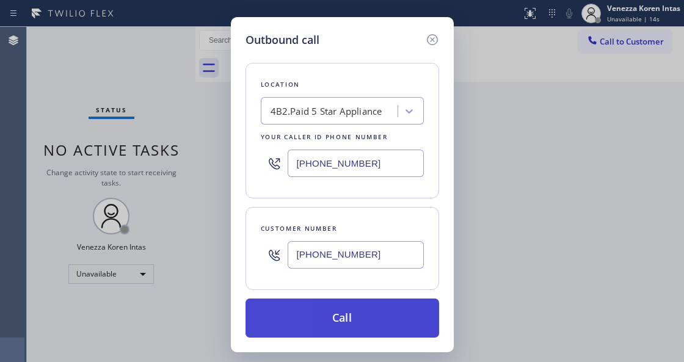
click at [321, 311] on button "Call" at bounding box center [341, 317] width 193 height 39
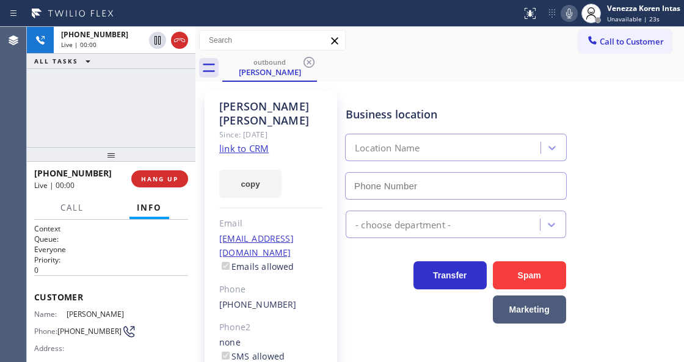
type input "[PHONE_NUMBER]"
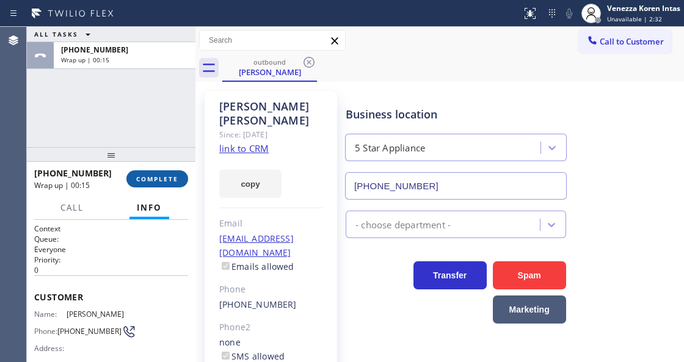
click at [178, 178] on span "COMPLETE" at bounding box center [157, 179] width 42 height 9
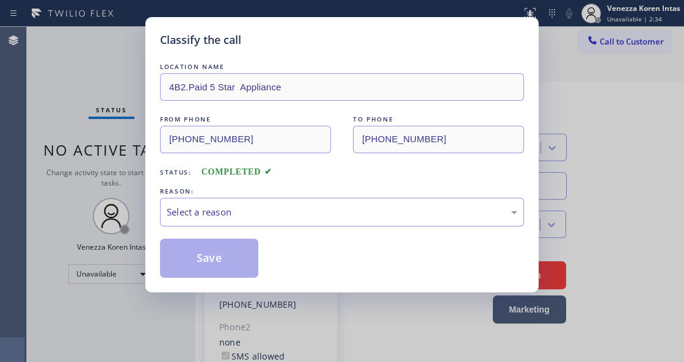
click at [277, 200] on div "Select a reason" at bounding box center [342, 212] width 364 height 29
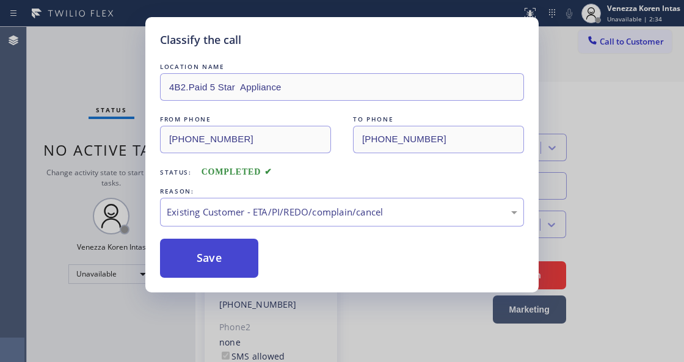
click at [237, 264] on button "Save" at bounding box center [209, 258] width 98 height 39
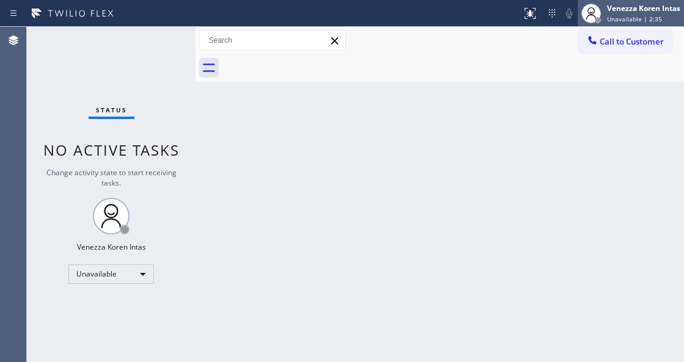
click at [663, 21] on div "Unavailable | 2:35" at bounding box center [643, 19] width 73 height 9
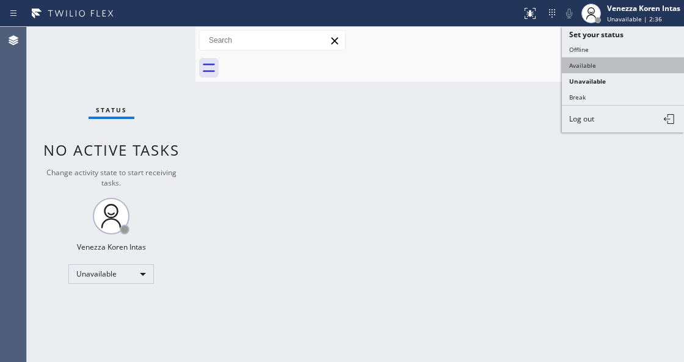
click at [588, 62] on button "Available" at bounding box center [622, 65] width 122 height 16
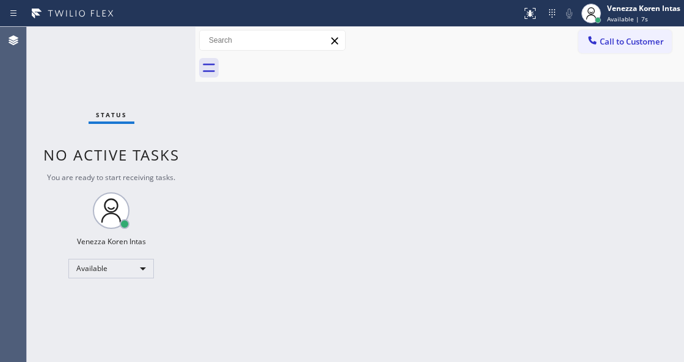
click at [142, 64] on div "Status No active tasks You are ready to start receiving tasks. Venezza Koren In…" at bounding box center [111, 194] width 168 height 335
click at [128, 45] on div "Status No active tasks You are ready to start receiving tasks. Venezza Koren In…" at bounding box center [111, 194] width 168 height 335
click at [143, 48] on div "Status No active tasks You are ready to start receiving tasks. Venezza Koren In…" at bounding box center [111, 194] width 168 height 335
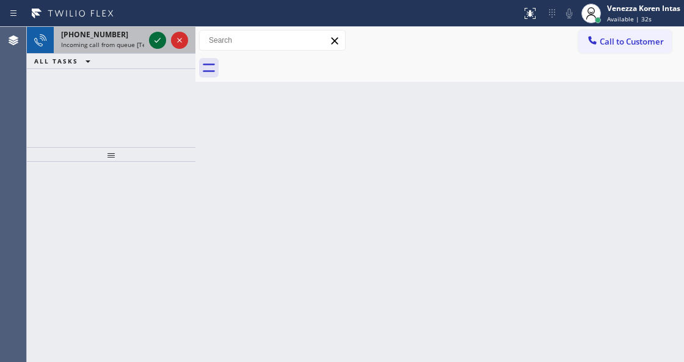
click at [157, 39] on icon at bounding box center [157, 40] width 15 height 15
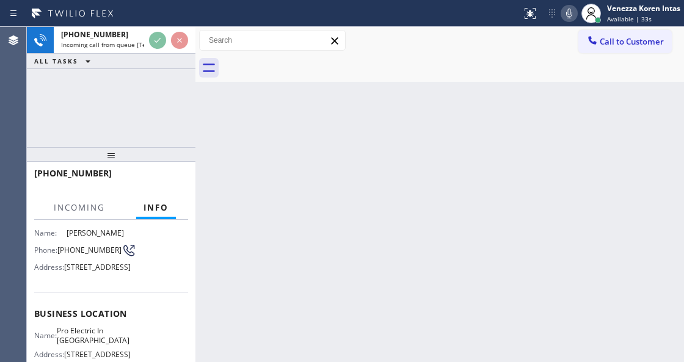
scroll to position [122, 0]
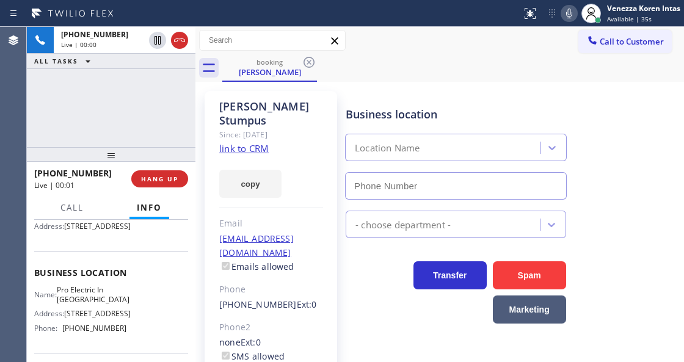
type input "[PHONE_NUMBER]"
click at [257, 142] on link "link to CRM" at bounding box center [243, 148] width 49 height 12
click at [465, 17] on div at bounding box center [260, 14] width 511 height 20
drag, startPoint x: 574, startPoint y: 17, endPoint x: 488, endPoint y: 58, distance: 95.3
click at [572, 17] on icon at bounding box center [568, 13] width 15 height 15
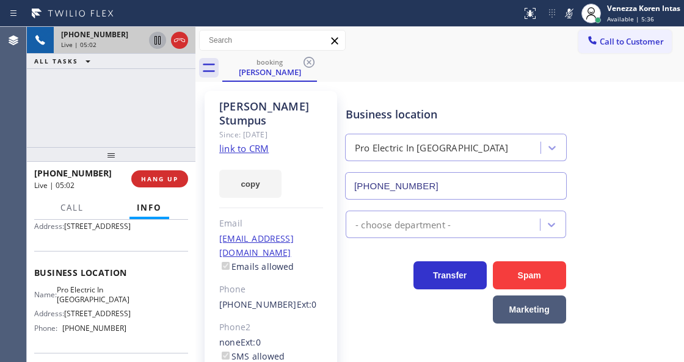
click at [157, 44] on icon at bounding box center [157, 40] width 15 height 15
click at [287, 162] on div "copy" at bounding box center [271, 177] width 104 height 42
click at [574, 18] on icon at bounding box center [568, 13] width 15 height 15
click at [155, 40] on icon at bounding box center [157, 40] width 9 height 9
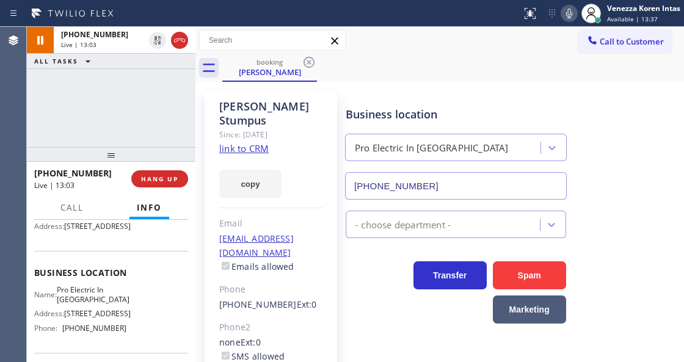
click at [339, 38] on icon at bounding box center [334, 41] width 15 height 15
click at [399, 56] on div "booking [PERSON_NAME]" at bounding box center [452, 67] width 461 height 27
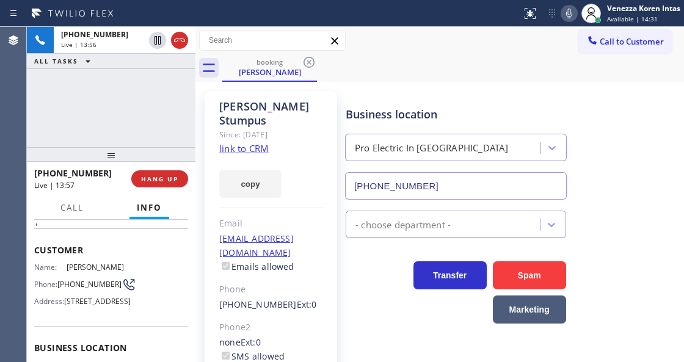
scroll to position [0, 0]
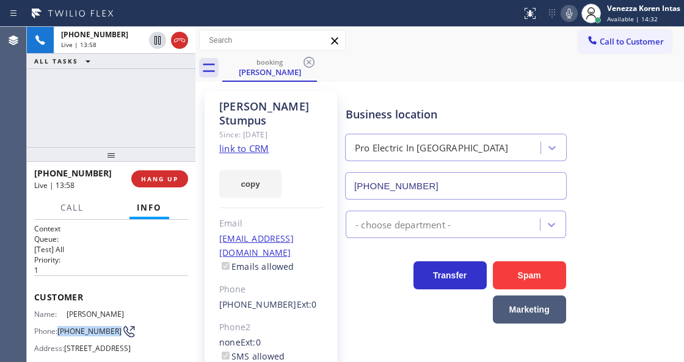
drag, startPoint x: 86, startPoint y: 334, endPoint x: 58, endPoint y: 324, distance: 29.7
click at [58, 324] on div "Phone: [PHONE_NUMBER]" at bounding box center [80, 331] width 92 height 15
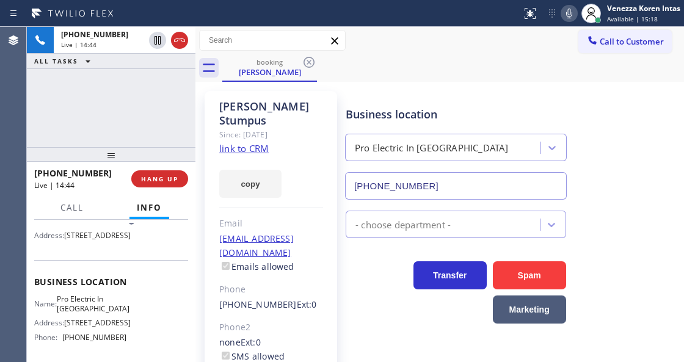
scroll to position [122, 0]
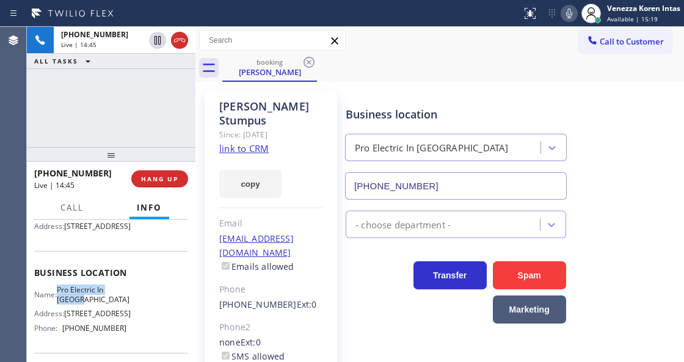
drag, startPoint x: 66, startPoint y: 306, endPoint x: 104, endPoint y: 319, distance: 40.5
click at [104, 304] on span "Pro Electric In [GEOGRAPHIC_DATA]" at bounding box center [93, 294] width 73 height 19
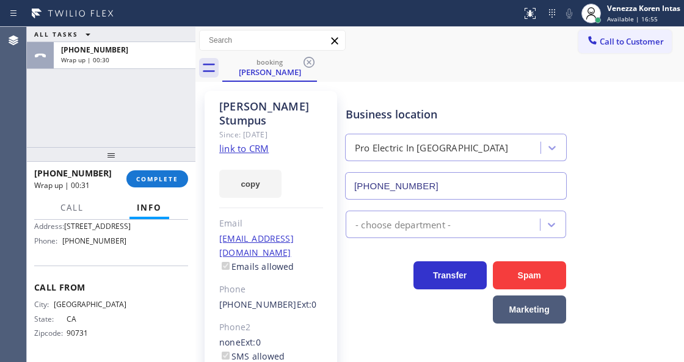
scroll to position [237, 0]
drag, startPoint x: 128, startPoint y: 236, endPoint x: 66, endPoint y: 244, distance: 62.8
click at [66, 244] on div "Name: Pro Electric In [GEOGRAPHIC_DATA] Address: [STREET_ADDRESS] Phone: [PHONE…" at bounding box center [111, 224] width 154 height 52
click at [155, 177] on span "COMPLETE" at bounding box center [157, 179] width 42 height 9
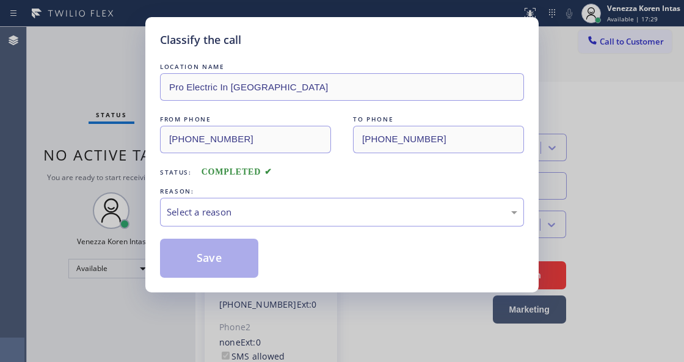
click at [289, 213] on div "Select a reason" at bounding box center [342, 212] width 350 height 14
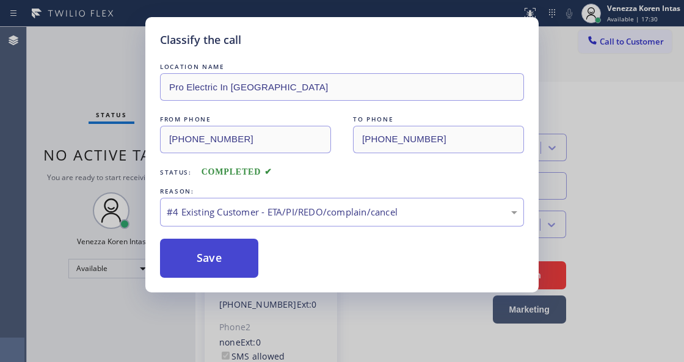
click at [228, 264] on button "Save" at bounding box center [209, 258] width 98 height 39
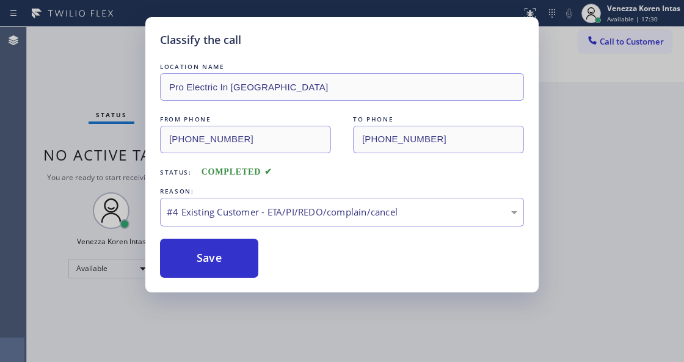
drag, startPoint x: 104, startPoint y: 89, endPoint x: 24, endPoint y: 121, distance: 86.0
click at [102, 89] on div "Classify the call LOCATION NAME Pro Electric In [GEOGRAPHIC_DATA] FROM PHONE [P…" at bounding box center [342, 181] width 684 height 362
click at [111, 60] on div "Classify the call LOCATION NAME Pro Electric In [GEOGRAPHIC_DATA] FROM PHONE [P…" at bounding box center [342, 181] width 684 height 362
click at [242, 216] on div "#4 Existing Customer - ETA/PI/REDO/complain/cancel" at bounding box center [342, 212] width 350 height 14
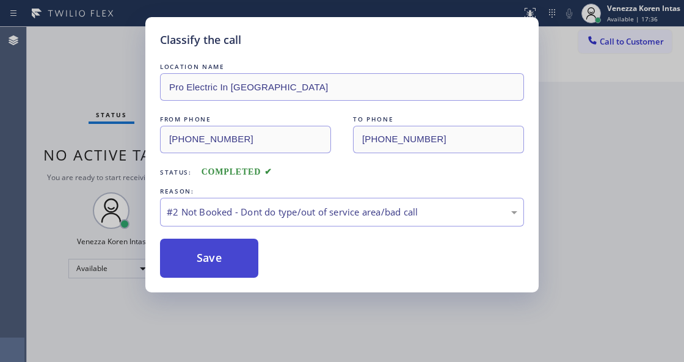
click at [223, 259] on button "Save" at bounding box center [209, 258] width 98 height 39
click at [230, 271] on button "Save" at bounding box center [209, 258] width 98 height 39
click at [323, 231] on div "LOCATION NAME Pro Electric In [GEOGRAPHIC_DATA] FROM PHONE [PHONE_NUMBER] TO PH…" at bounding box center [342, 168] width 364 height 217
drag, startPoint x: 257, startPoint y: 206, endPoint x: 229, endPoint y: 226, distance: 33.7
click at [256, 206] on div "#2 Not Booked - Dont do type/out of service area/bad call" at bounding box center [342, 212] width 350 height 14
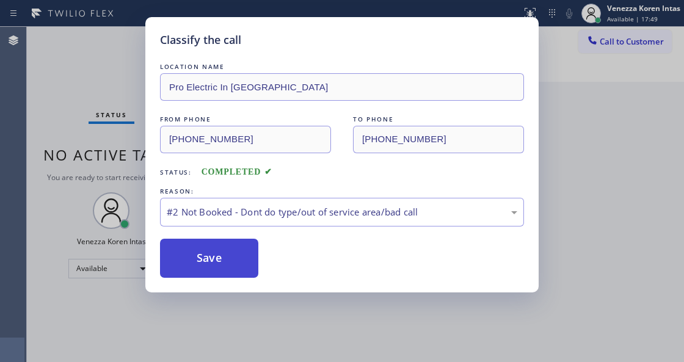
click at [224, 256] on button "Save" at bounding box center [209, 258] width 98 height 39
click at [275, 212] on div "#2 Not Booked - Dont do type/out of service area/bad call" at bounding box center [342, 212] width 350 height 14
click at [245, 251] on button "Save" at bounding box center [209, 258] width 98 height 39
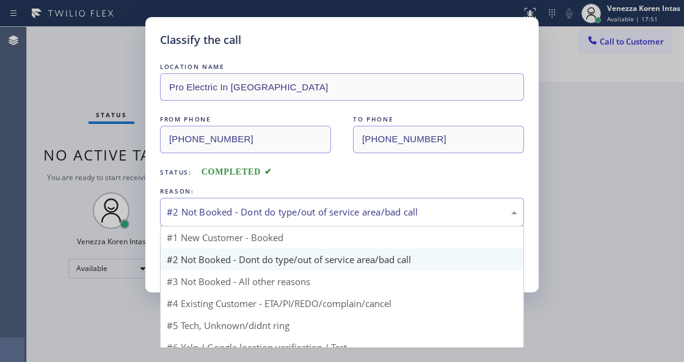
click at [301, 198] on div "#2 Not Booked - Dont do type/out of service area/bad call" at bounding box center [342, 212] width 364 height 29
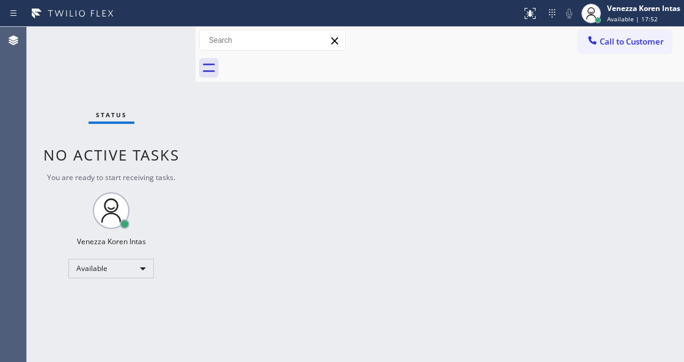
click at [240, 260] on div "Back to Dashboard Change Sender ID Customers Technicians Select a contact Outbo…" at bounding box center [439, 194] width 488 height 335
click at [188, 56] on div "Status No active tasks You are ready to start receiving tasks. Venezza Koren In…" at bounding box center [111, 194] width 168 height 335
click at [164, 46] on div "Status No active tasks You are ready to start receiving tasks. Venezza Koren In…" at bounding box center [111, 194] width 168 height 335
click at [158, 45] on div "Status No active tasks You are ready to start receiving tasks. Venezza Koren In…" at bounding box center [111, 194] width 168 height 335
click at [642, 9] on div "Venezza Koren Intas" at bounding box center [643, 8] width 73 height 10
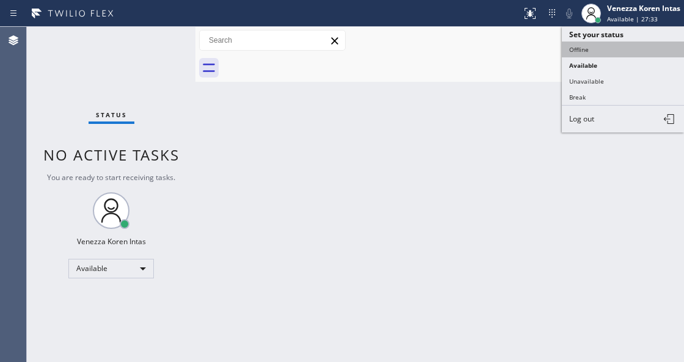
click at [589, 46] on button "Offline" at bounding box center [622, 50] width 122 height 16
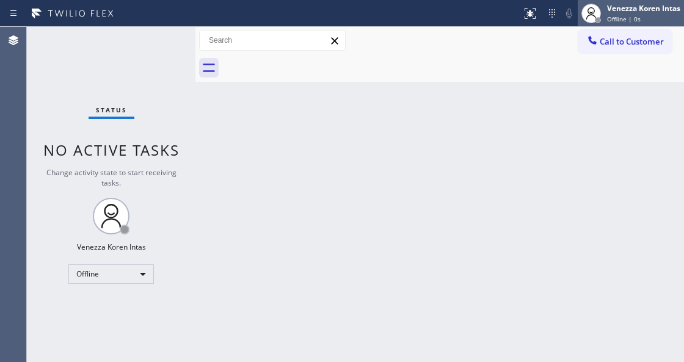
click at [620, 13] on div "Venezza Koren Intas" at bounding box center [643, 8] width 73 height 10
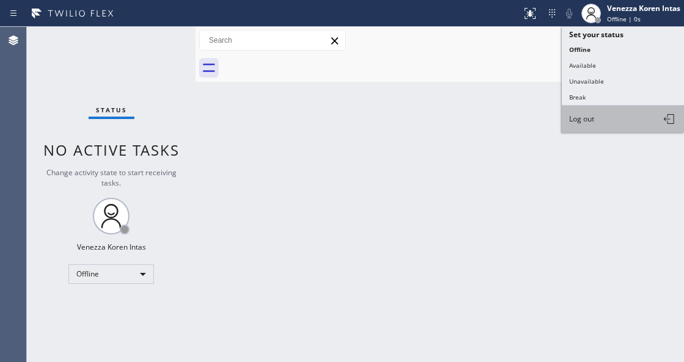
click at [599, 113] on button "Log out" at bounding box center [622, 119] width 122 height 27
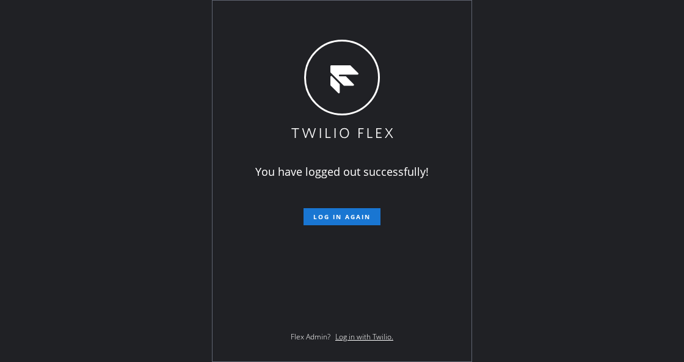
click at [198, 186] on div "You have logged out successfully! Log in again Flex Admin? Log in with Twilio." at bounding box center [342, 181] width 684 height 362
